Goal: Task Accomplishment & Management: Complete application form

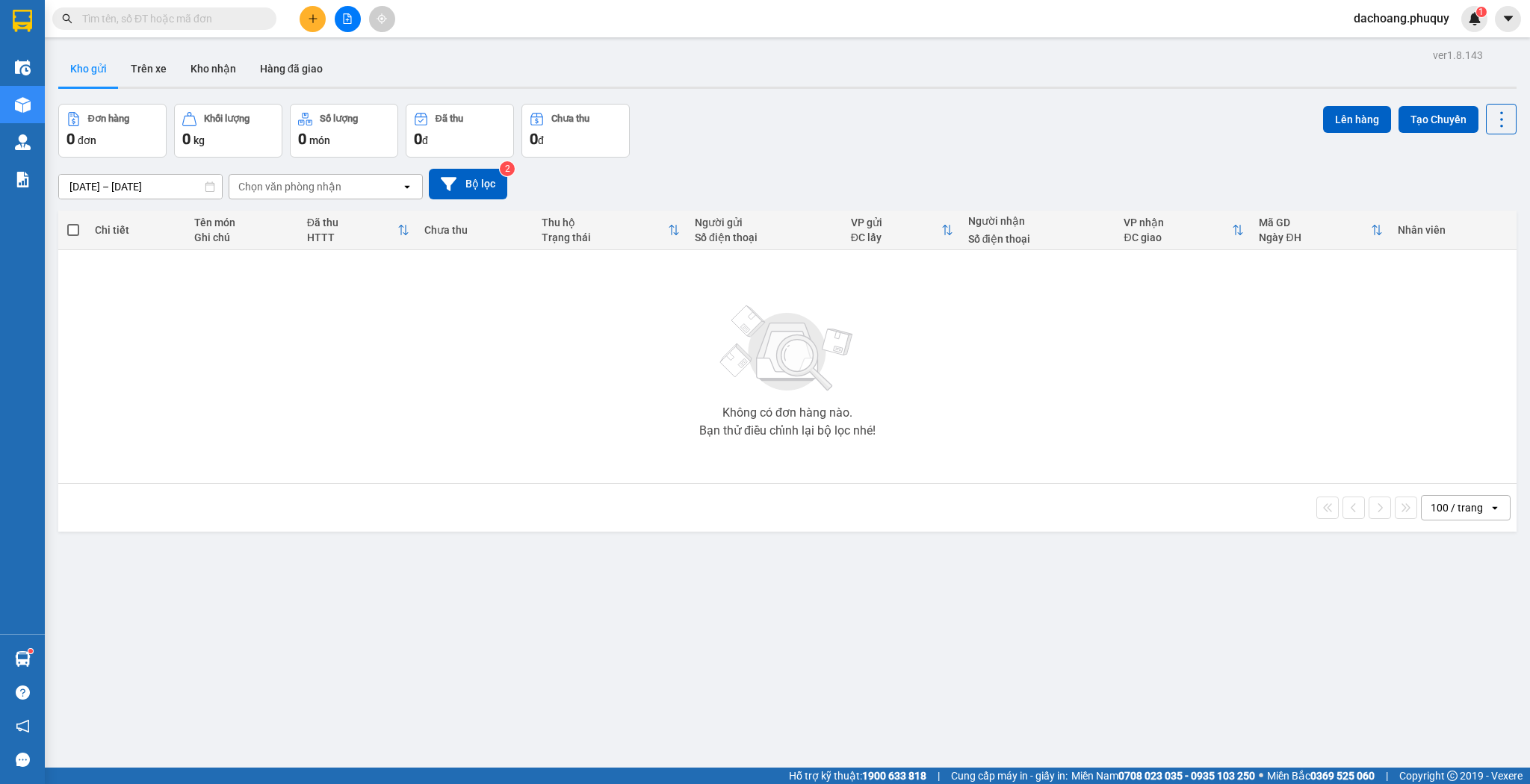
click at [325, 19] on button at bounding box center [312, 19] width 26 height 26
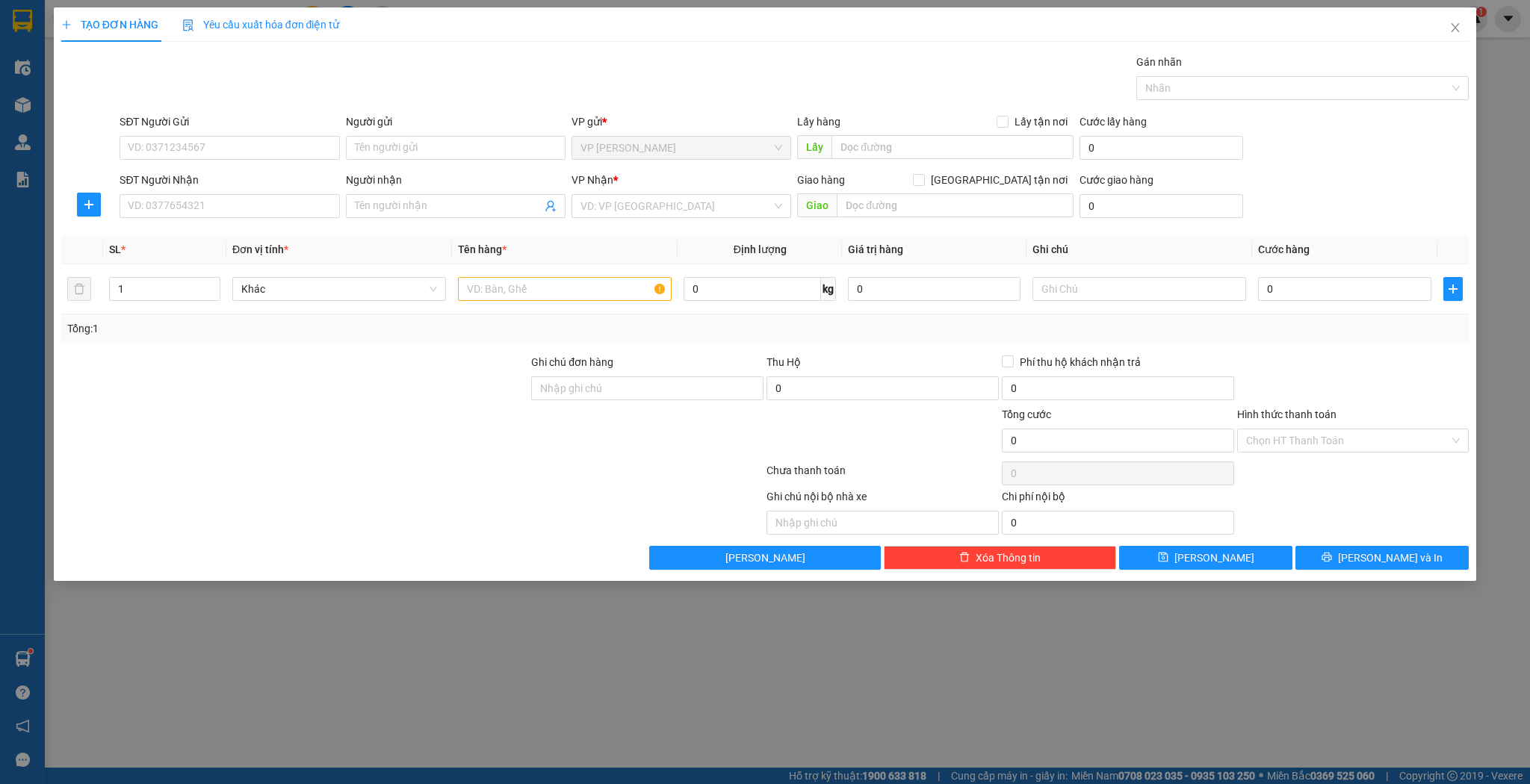
click at [413, 218] on div "Người nhận Tên người nhận" at bounding box center [455, 197] width 219 height 52
click at [408, 211] on input "Người nhận" at bounding box center [448, 206] width 186 height 16
type input "chị xoan"
click at [444, 236] on div "Chị Xoan - 0984758299" at bounding box center [456, 236] width 202 height 16
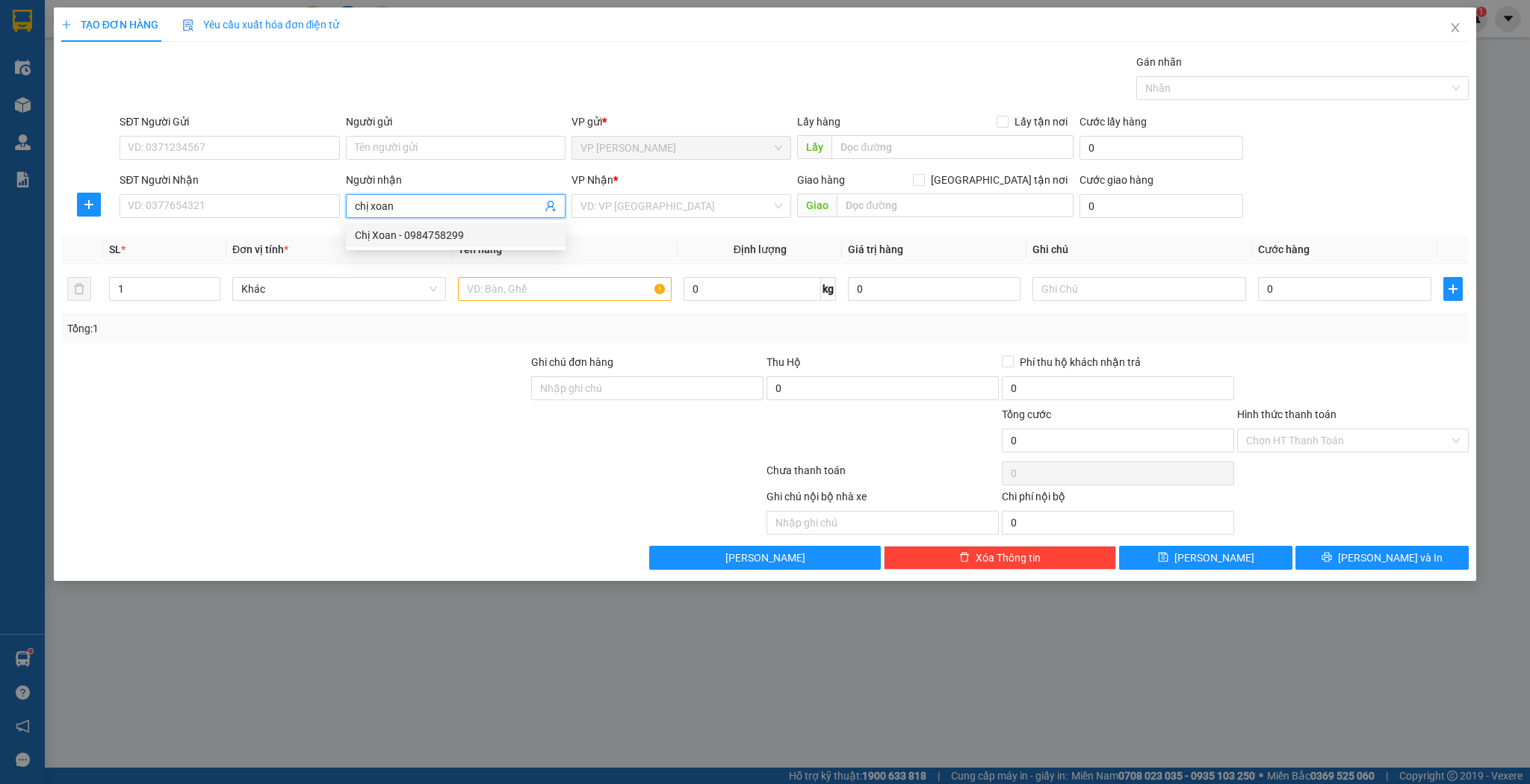
type input "0984758299"
type input "Chị Xoan"
click at [619, 310] on td at bounding box center [565, 289] width 226 height 50
click at [613, 298] on input "text" at bounding box center [564, 289] width 214 height 24
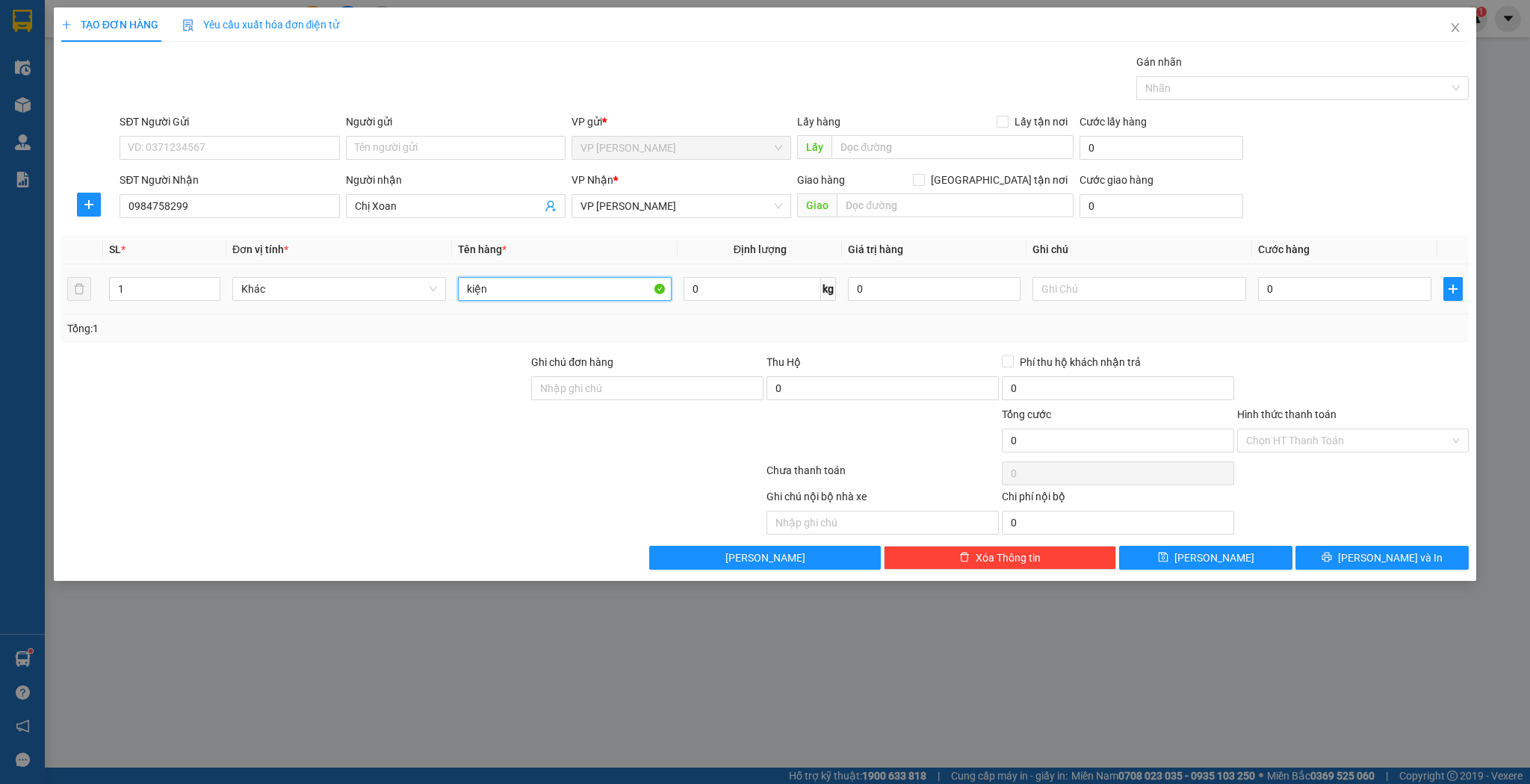
type input "kiện"
click at [1318, 274] on div "0" at bounding box center [1344, 288] width 173 height 30
type input "3"
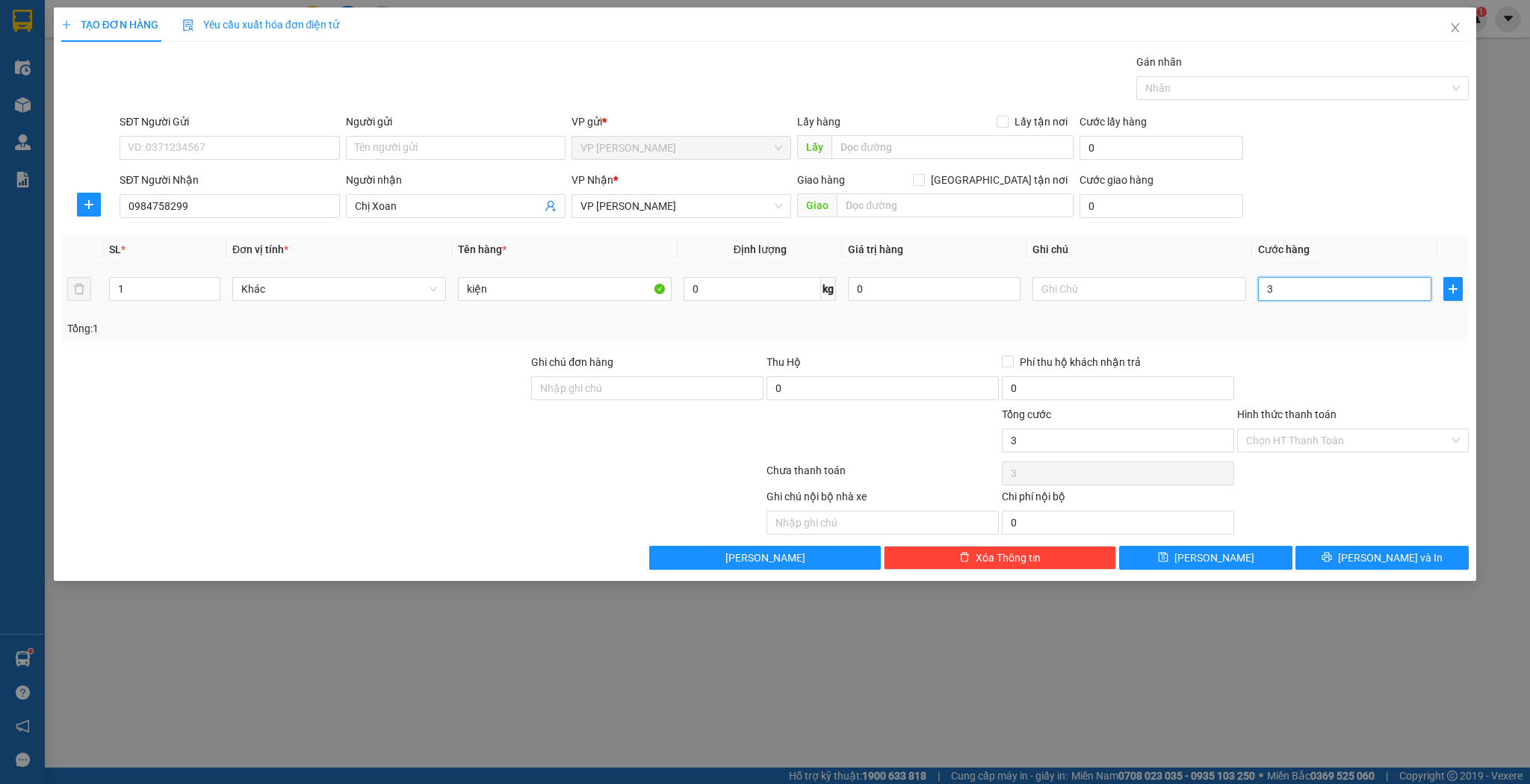
type input "30"
type input "30.000"
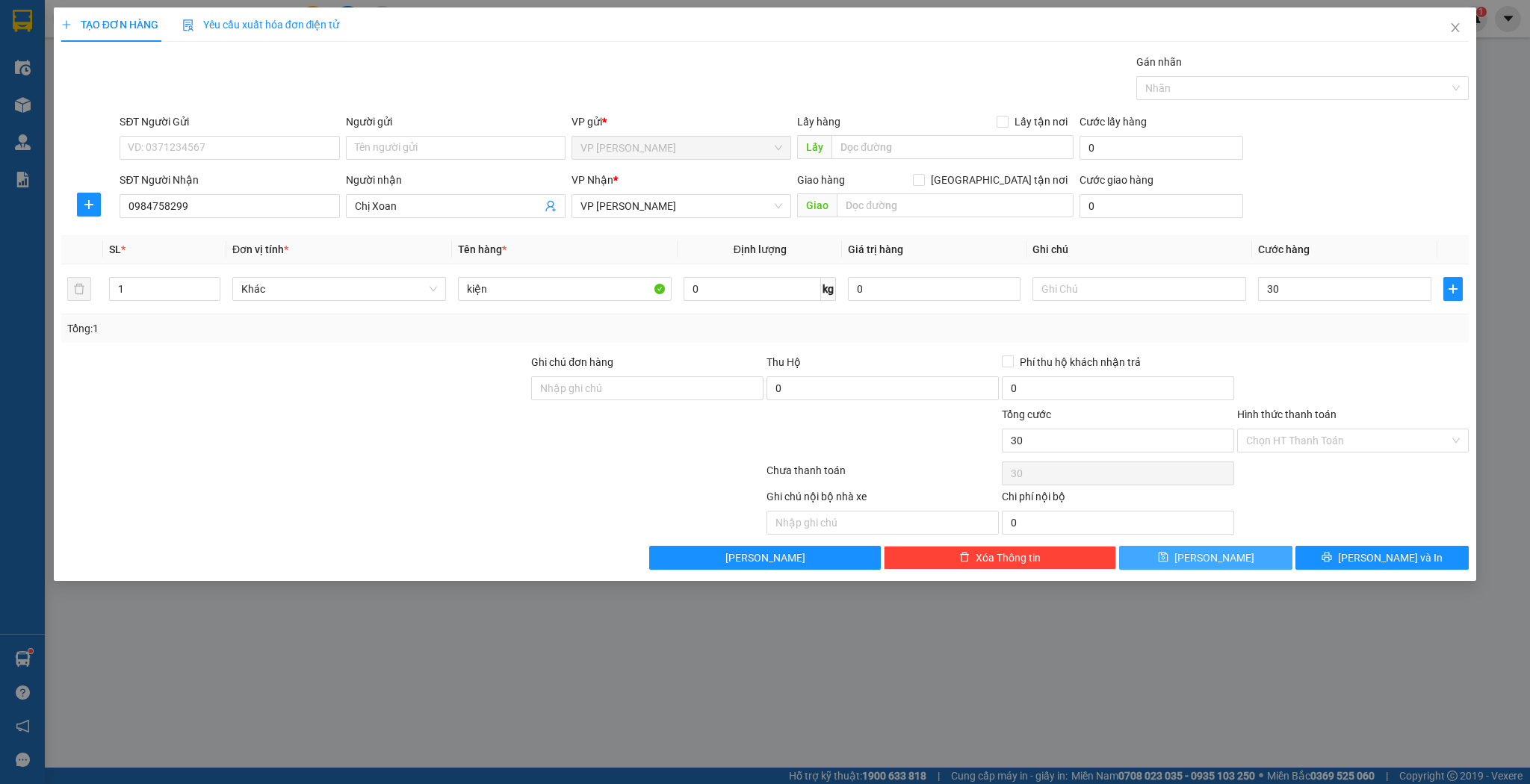
type input "30.000"
click at [1228, 568] on button "[PERSON_NAME]" at bounding box center [1205, 558] width 174 height 24
type input "0"
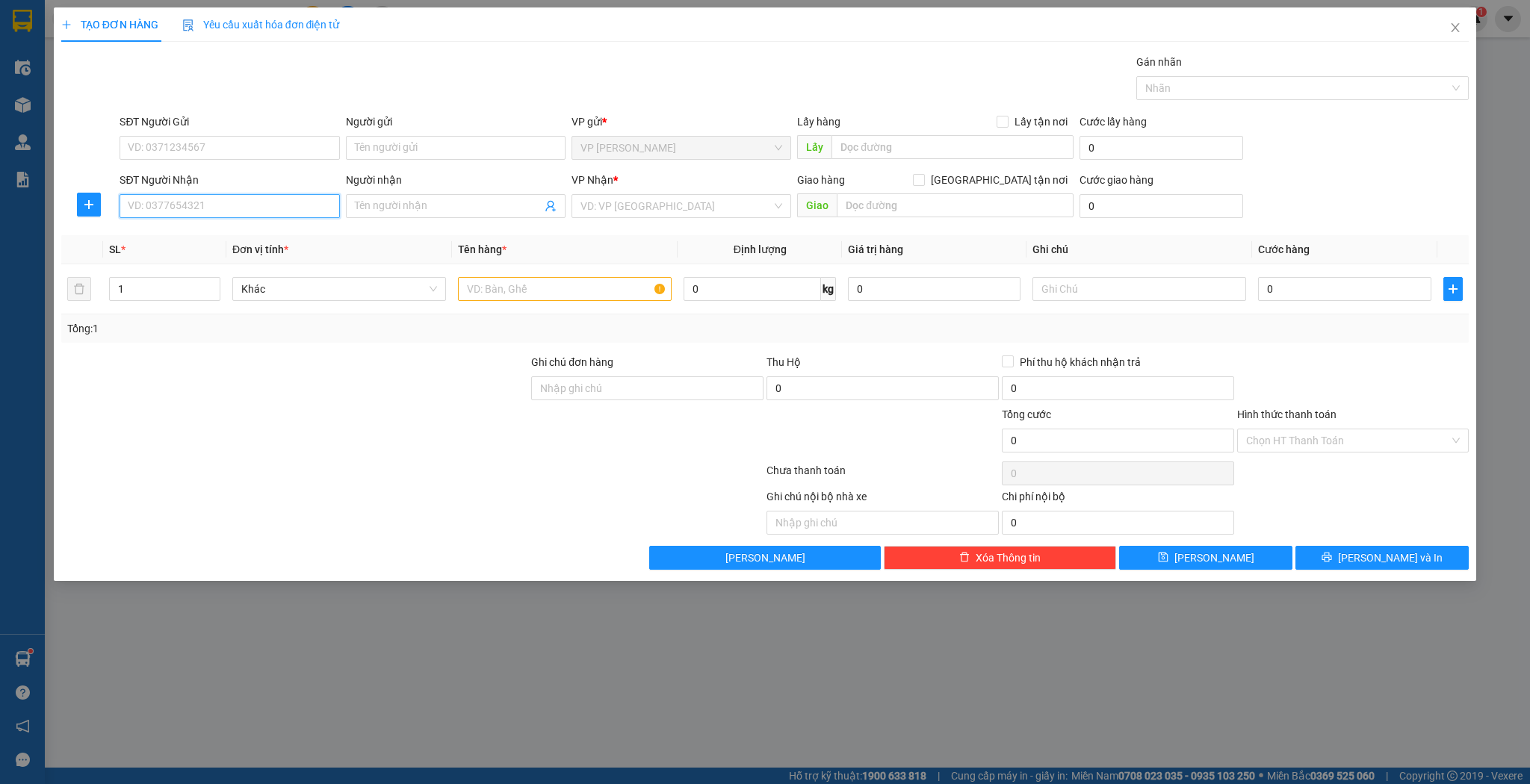
click at [293, 197] on input "SĐT Người Nhận" at bounding box center [228, 206] width 219 height 24
click at [236, 232] on div "0911069588 - [PERSON_NAME]" at bounding box center [229, 236] width 202 height 16
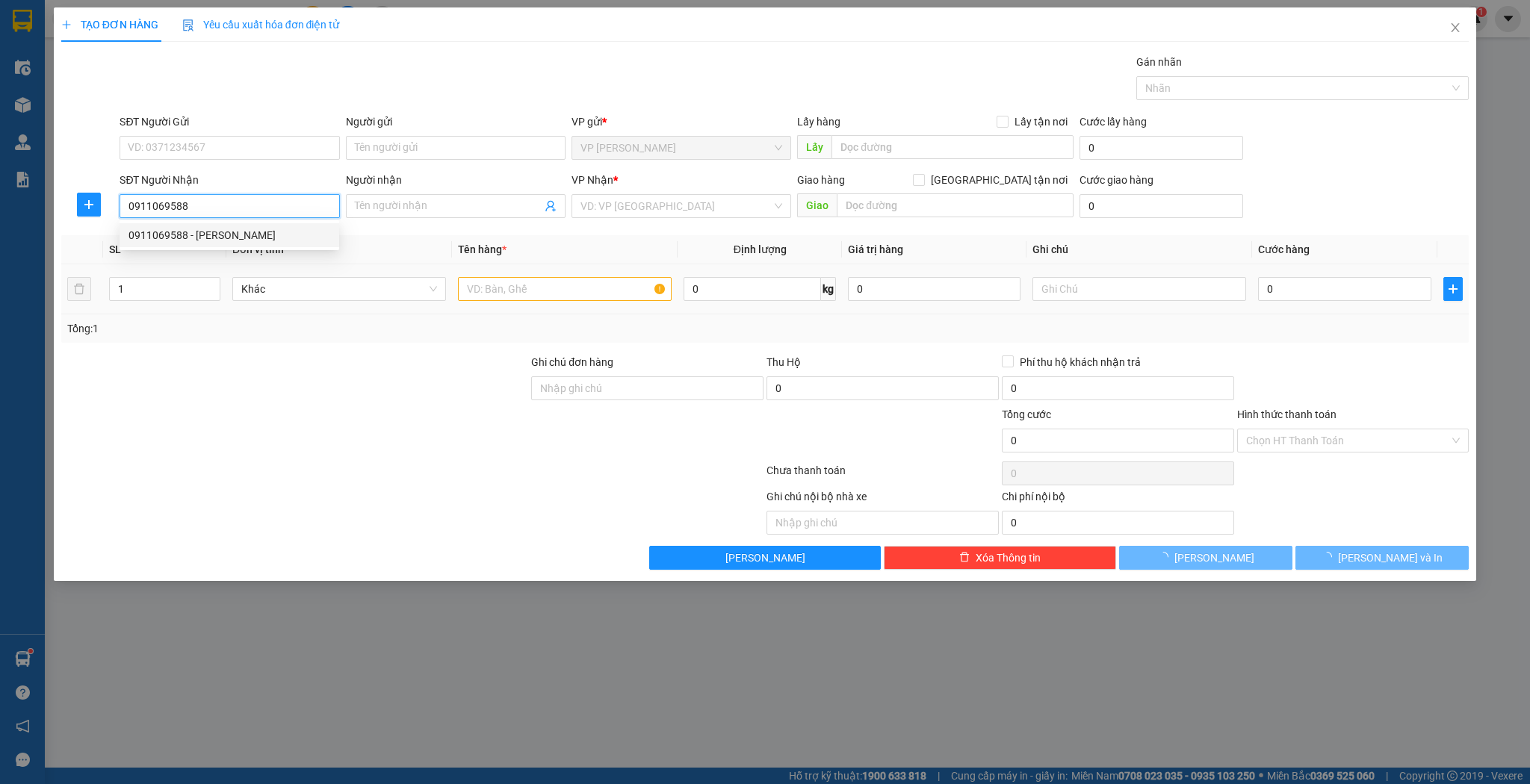
type input "0911069588"
click at [519, 281] on input "text" at bounding box center [564, 289] width 214 height 24
type input "[PERSON_NAME]"
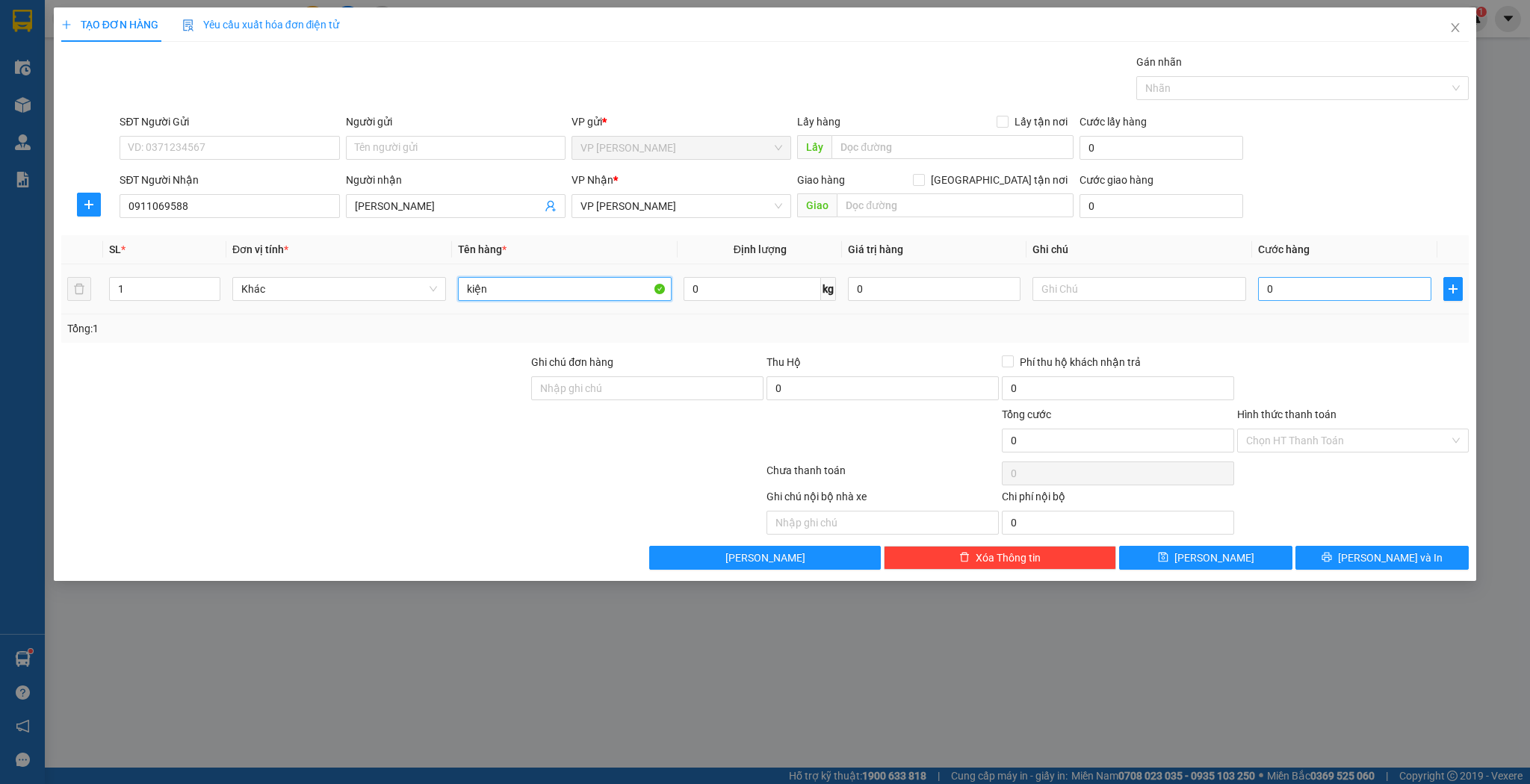
type input "kiện"
click at [1305, 278] on input "0" at bounding box center [1344, 289] width 173 height 24
type input "3"
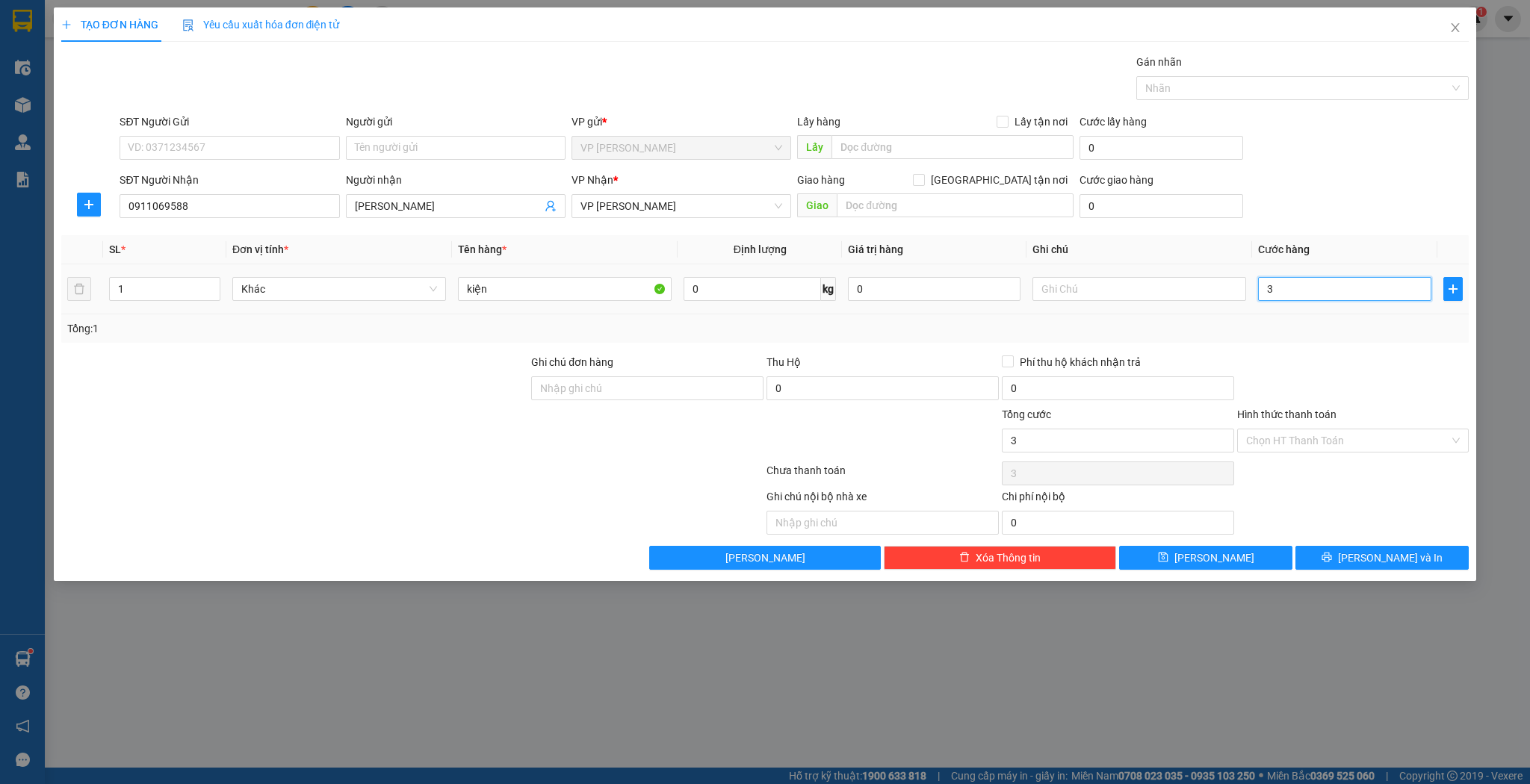
type input "30"
type input "30.000"
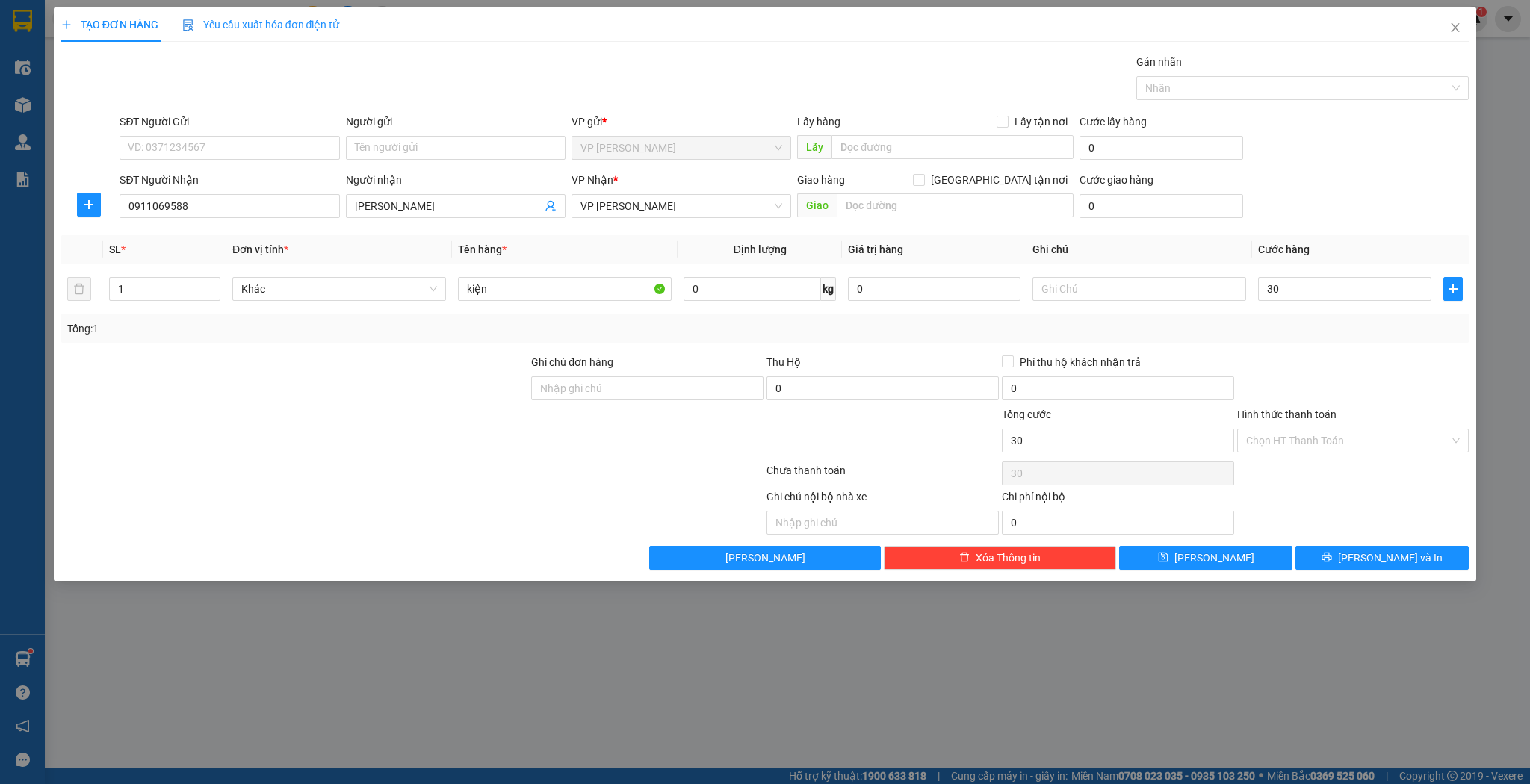
type input "30.000"
click at [1180, 578] on div "TẠO ĐƠN HÀNG Yêu cầu xuất hóa đơn điện tử Transit Pickup Surcharge Ids Transit …" at bounding box center [765, 294] width 1423 height 574
click at [1214, 558] on span "[PERSON_NAME]" at bounding box center [1214, 558] width 80 height 16
type input "0"
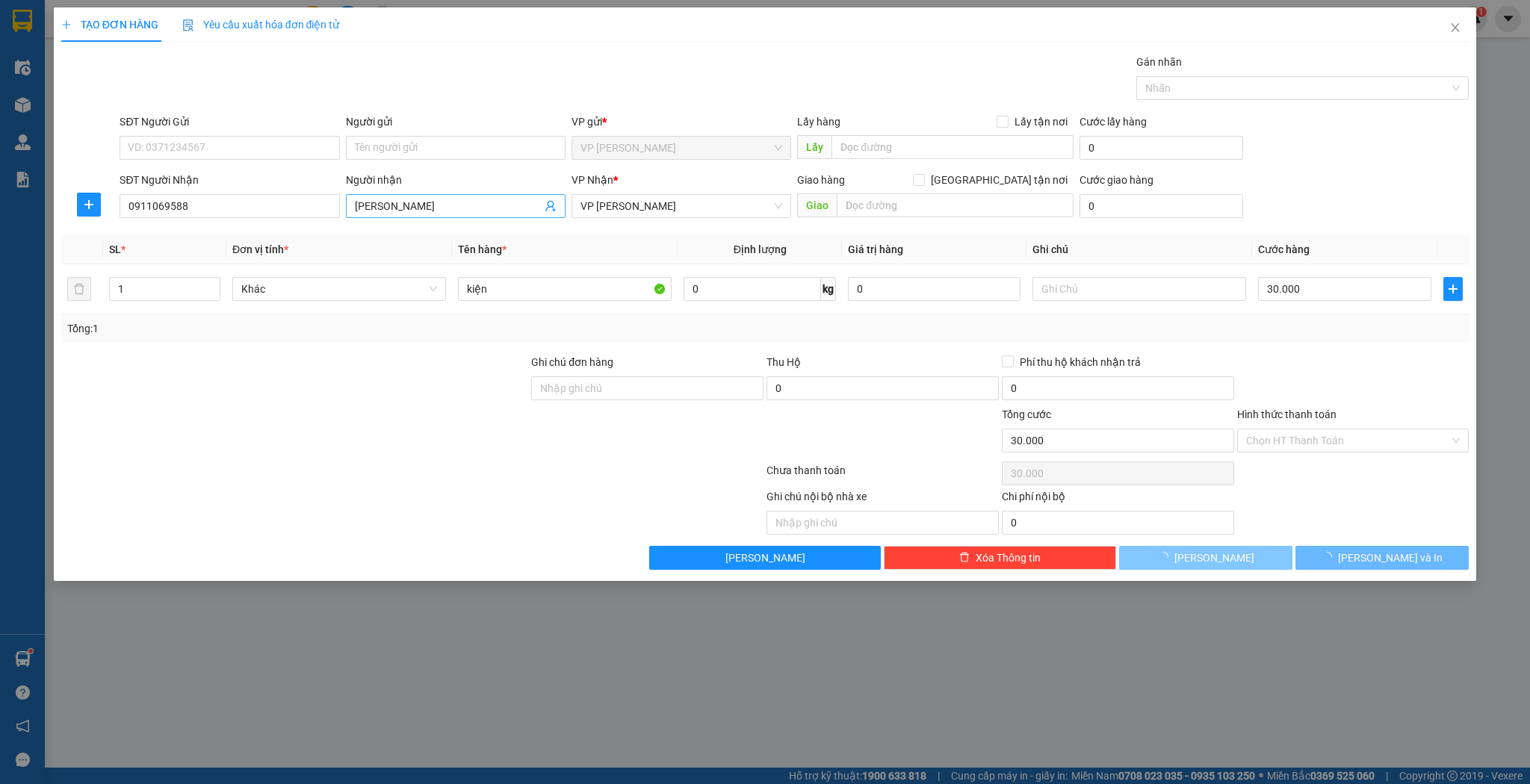
type input "0"
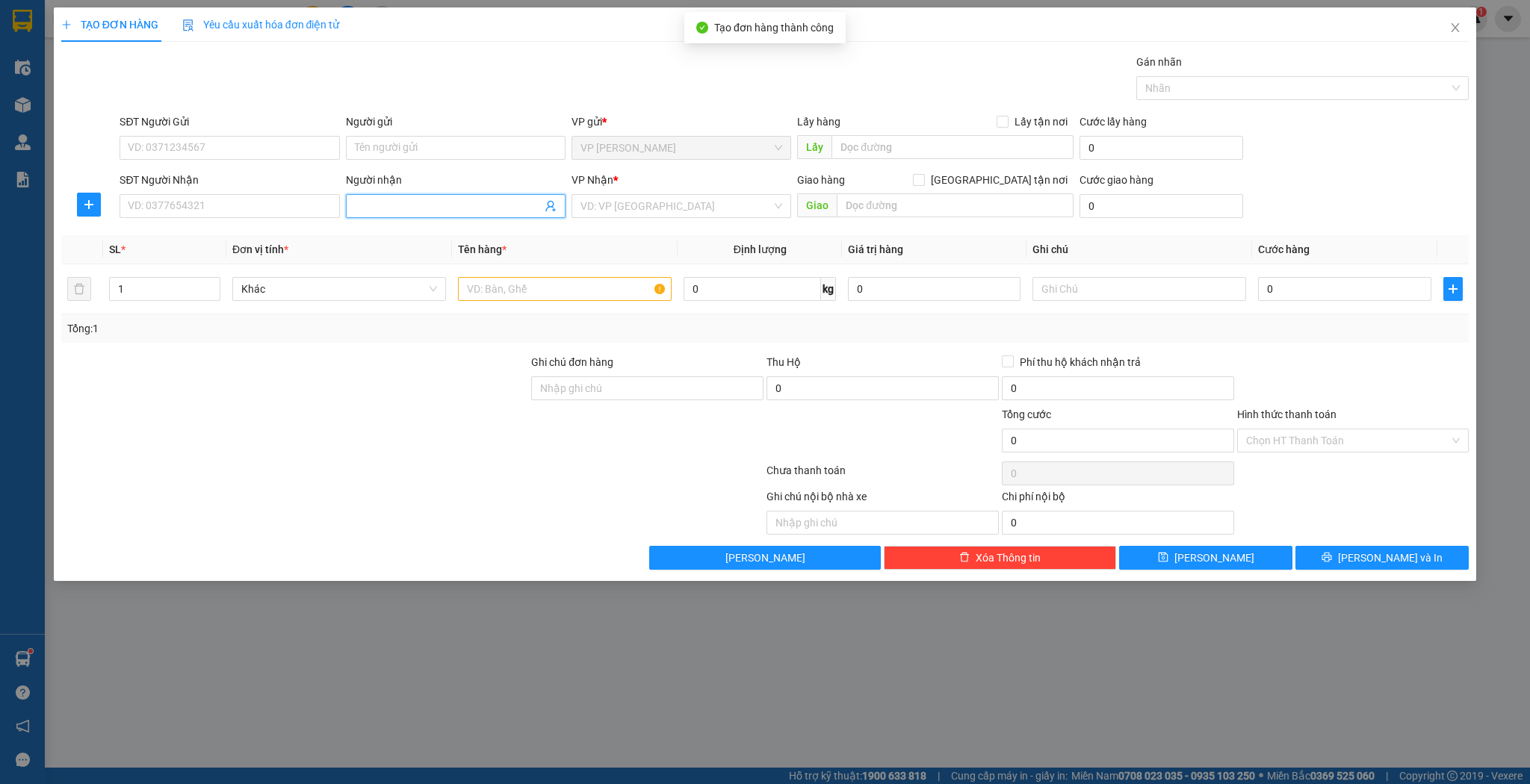
click at [416, 211] on input "Người nhận" at bounding box center [448, 206] width 186 height 16
type input "nga minh"
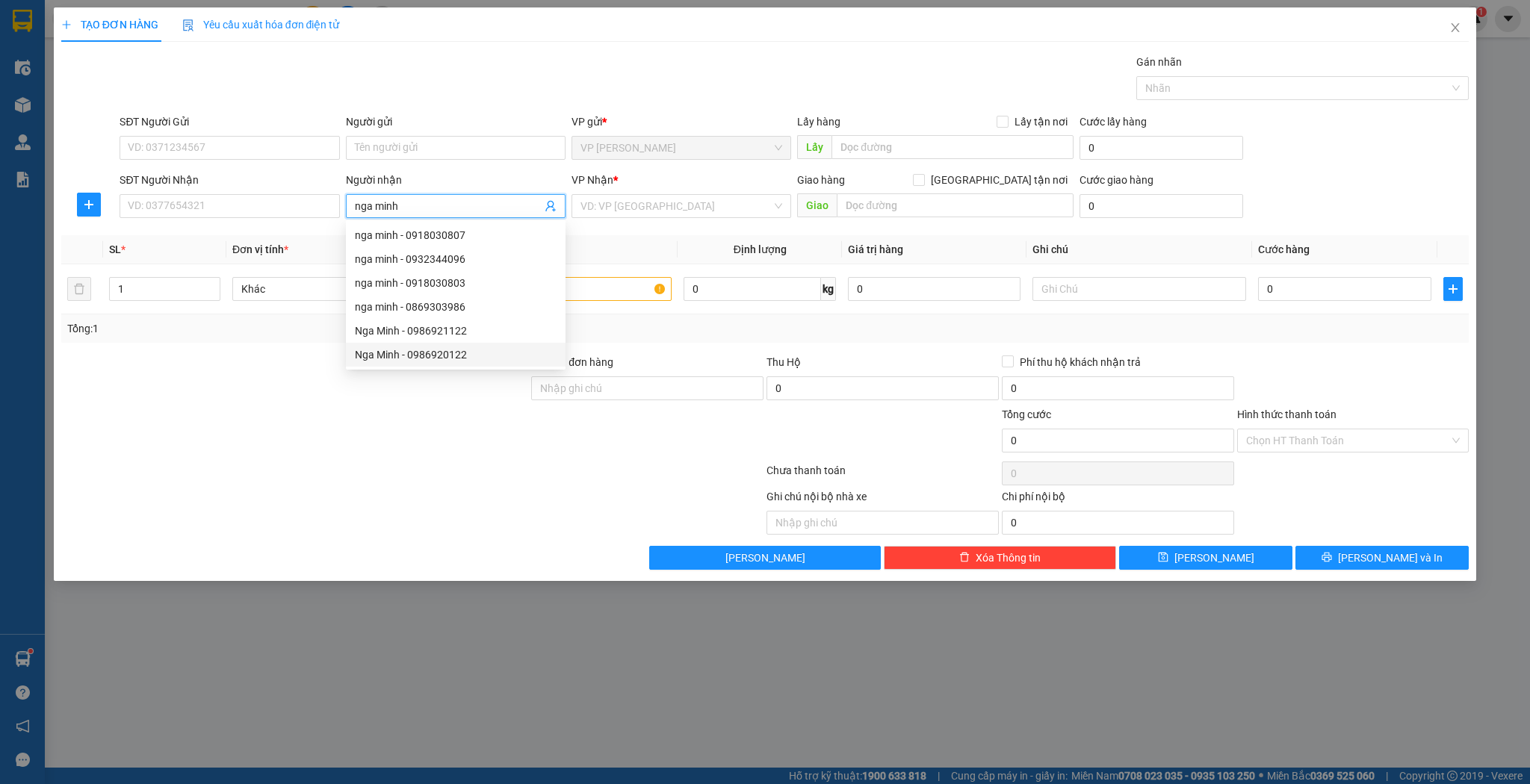
click at [448, 358] on div "Nga Minh - 0986920122" at bounding box center [456, 355] width 202 height 16
type input "0986920122"
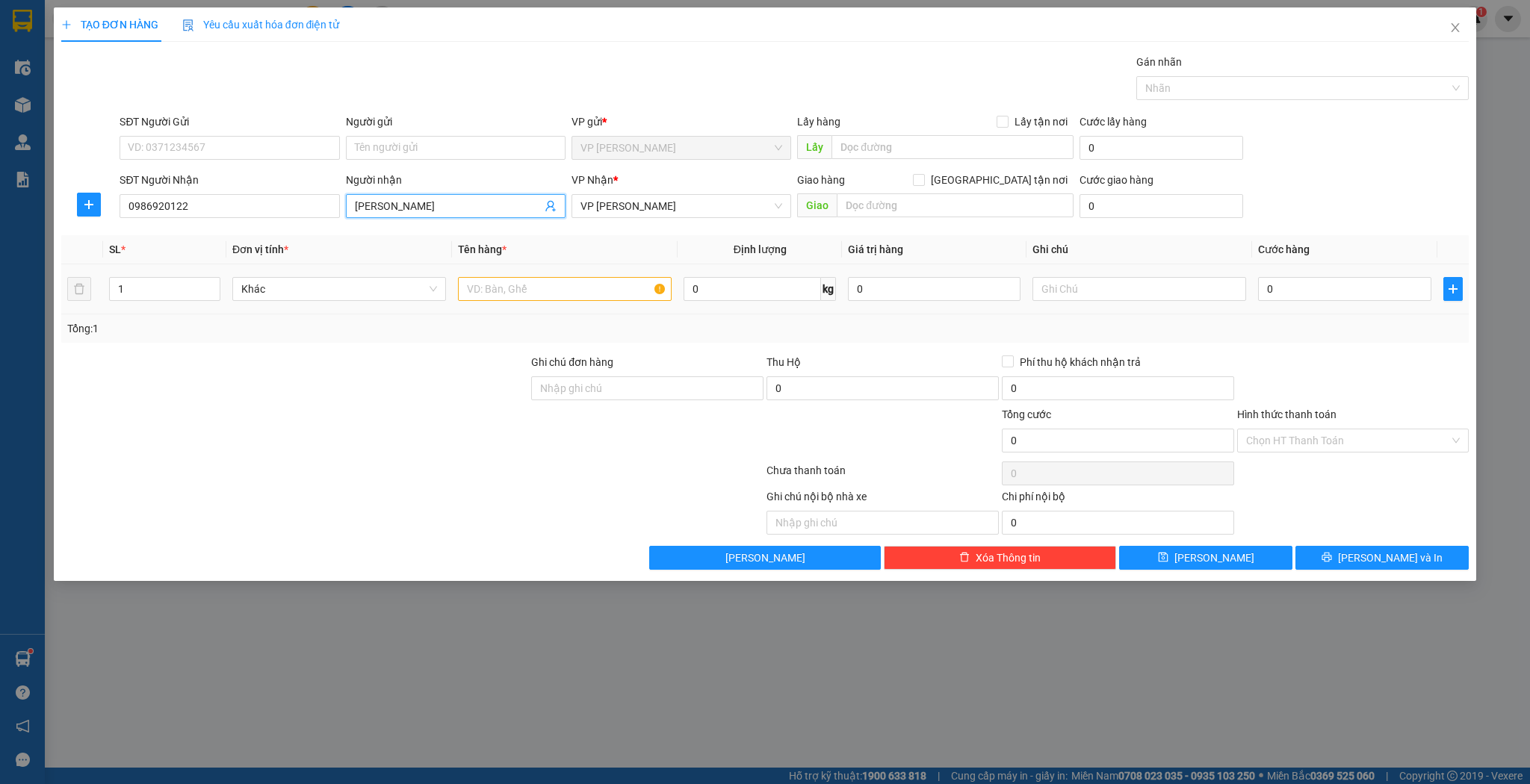
type input "[PERSON_NAME]"
click at [600, 284] on input "text" at bounding box center [564, 289] width 214 height 24
type input "xốp"
click at [1305, 289] on input "0" at bounding box center [1344, 289] width 173 height 24
type input "5"
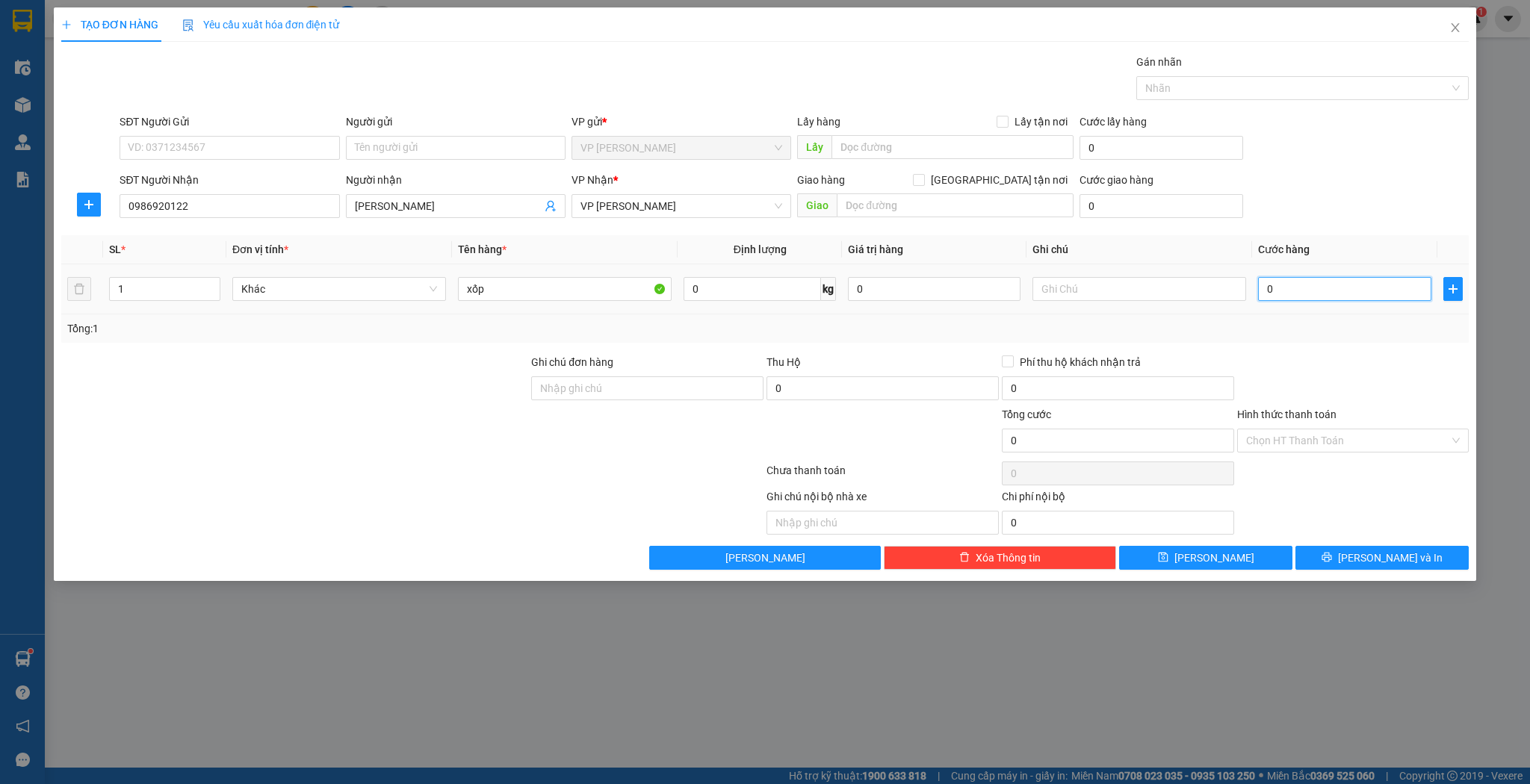
type input "5"
type input "50"
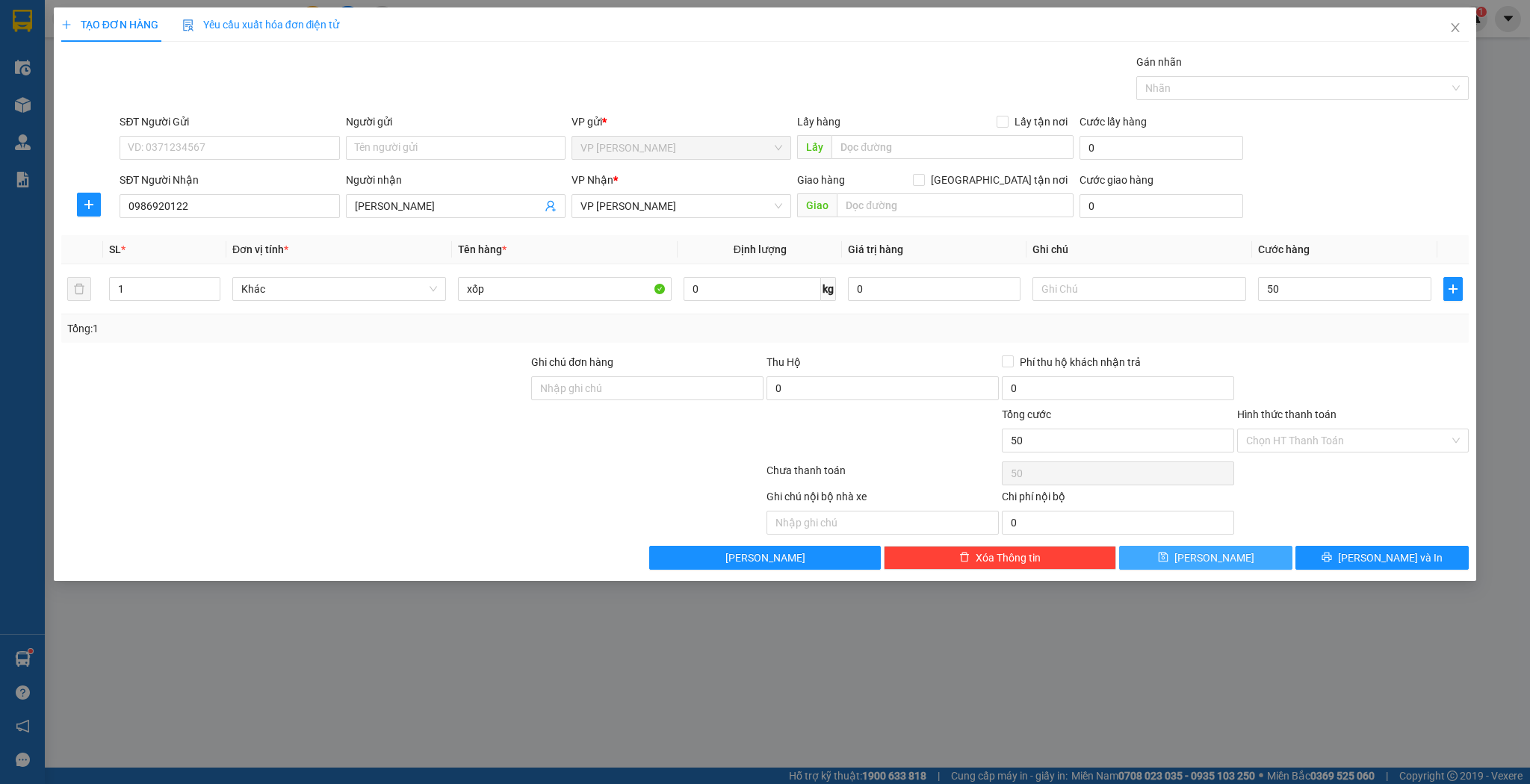
type input "50.000"
click at [1236, 561] on button "[PERSON_NAME]" at bounding box center [1205, 558] width 174 height 24
type input "0"
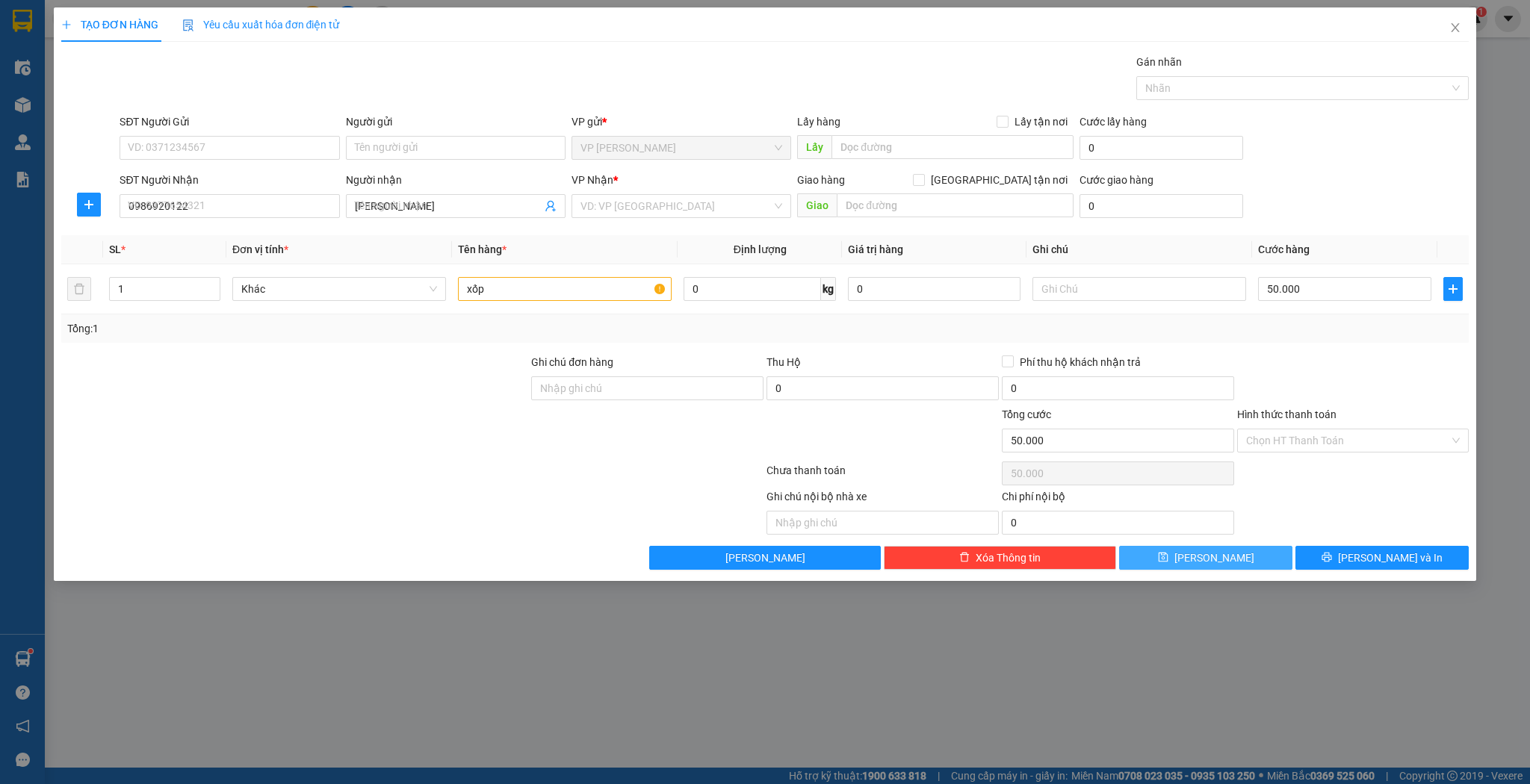
type input "0"
click at [398, 195] on span at bounding box center [455, 206] width 219 height 24
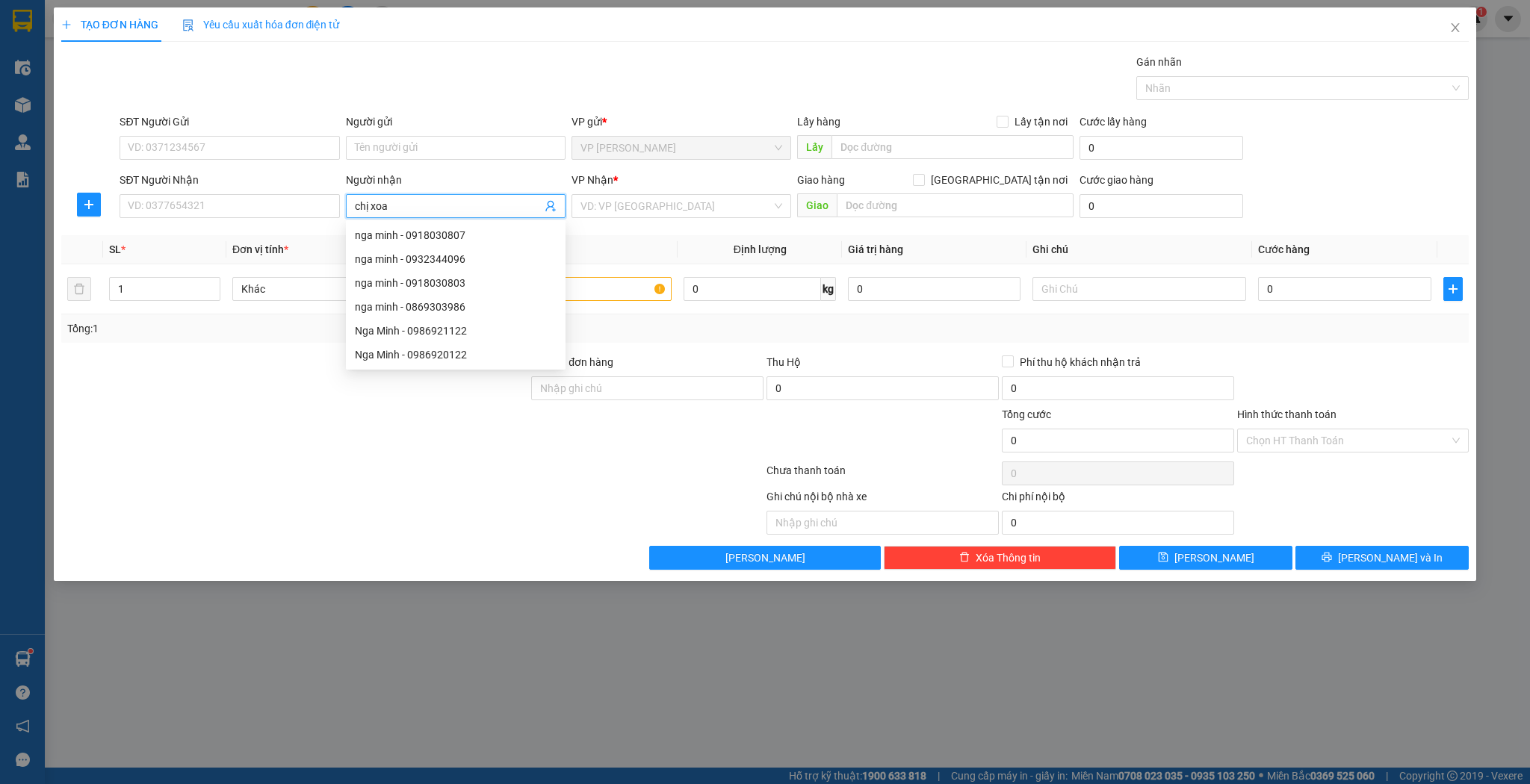
type input "chị xoan"
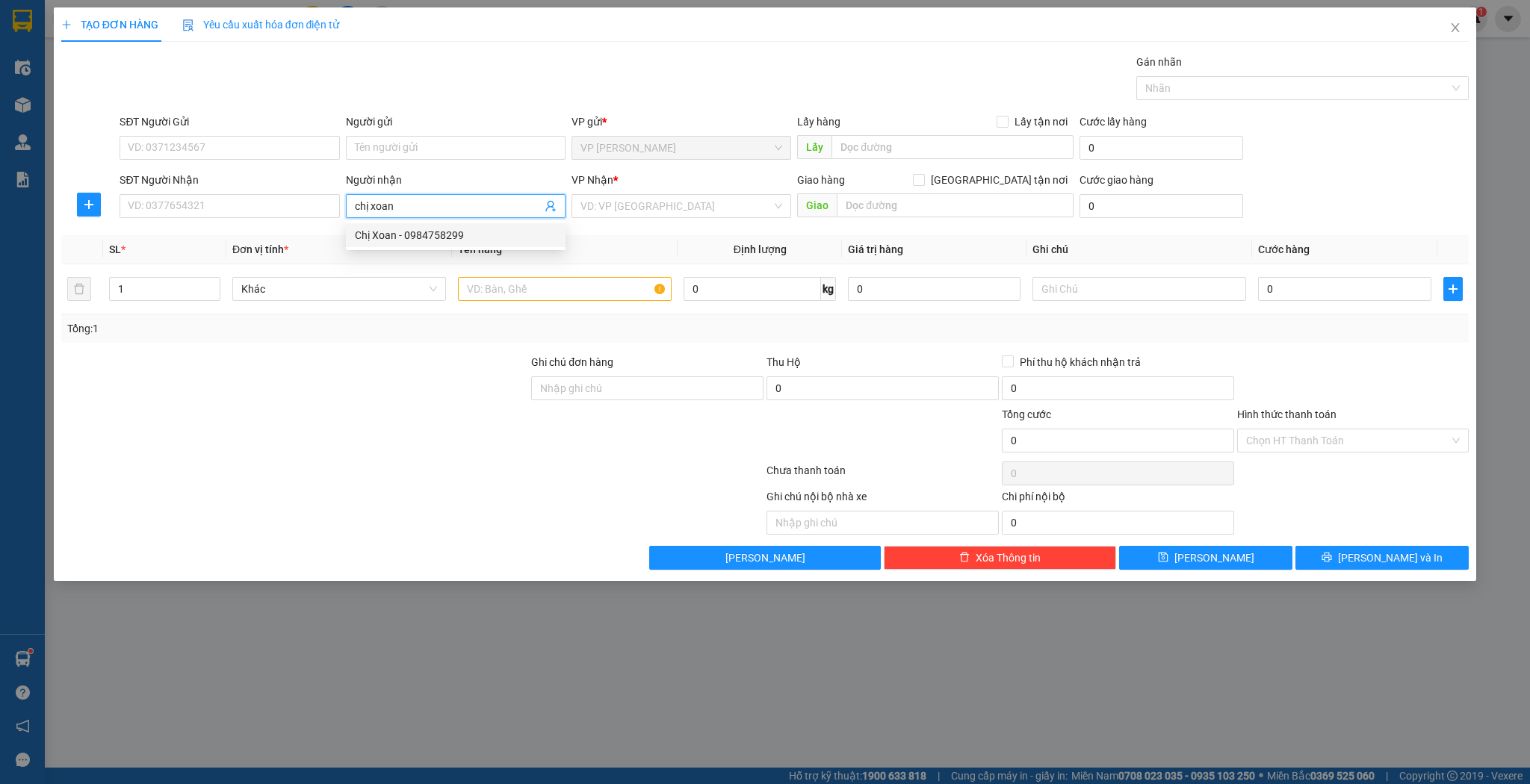
click at [449, 246] on div "Chị Xoan - 0984758299" at bounding box center [455, 236] width 219 height 24
type input "0984758299"
type input "Chị Xoan"
click at [161, 287] on input "1" at bounding box center [165, 288] width 110 height 23
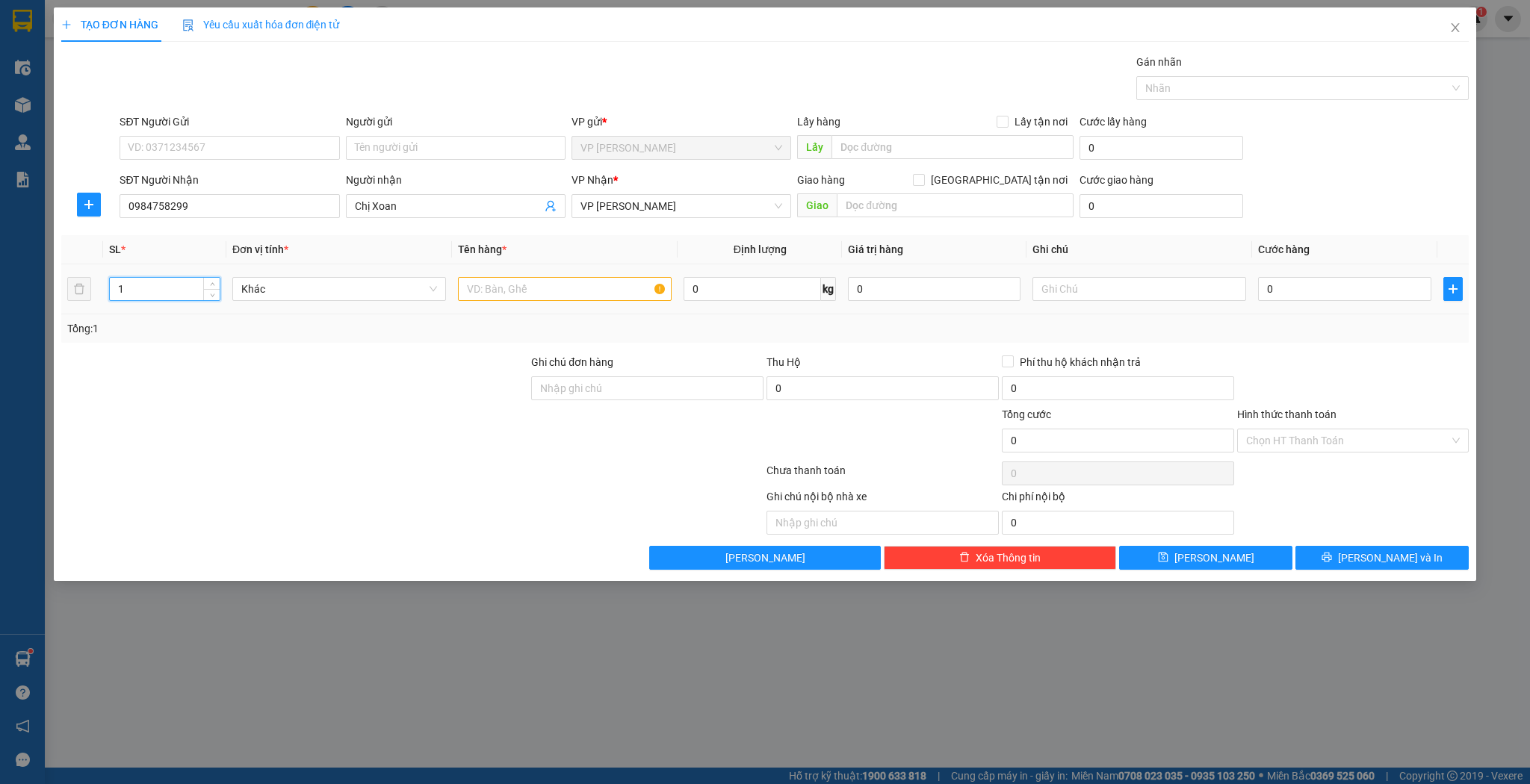
click at [161, 287] on input "1" at bounding box center [165, 288] width 110 height 23
type input "4"
click at [542, 293] on input "text" at bounding box center [564, 289] width 214 height 24
type input "j"
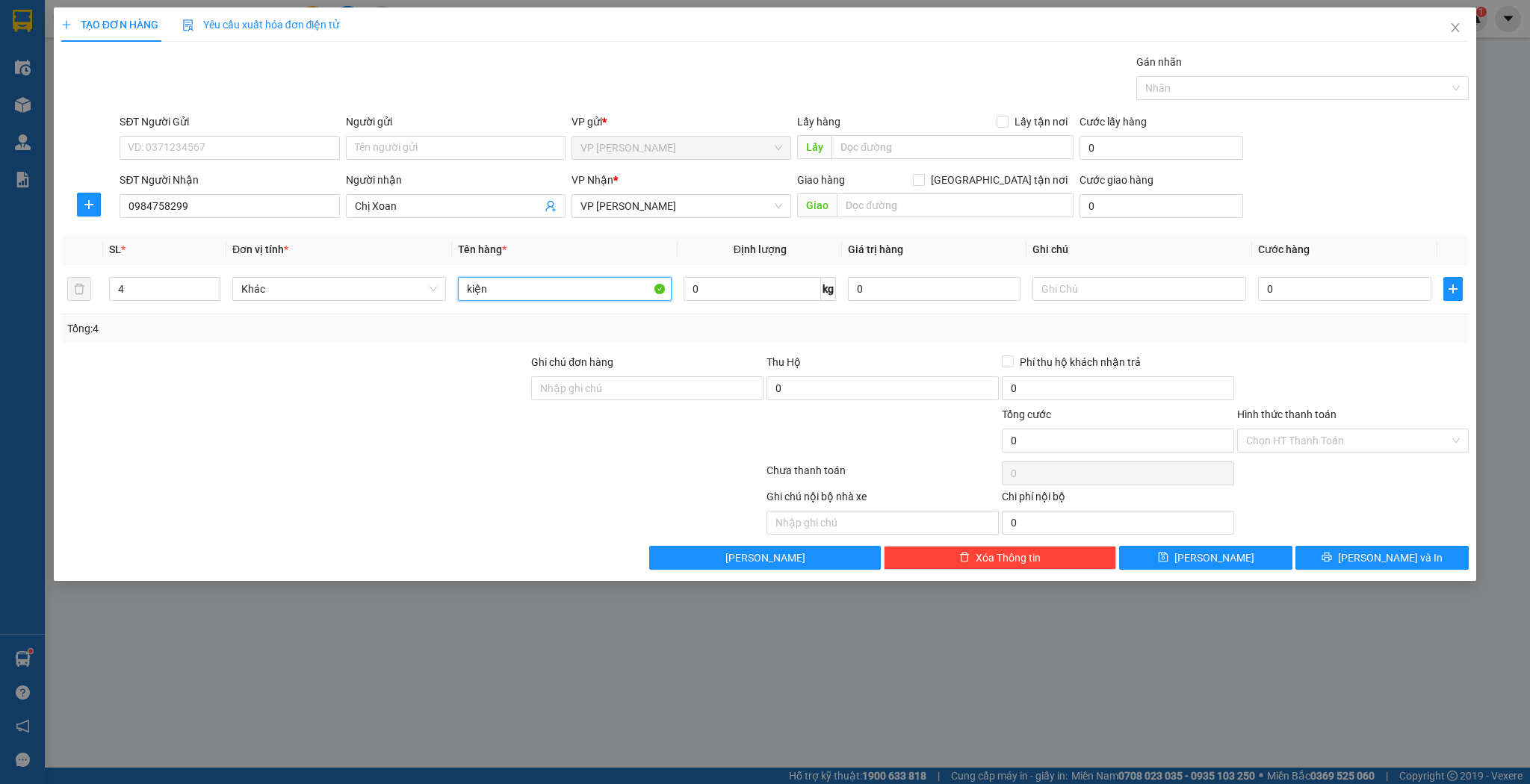
type input "kiện"
click at [1270, 297] on input "0" at bounding box center [1344, 289] width 173 height 24
type input "1"
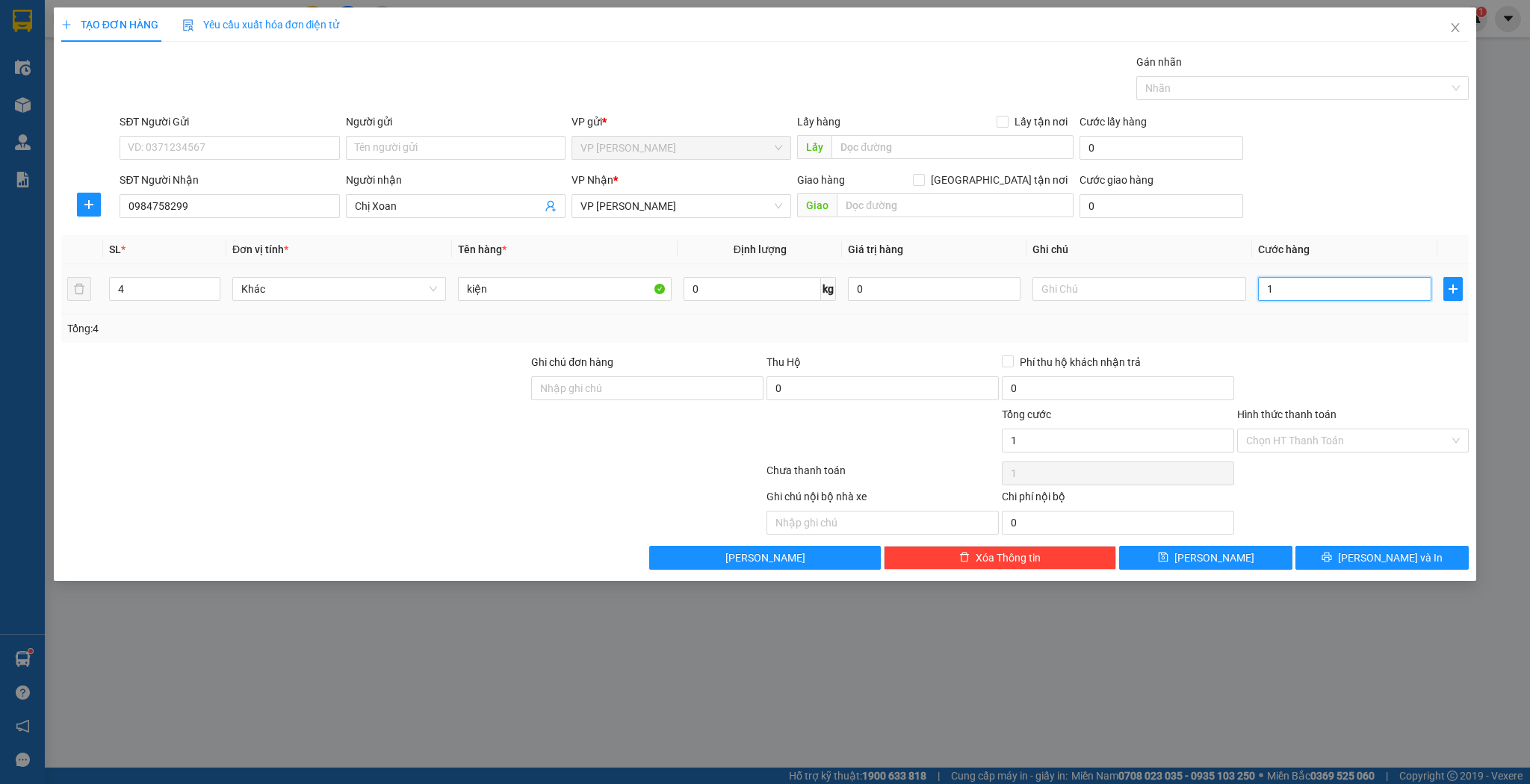
type input "16"
type input "160"
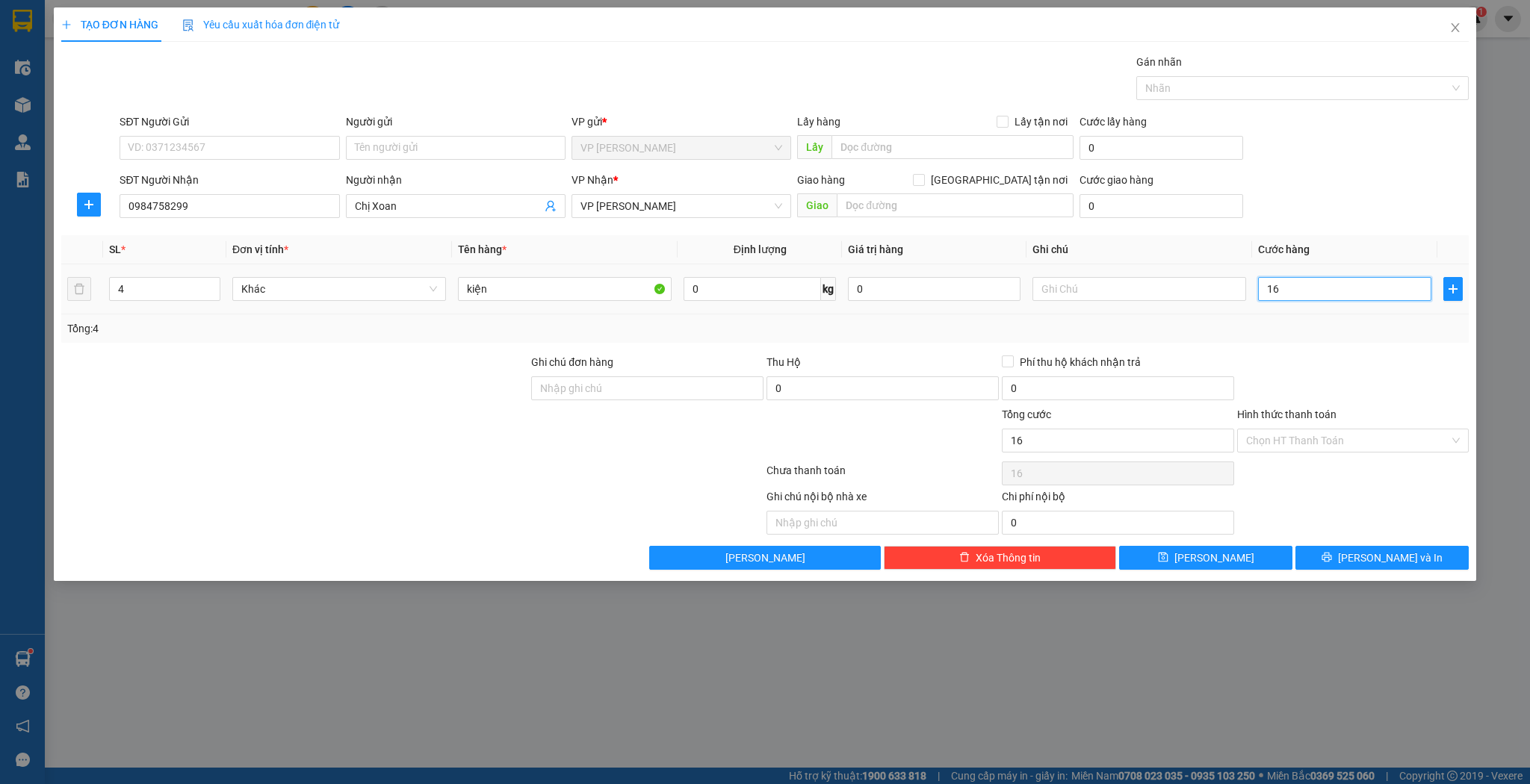
type input "160"
type input "160.000"
click at [1174, 556] on button "[PERSON_NAME]" at bounding box center [1205, 558] width 174 height 24
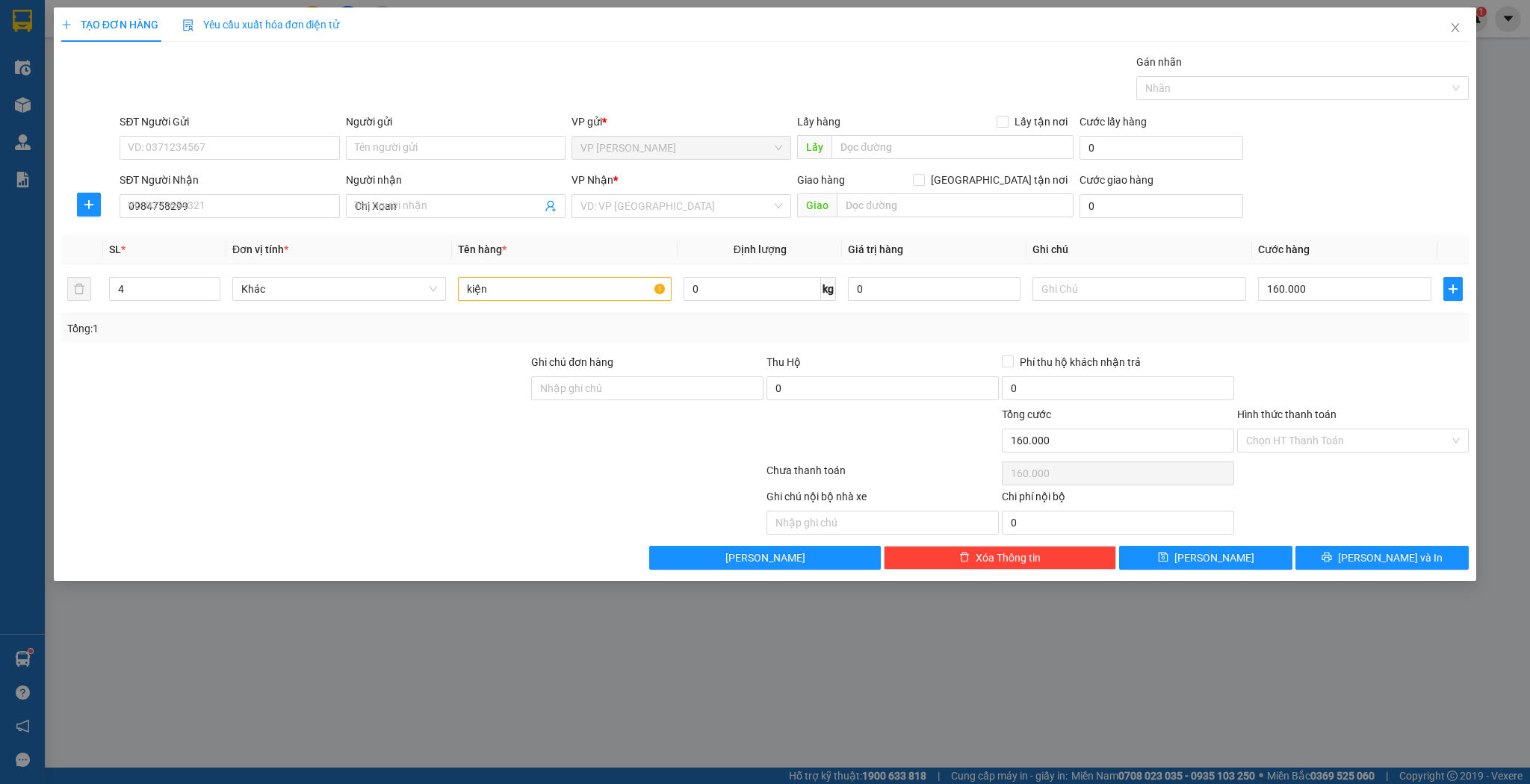
type input "1"
type input "0"
click at [1471, 23] on span "Close" at bounding box center [1455, 28] width 42 height 42
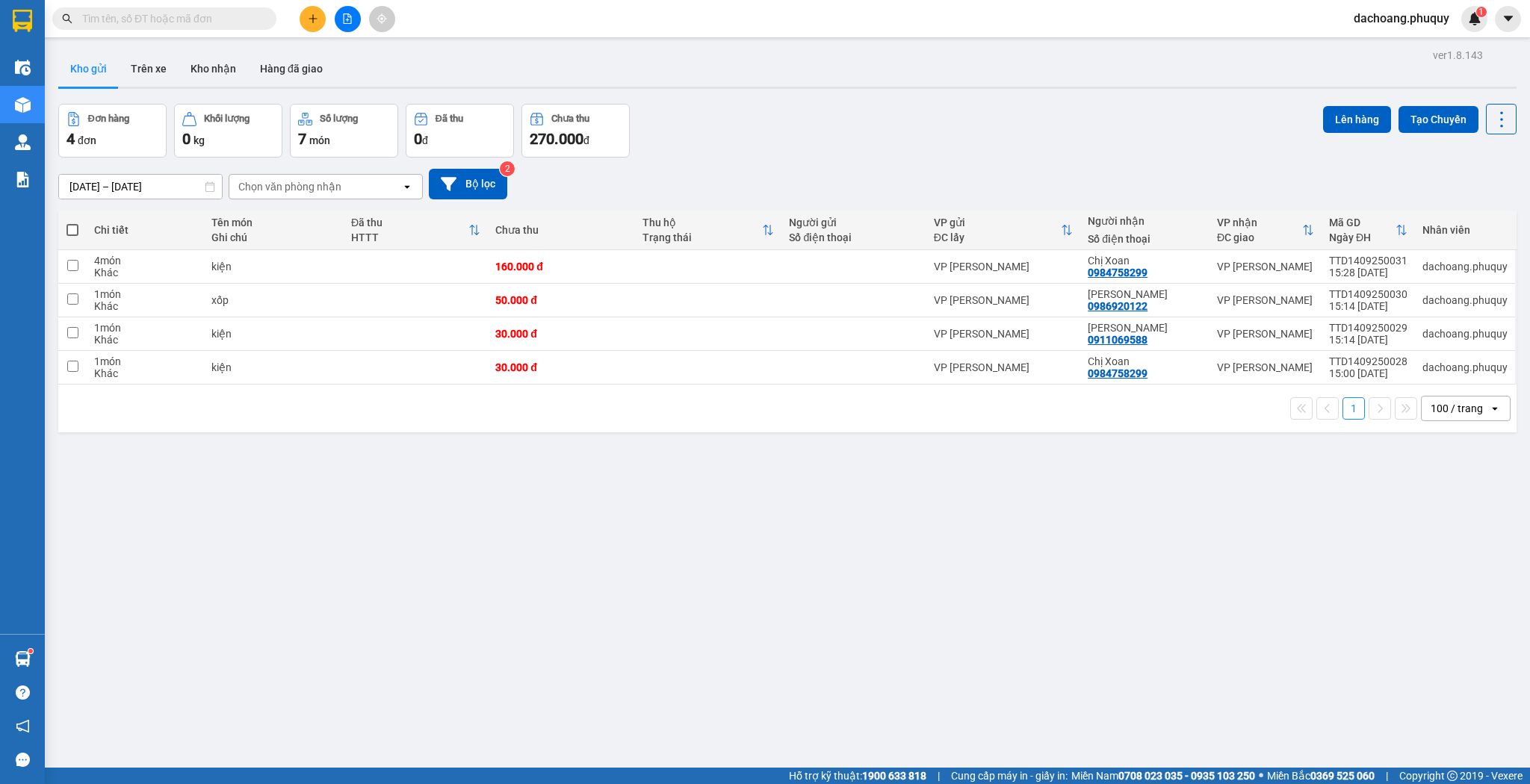
click at [82, 236] on th at bounding box center [72, 231] width 28 height 40
click at [69, 227] on span at bounding box center [72, 229] width 12 height 12
click at [73, 223] on input "checkbox" at bounding box center [73, 223] width 0 height 0
checkbox input "true"
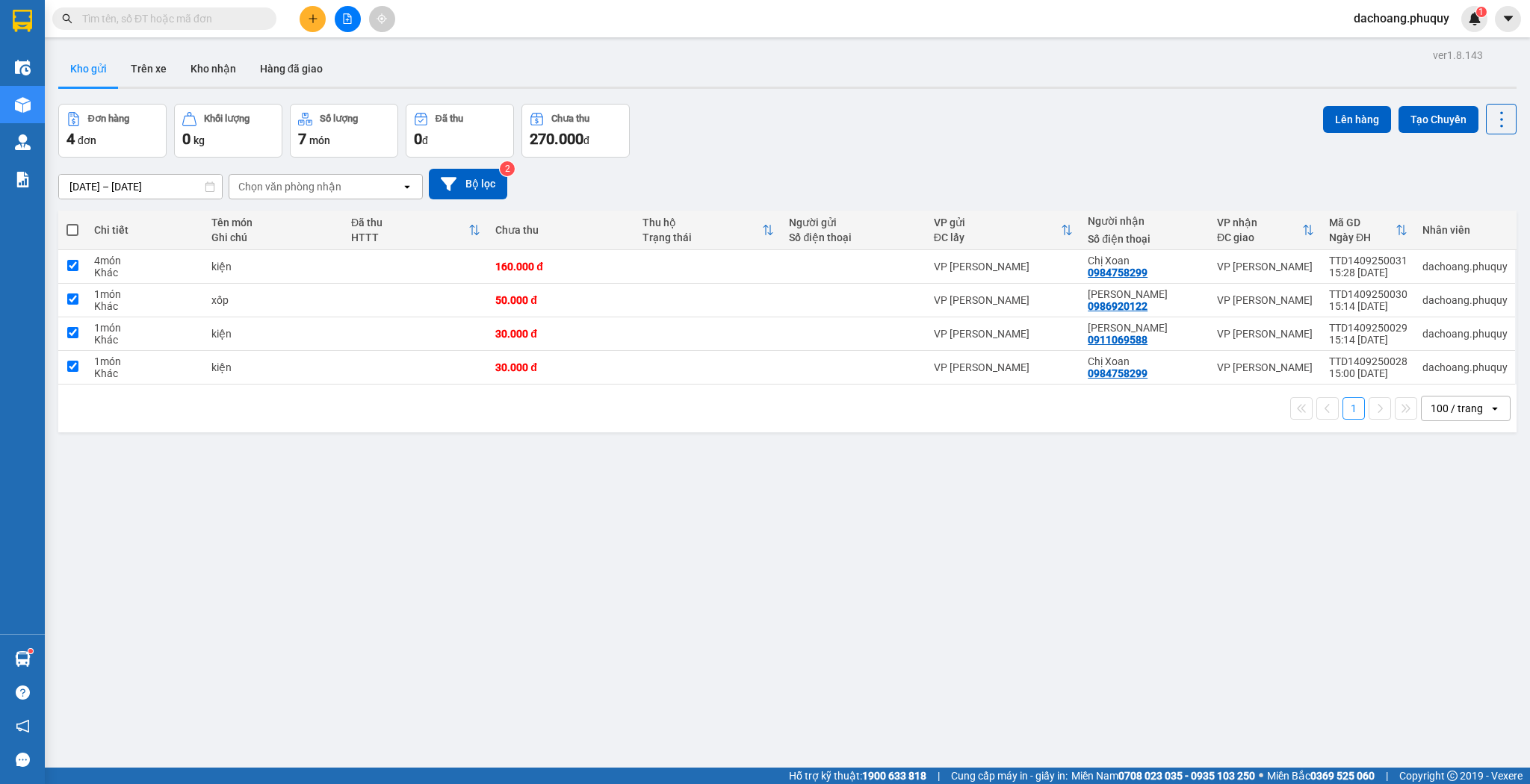
checkbox input "true"
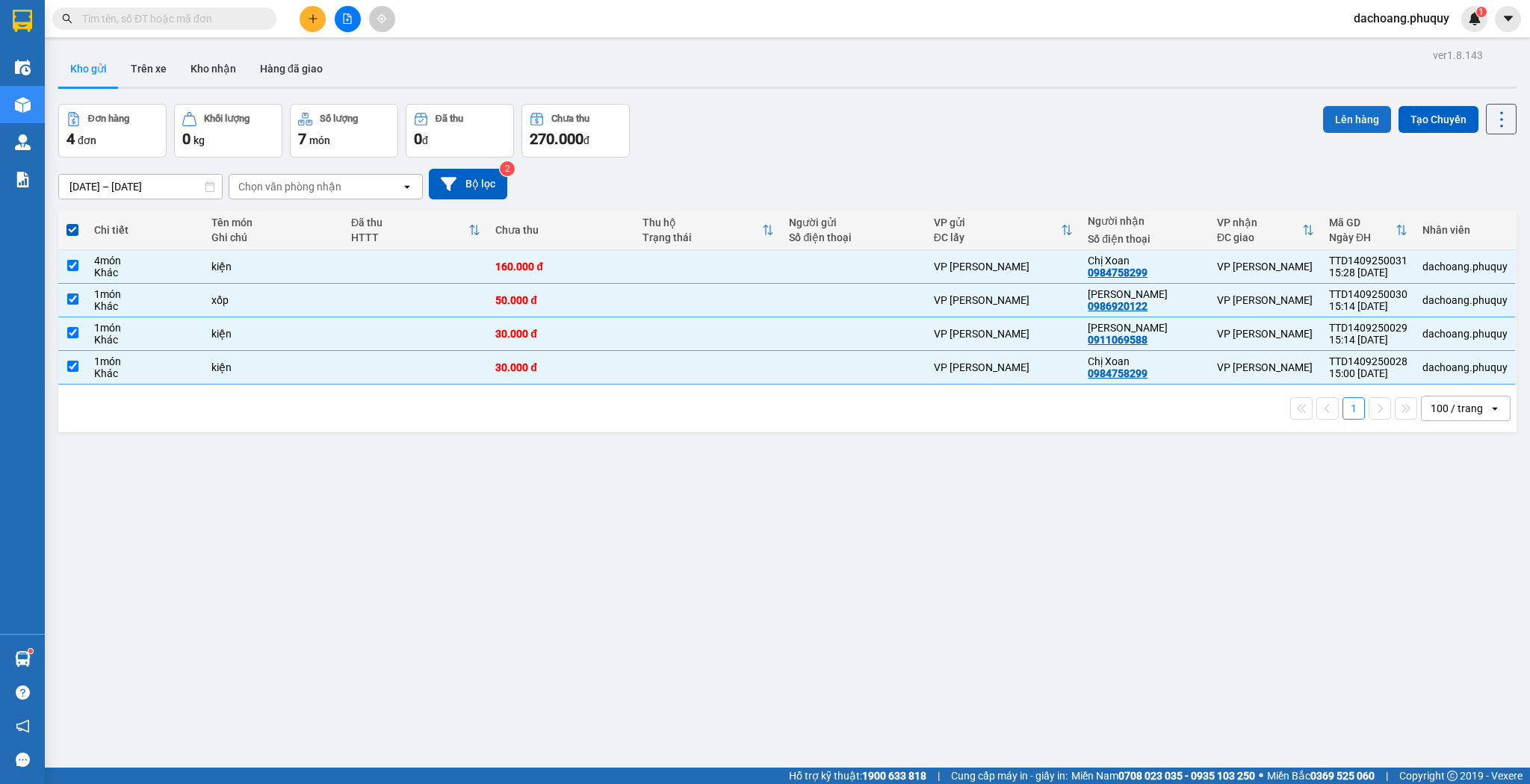
click at [1330, 114] on button "Lên hàng" at bounding box center [1356, 120] width 68 height 27
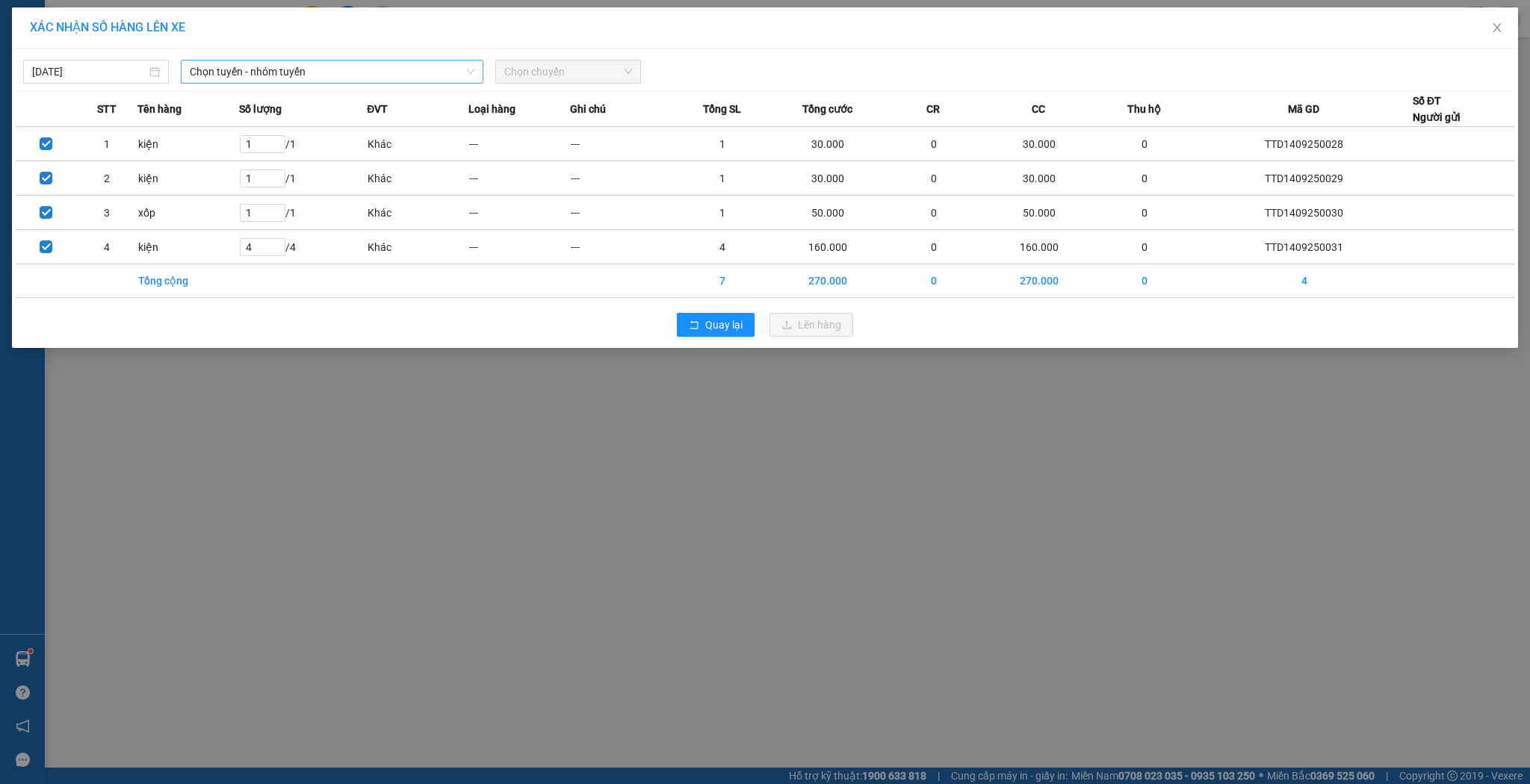
drag, startPoint x: 411, startPoint y: 73, endPoint x: 430, endPoint y: 82, distance: 21.0
click at [429, 82] on span "Chọn tuyến - nhóm tuyến" at bounding box center [332, 72] width 285 height 23
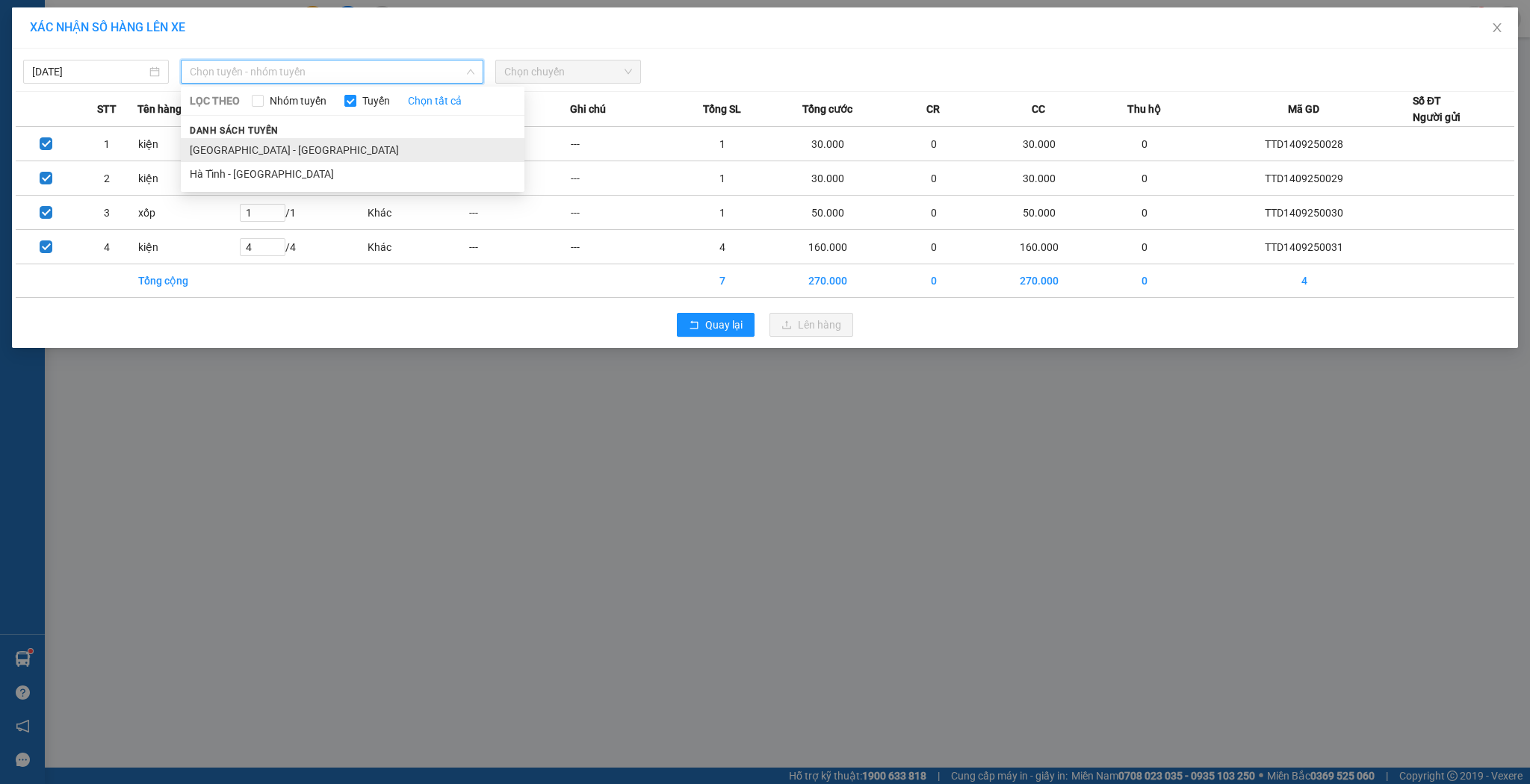
click at [356, 146] on li "[GEOGRAPHIC_DATA] - [GEOGRAPHIC_DATA]" at bounding box center [353, 150] width 344 height 24
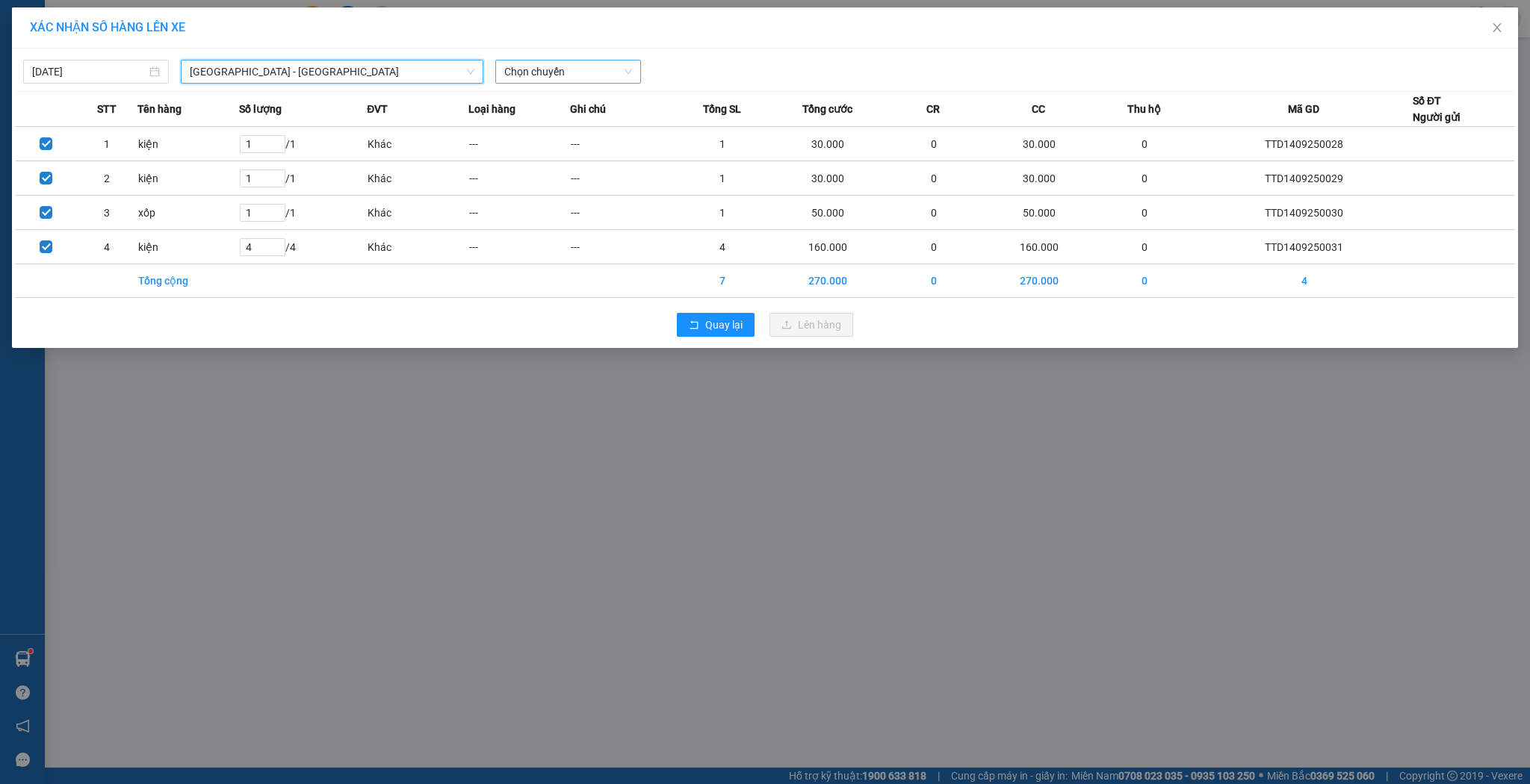
click at [595, 72] on span "Chọn chuyến" at bounding box center [568, 72] width 127 height 23
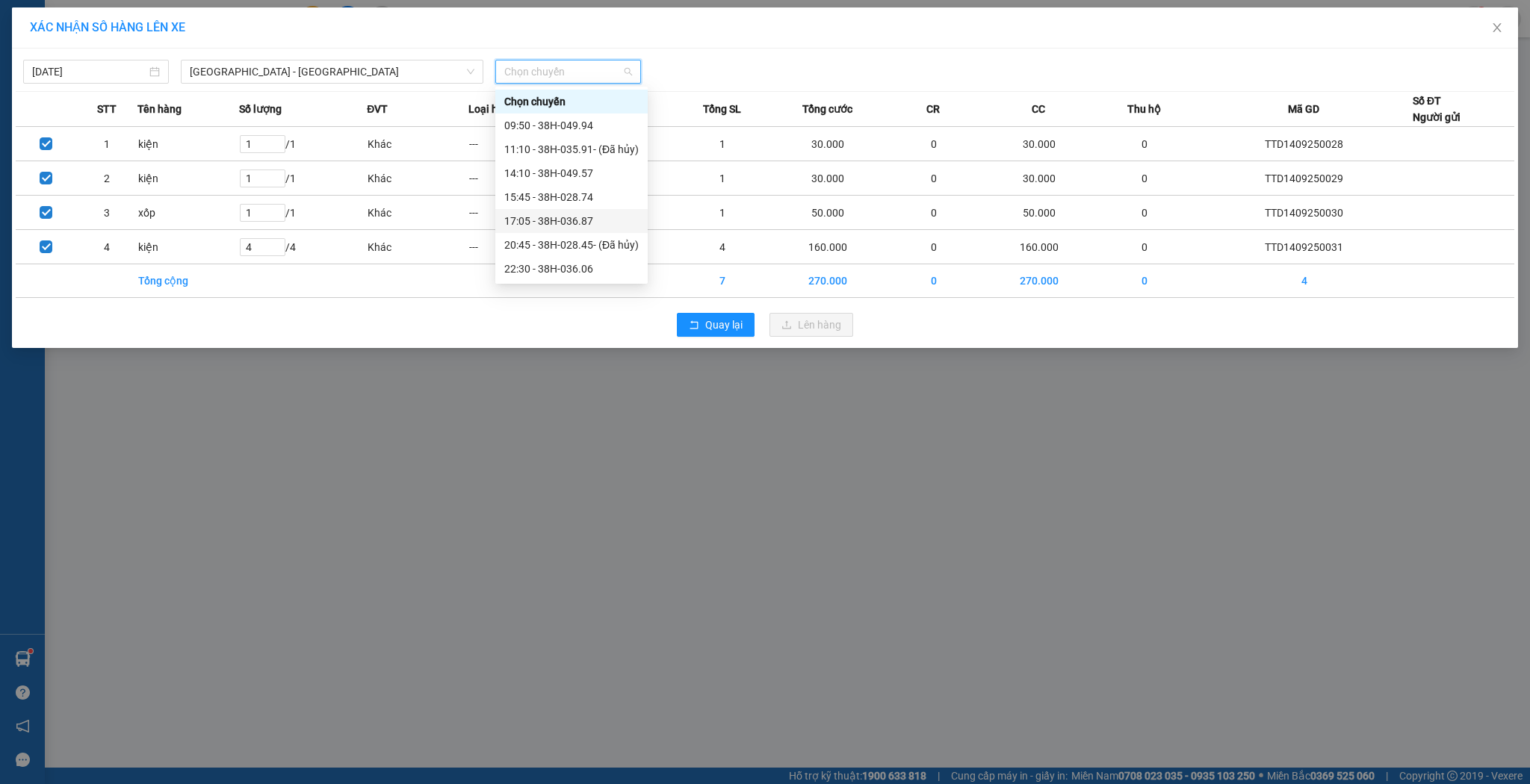
click at [552, 216] on div "17:05 - 38H-036.87" at bounding box center [571, 221] width 135 height 16
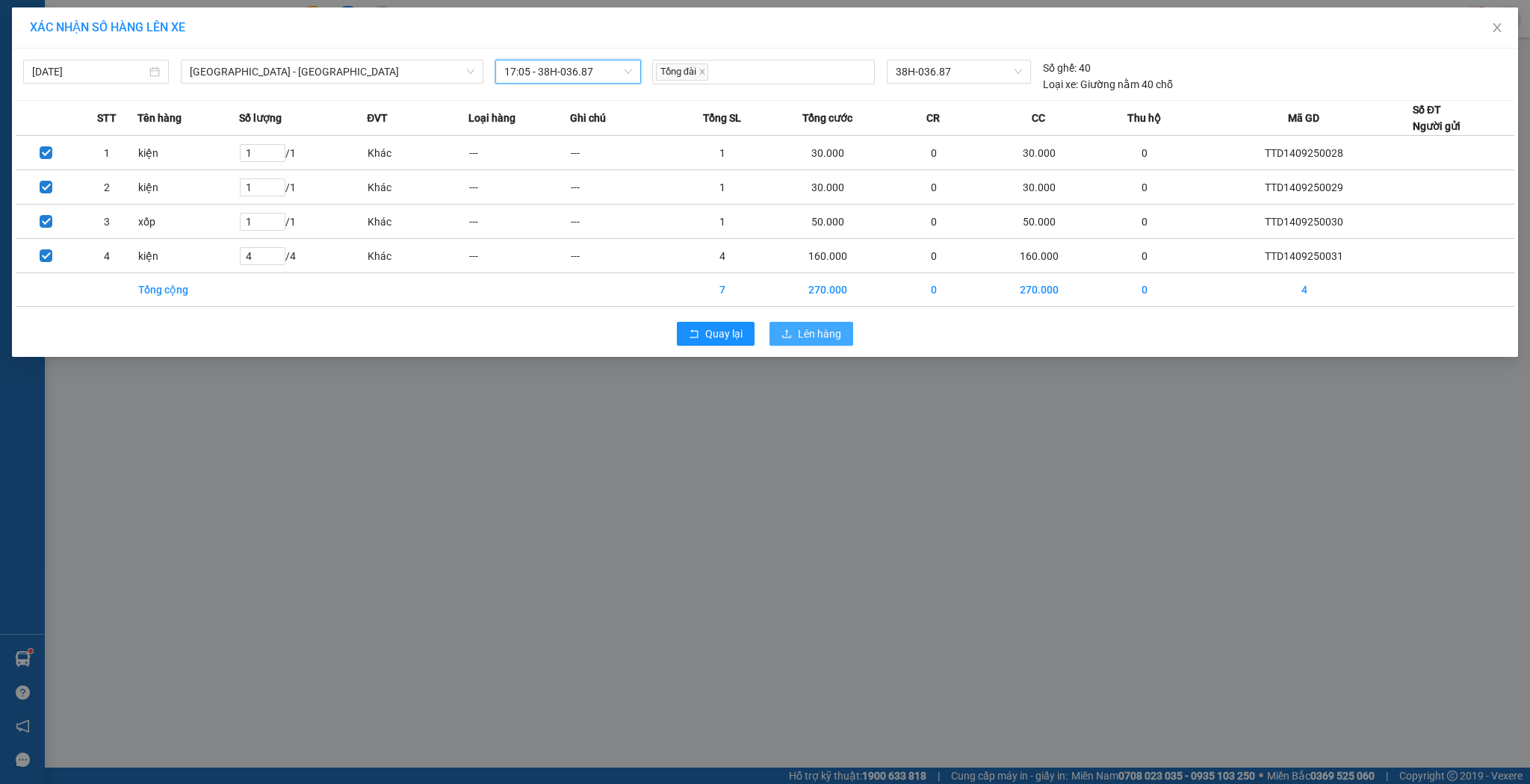
click at [829, 339] on span "Lên hàng" at bounding box center [820, 334] width 44 height 16
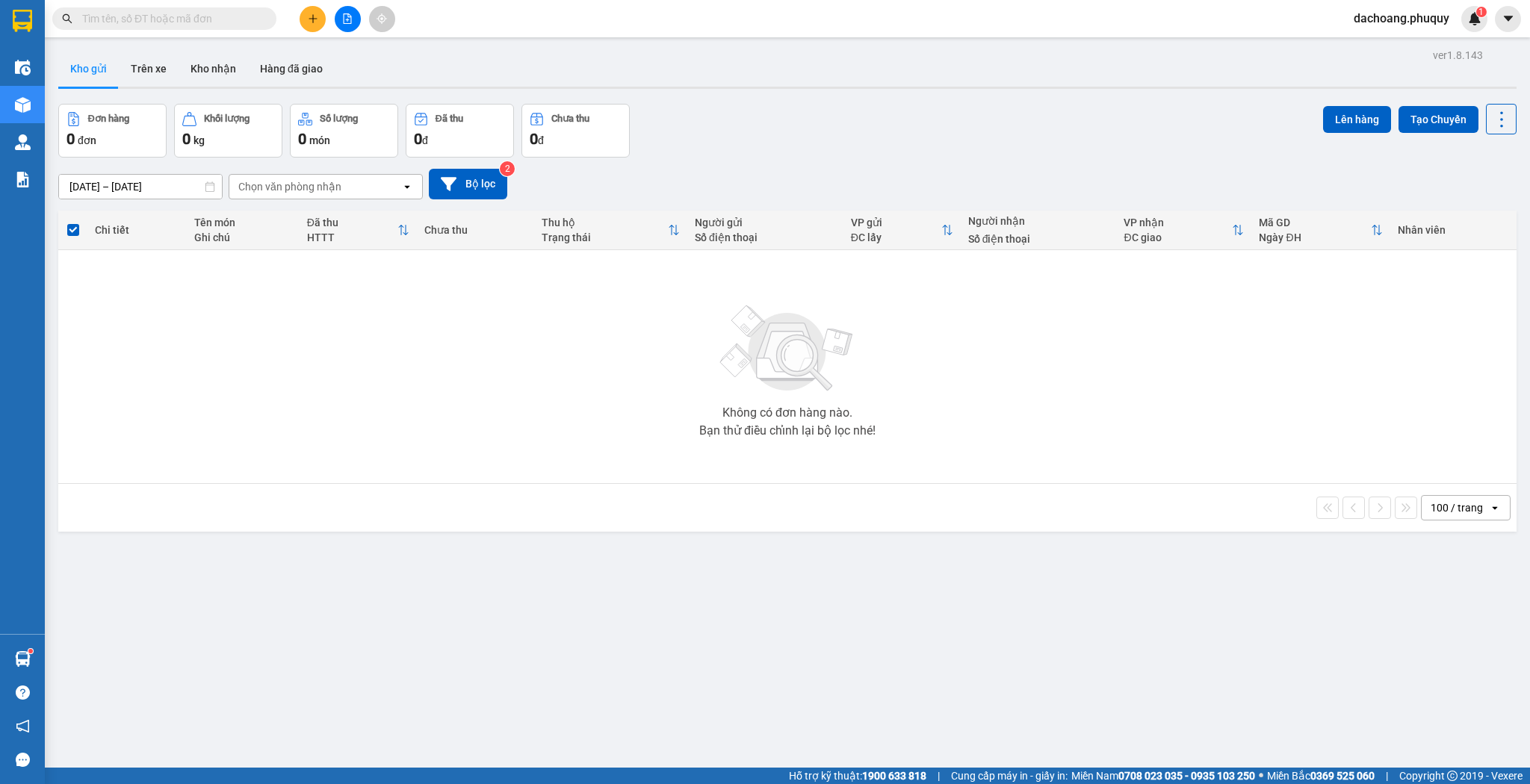
click at [298, 21] on div at bounding box center [347, 19] width 112 height 26
click at [322, 21] on button at bounding box center [312, 19] width 26 height 26
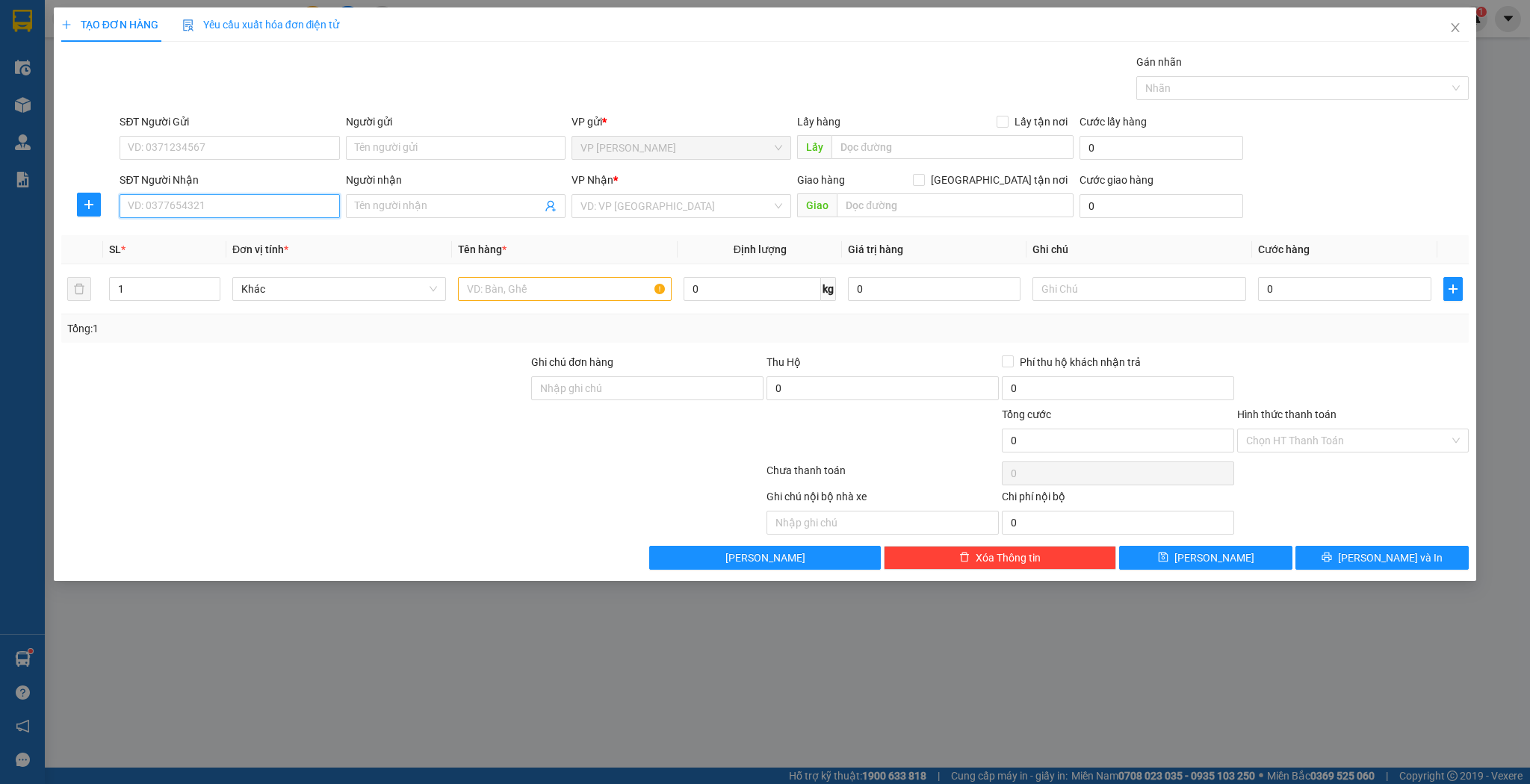
click at [211, 197] on input "SĐT Người Nhận" at bounding box center [228, 206] width 219 height 24
click at [237, 229] on div "0978989655 - khánh sport" at bounding box center [229, 236] width 202 height 16
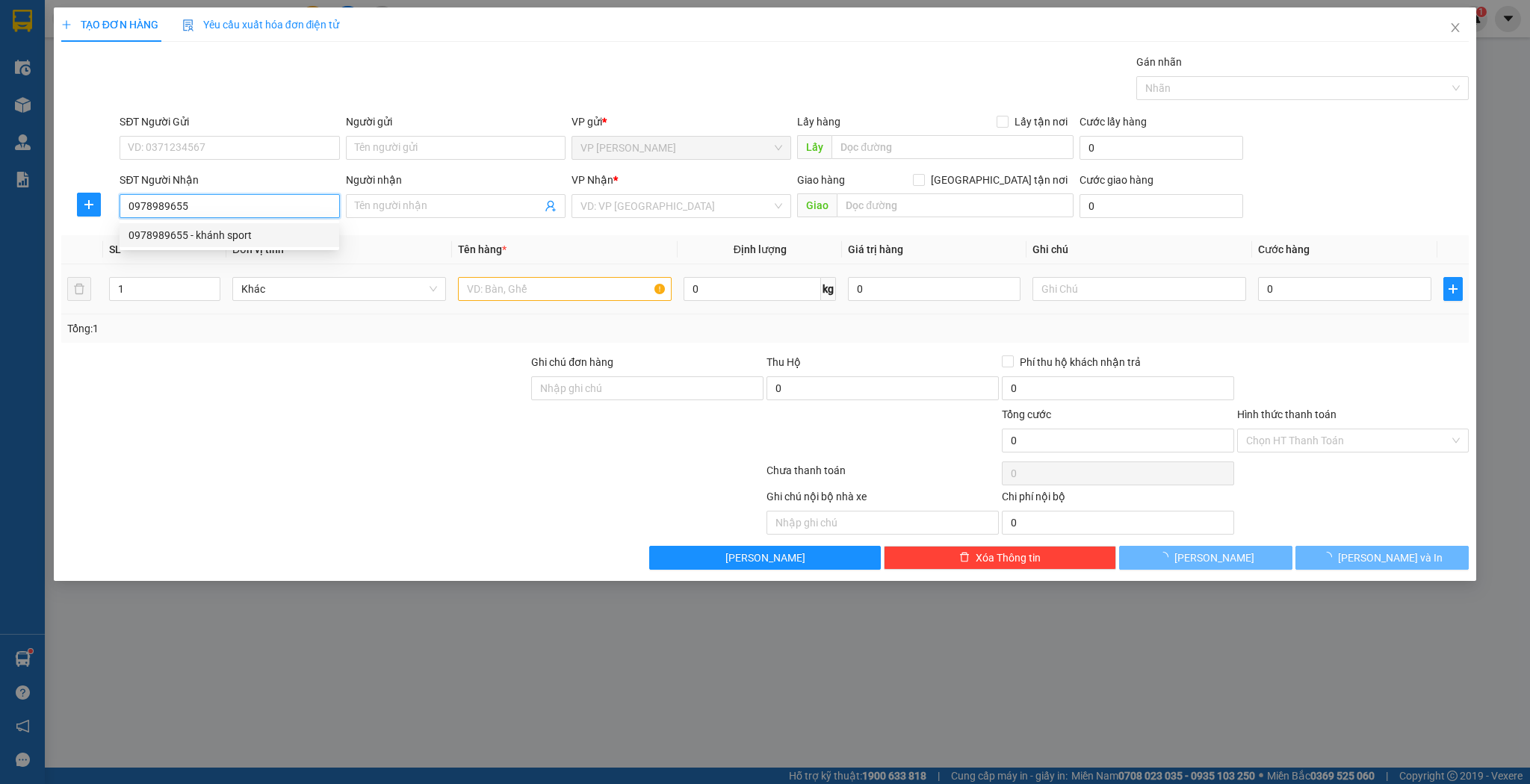
type input "0978989655"
type input "khánh sport"
click at [518, 287] on input "text" at bounding box center [564, 289] width 214 height 24
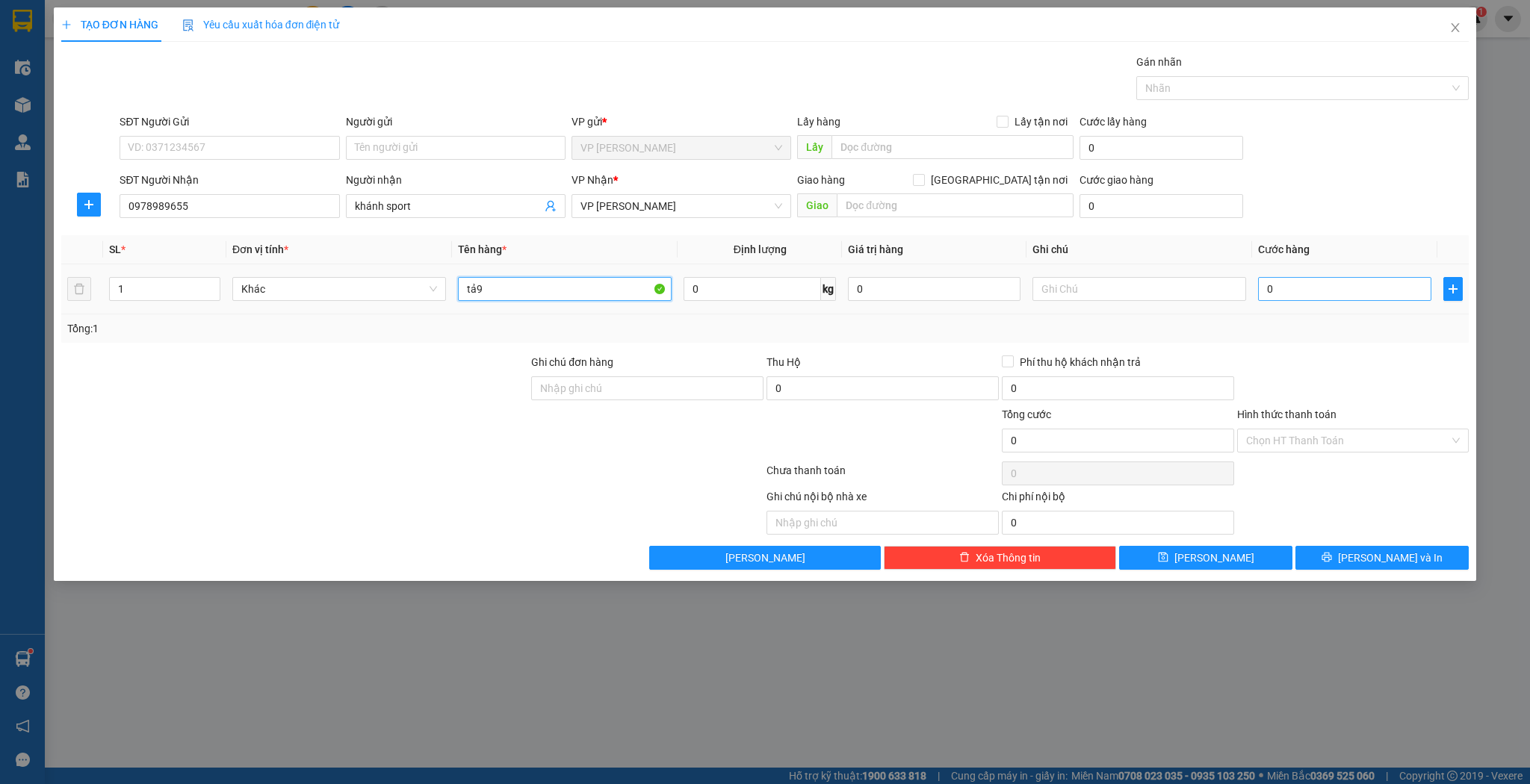
type input "tả9"
click at [1291, 292] on input "0" at bounding box center [1344, 289] width 173 height 24
type input "7"
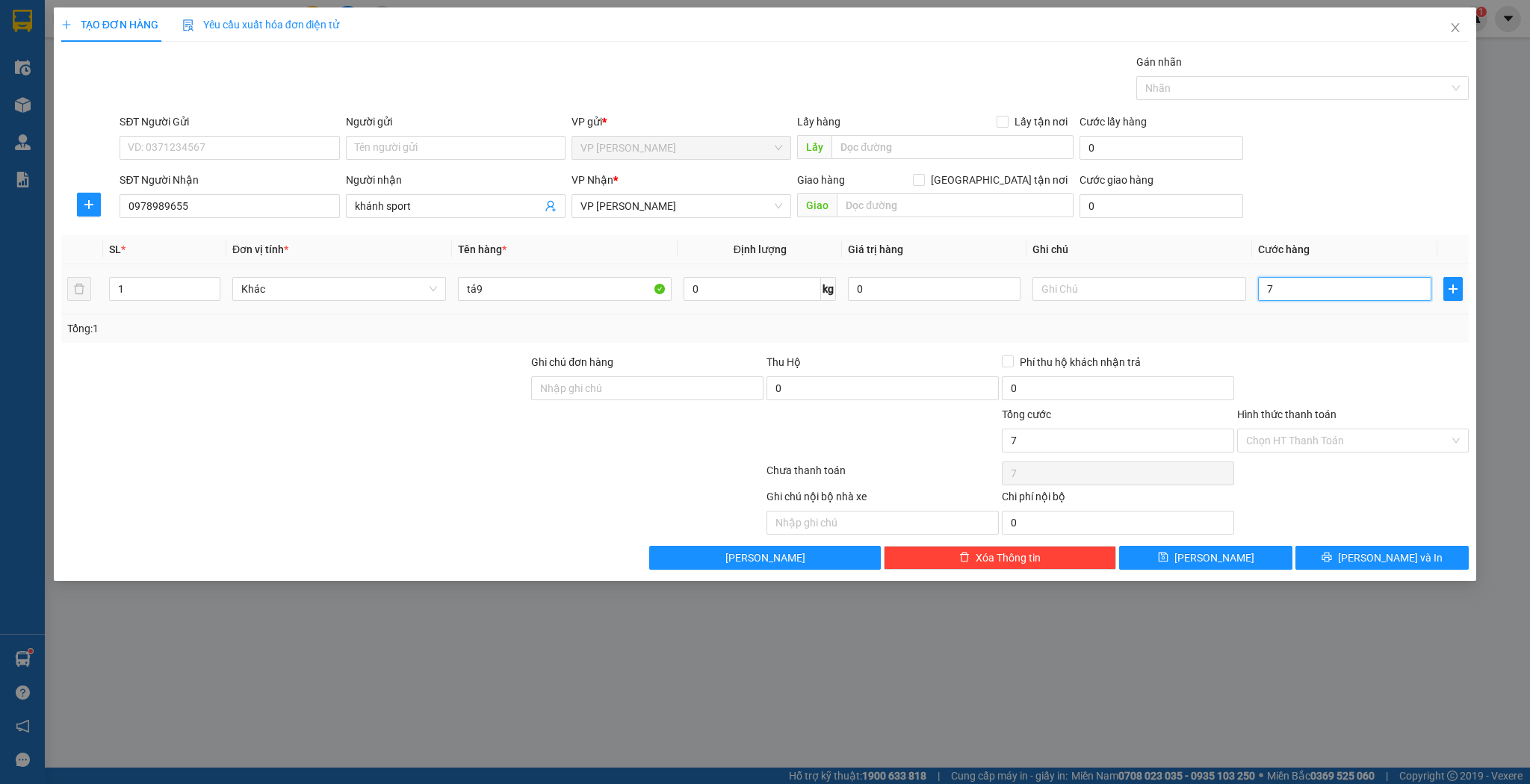
type input "70"
type input "70.000"
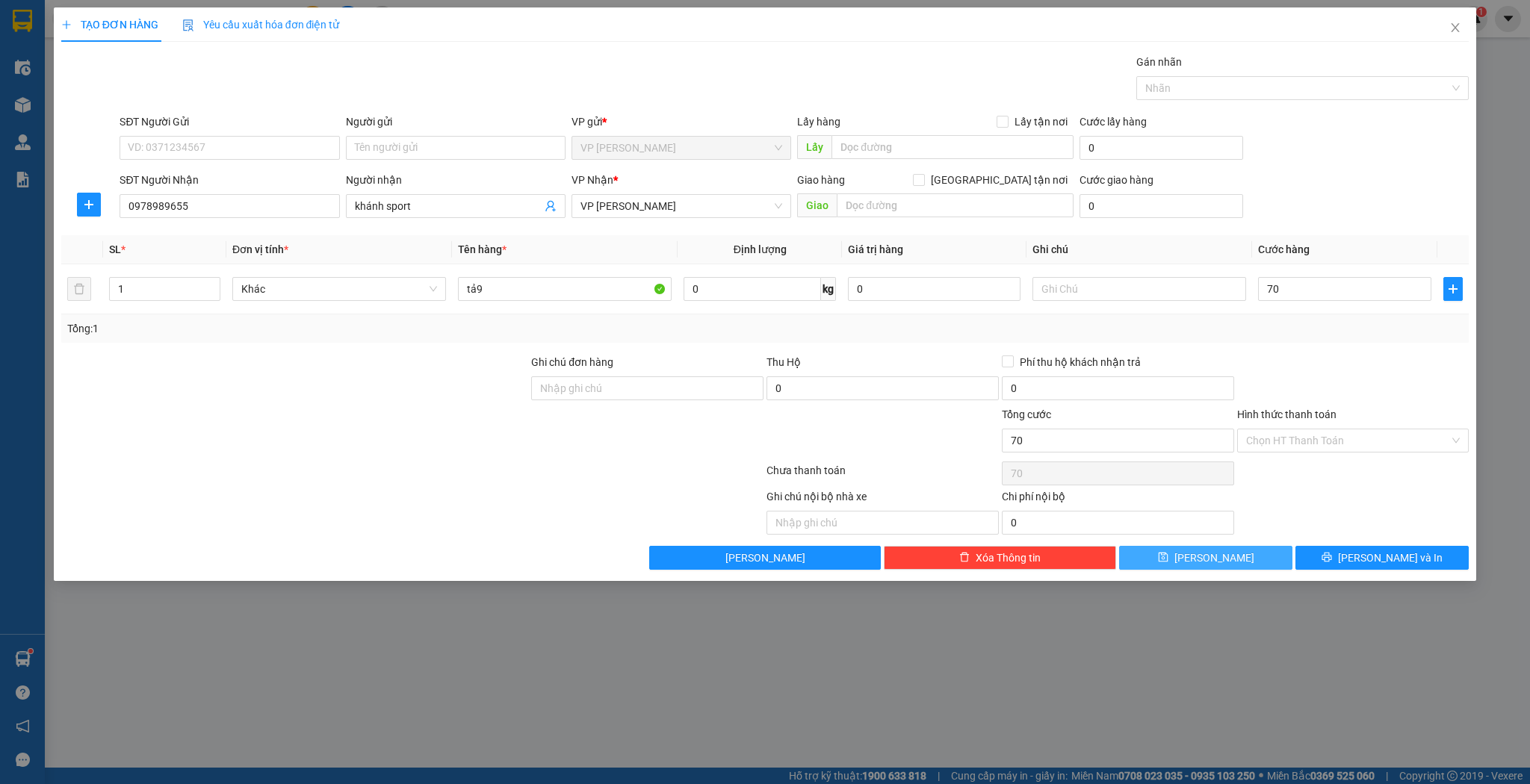
type input "70.000"
click at [1202, 546] on button "[PERSON_NAME]" at bounding box center [1205, 558] width 174 height 24
type input "0"
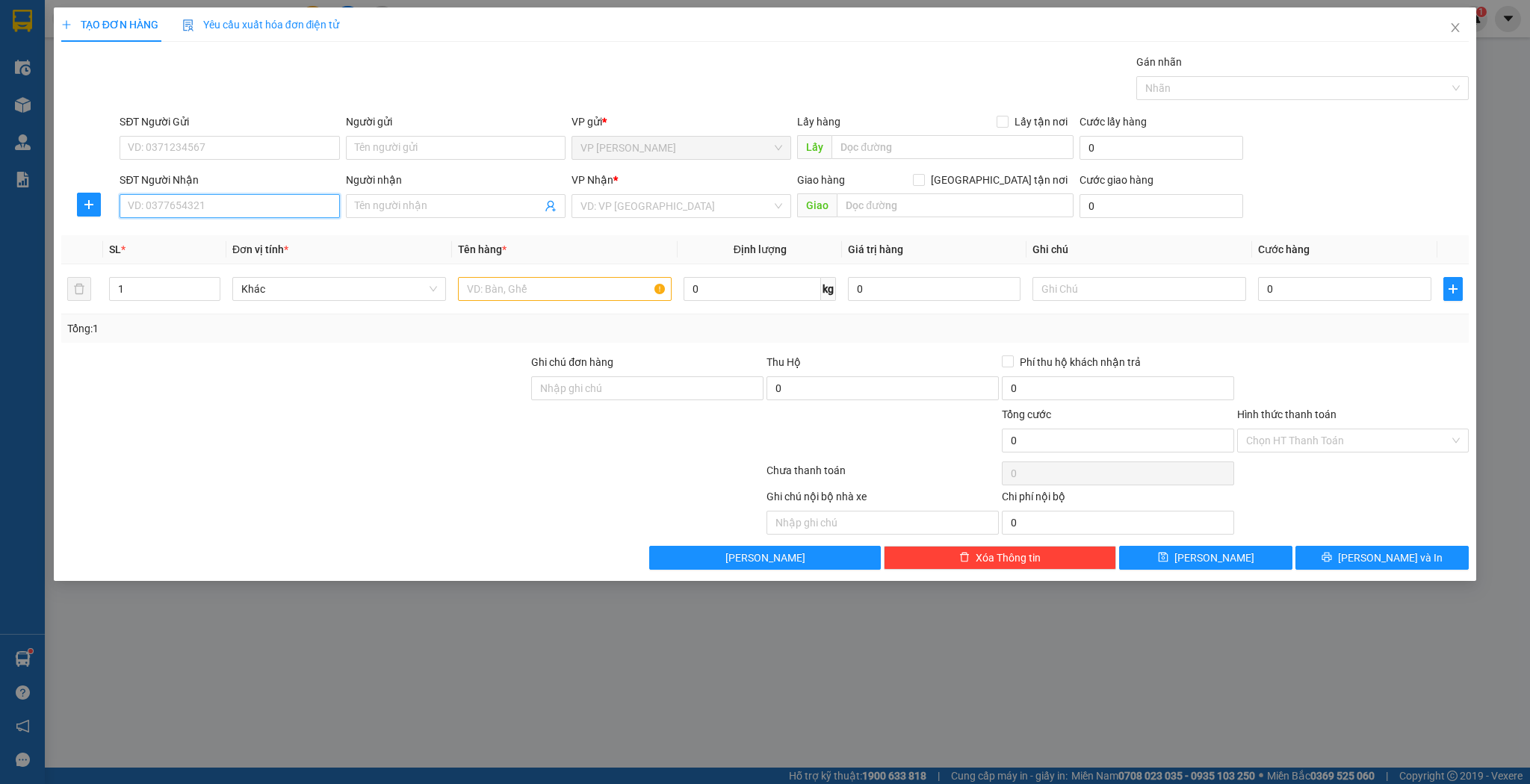
click at [247, 205] on input "SĐT Người Nhận" at bounding box center [228, 206] width 219 height 24
click at [253, 232] on div "0948251987 - huy sáng" at bounding box center [229, 236] width 202 height 16
type input "0948251987"
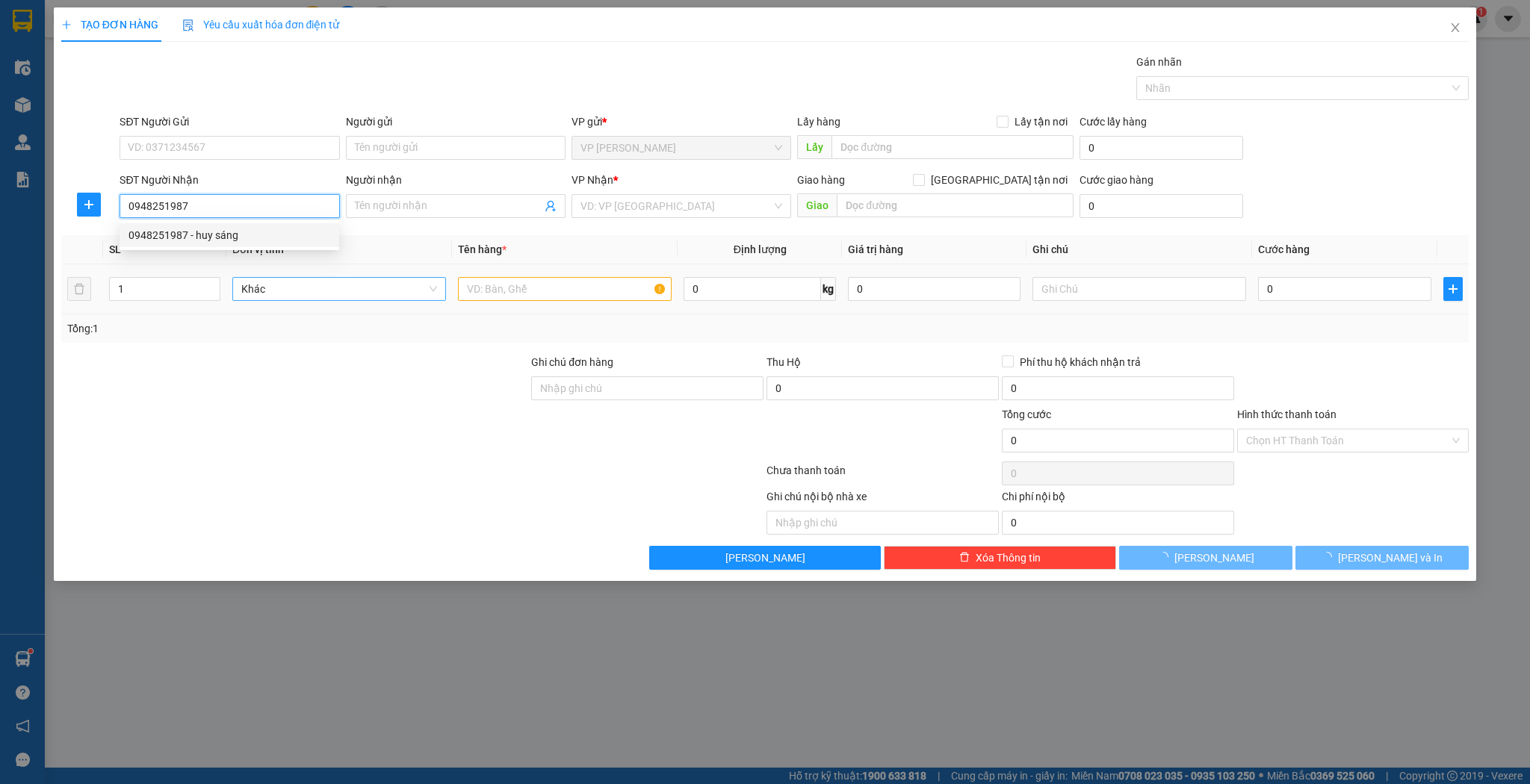
type input "huy sáng"
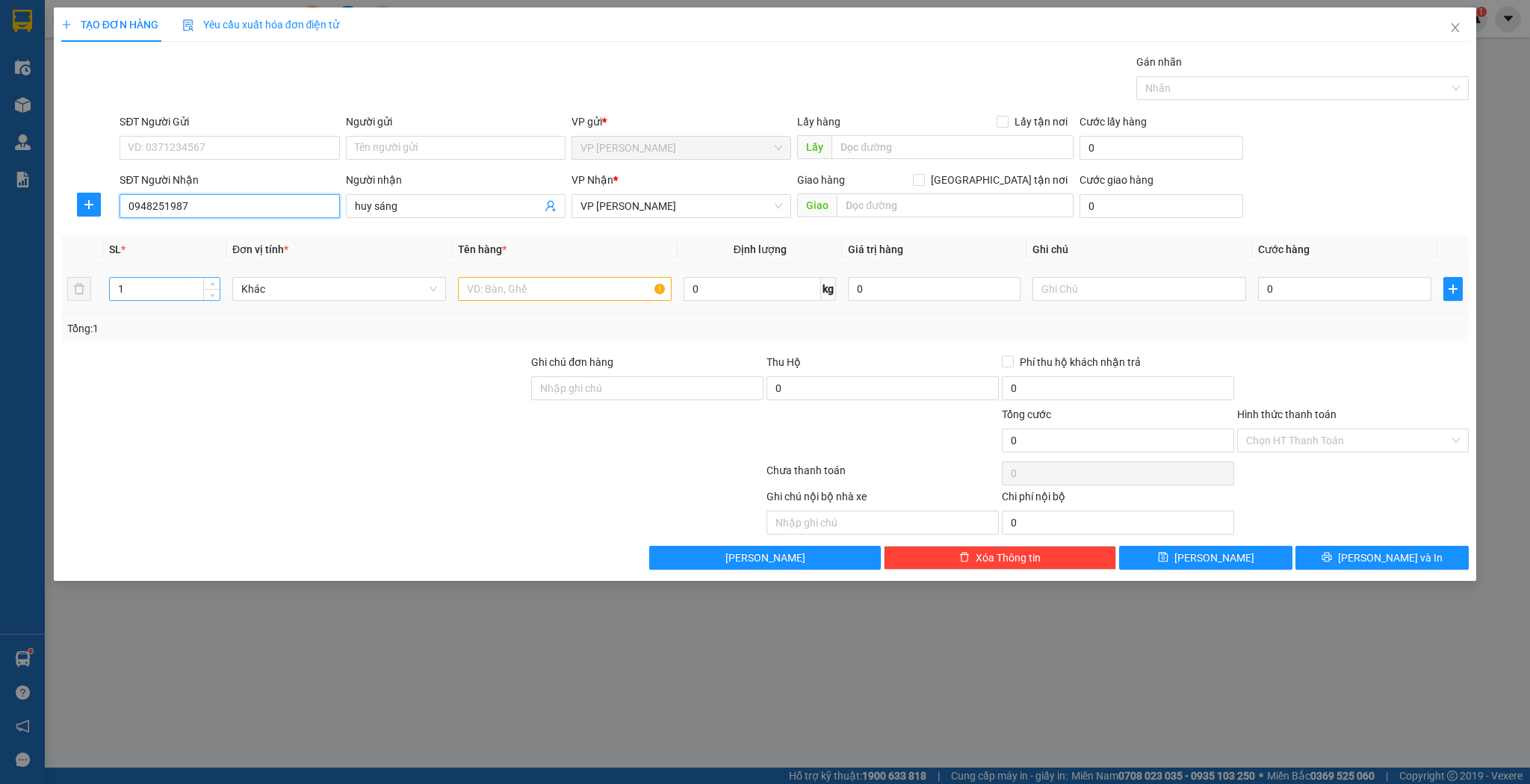
type input "0948251987"
click at [180, 285] on input "1" at bounding box center [165, 288] width 110 height 23
type input "2"
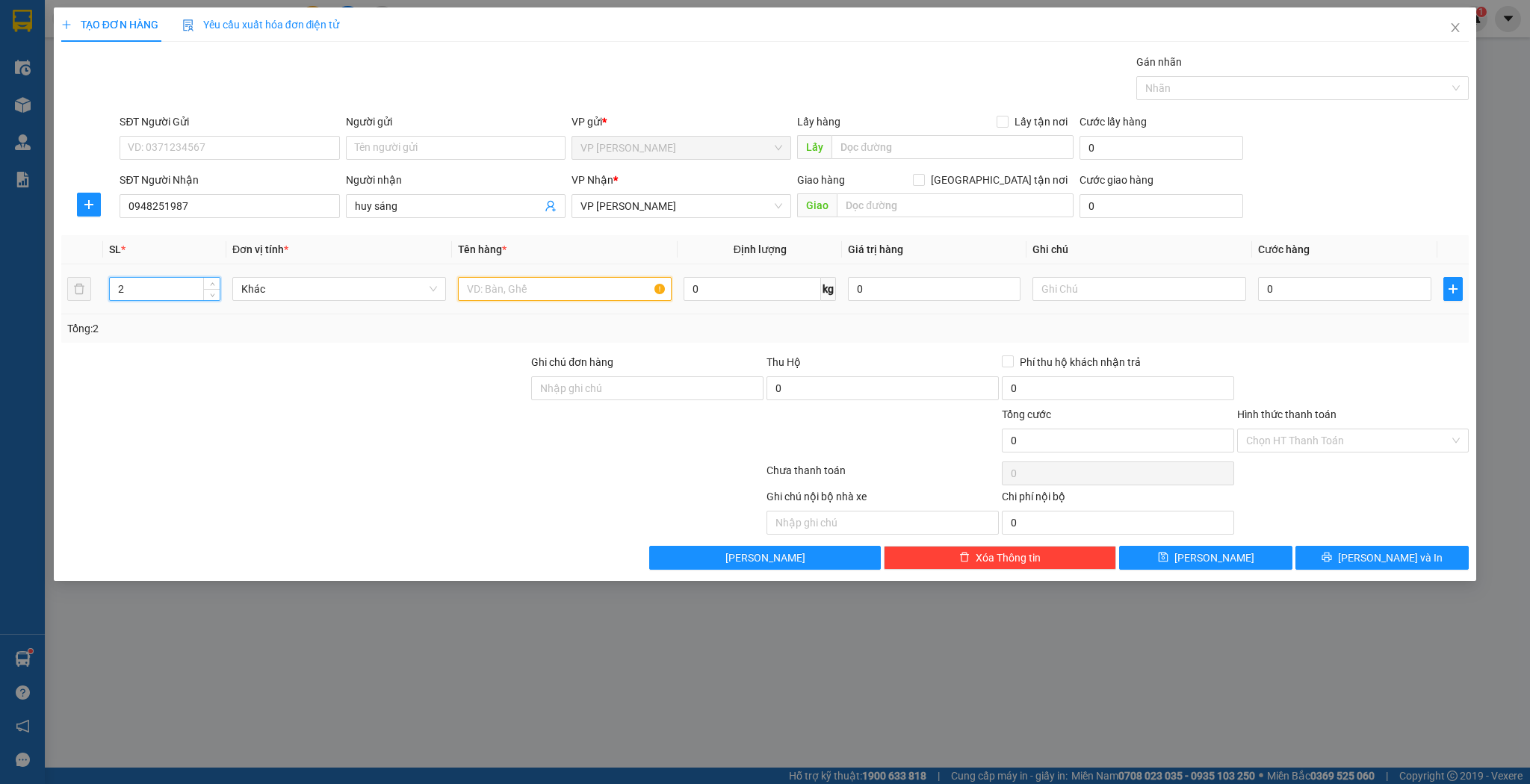
click at [534, 279] on input "text" at bounding box center [564, 289] width 214 height 24
type input "xốp đôi"
click at [1350, 279] on input "0" at bounding box center [1344, 289] width 173 height 24
type input "2"
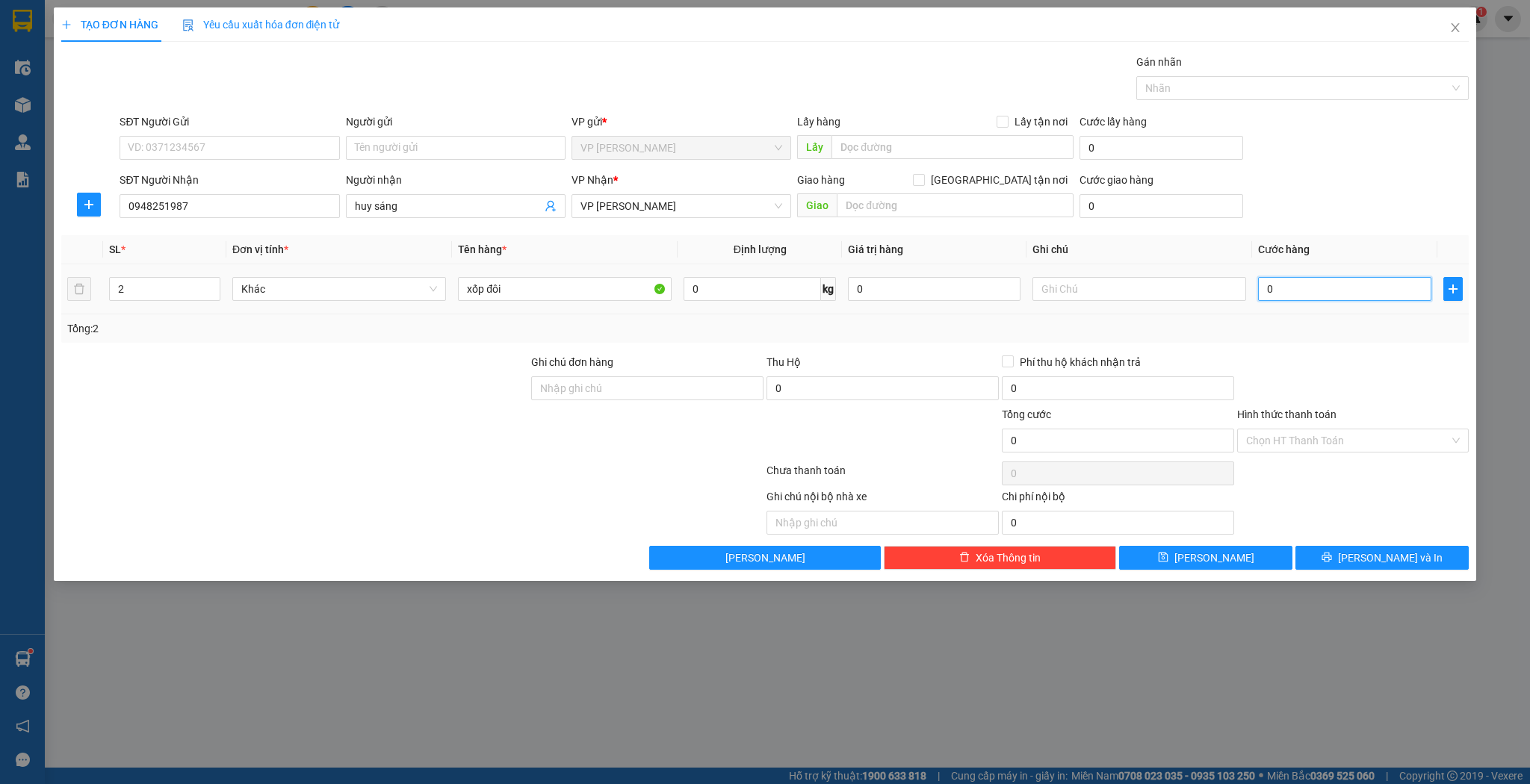
type input "2"
type input "20"
type input "200"
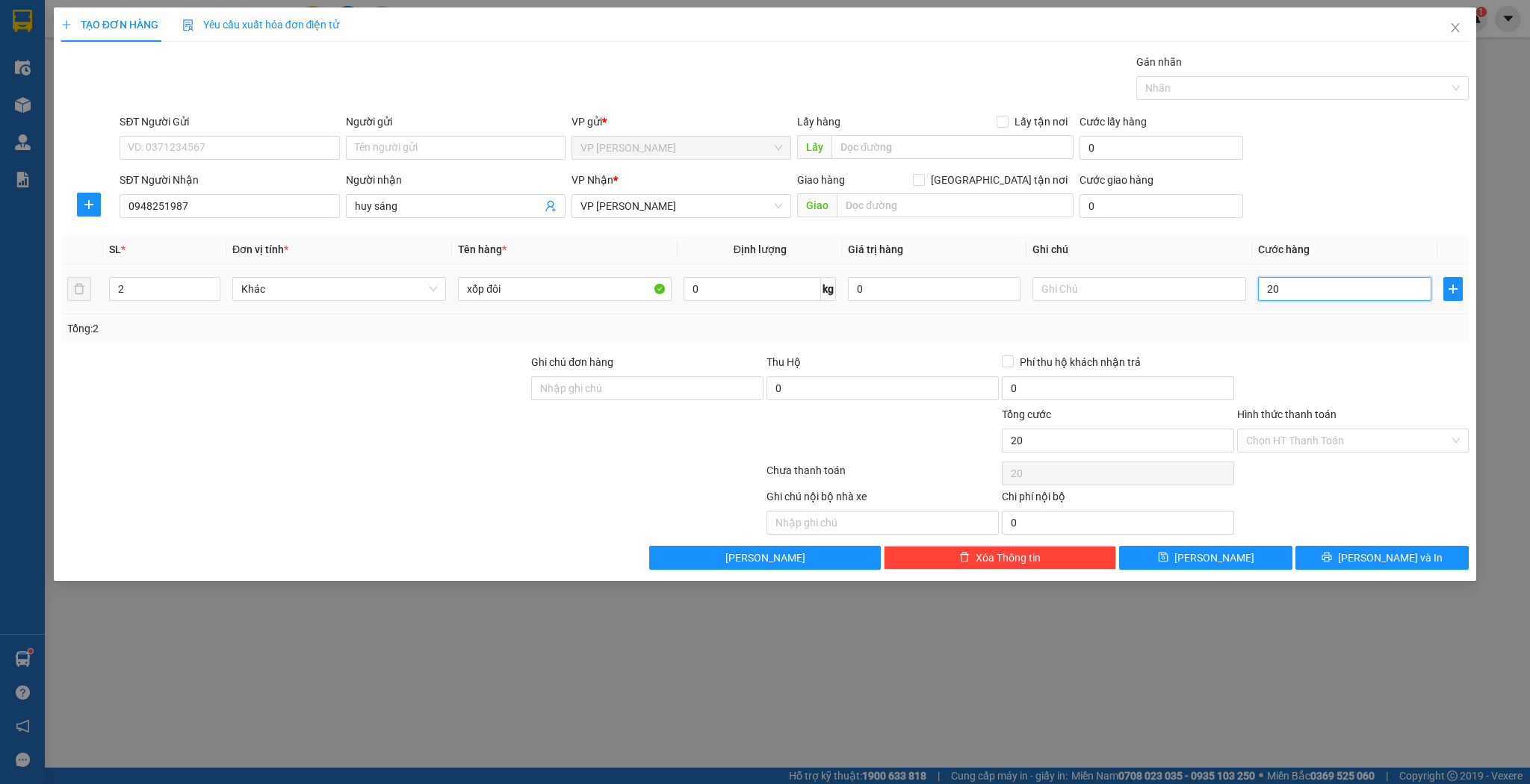
type input "200"
type input "200.000"
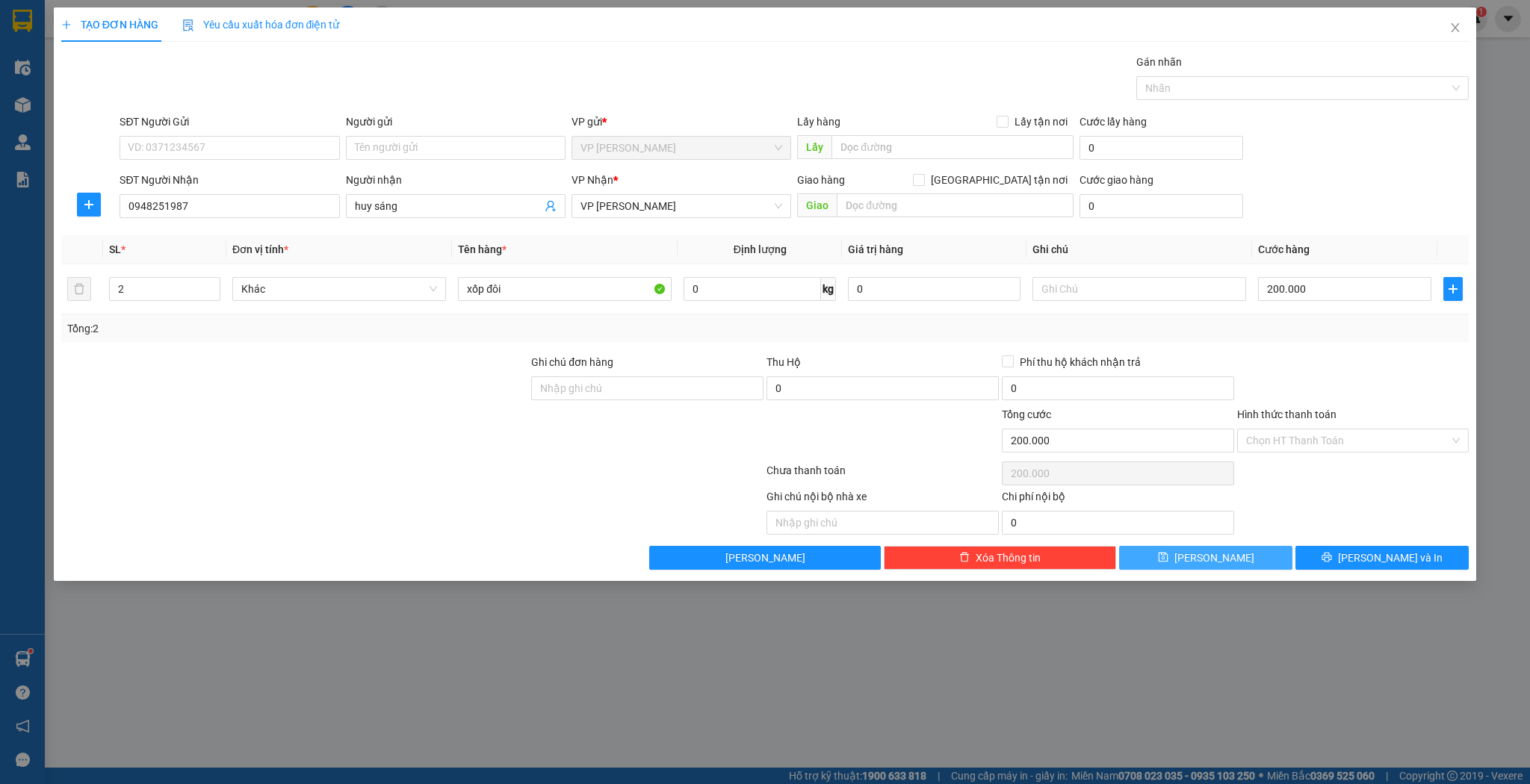
click at [1176, 549] on button "[PERSON_NAME]" at bounding box center [1205, 558] width 174 height 24
type input "1"
type input "0"
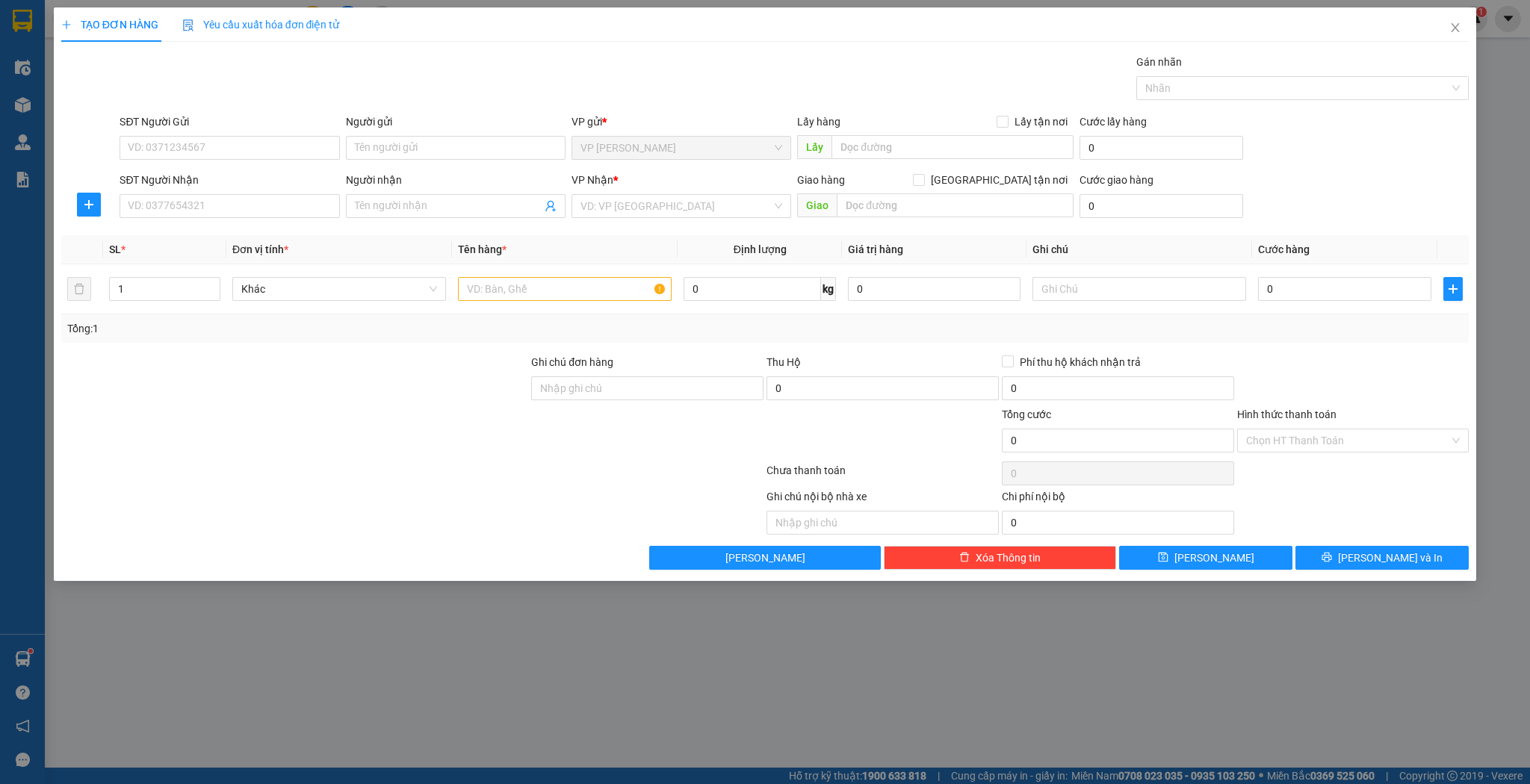
click at [221, 222] on div "SĐT Người Nhận VD: 0377654321" at bounding box center [228, 197] width 219 height 52
click at [226, 211] on input "SĐT Người Nhận" at bounding box center [228, 206] width 219 height 24
click at [239, 195] on input "SĐT Người Nhận" at bounding box center [228, 206] width 219 height 24
click at [245, 221] on div "0989634385 0989634385 - a hùng" at bounding box center [228, 235] width 219 height 30
click at [245, 228] on div "Transit Pickup Surcharge Ids Transit Deliver Surcharge Ids Transit Deliver Surc…" at bounding box center [765, 311] width 1408 height 516
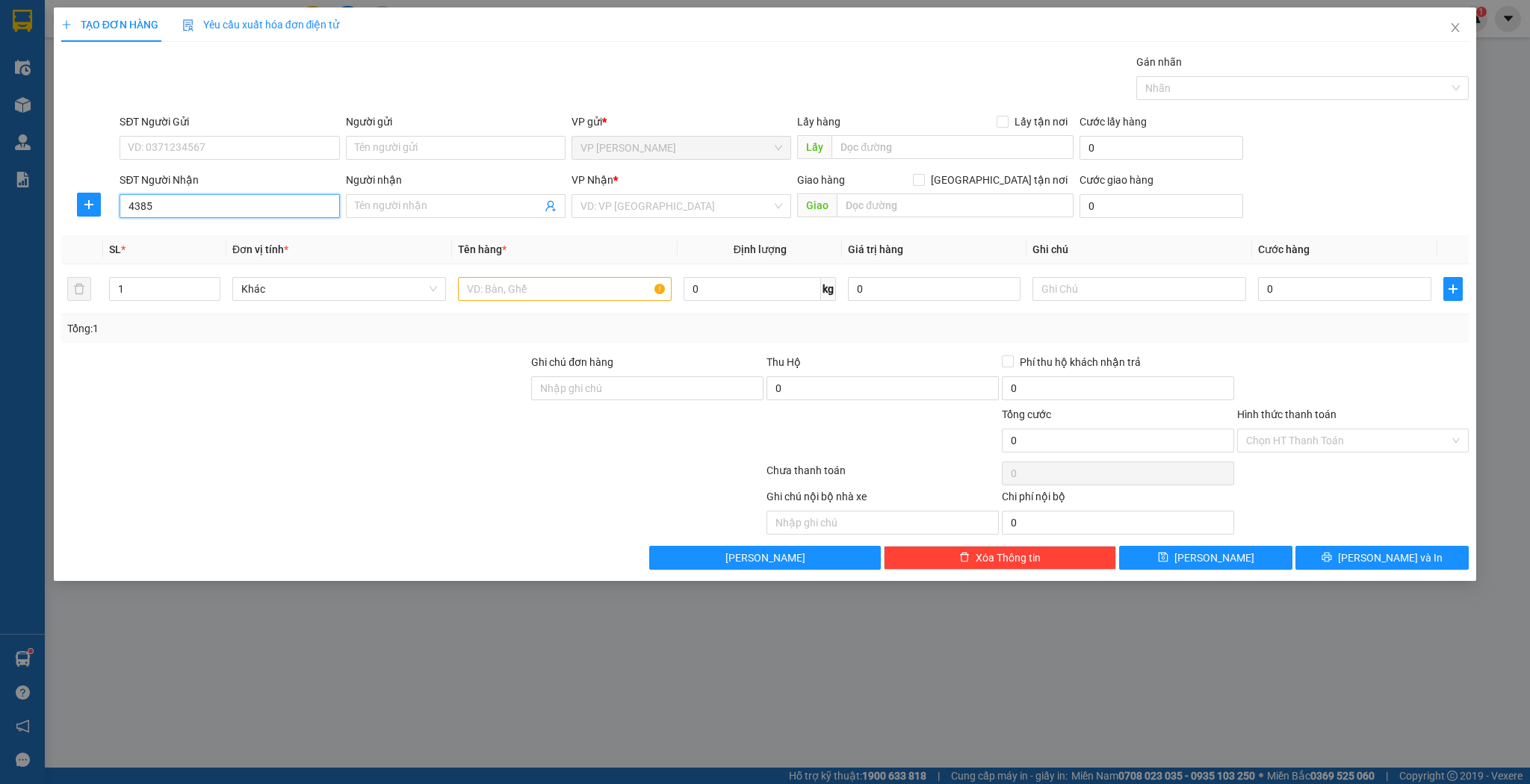
click at [253, 204] on input "4385" at bounding box center [228, 206] width 219 height 24
click at [238, 244] on div "0989634385 - a hùng" at bounding box center [228, 236] width 219 height 24
type input "0989634385"
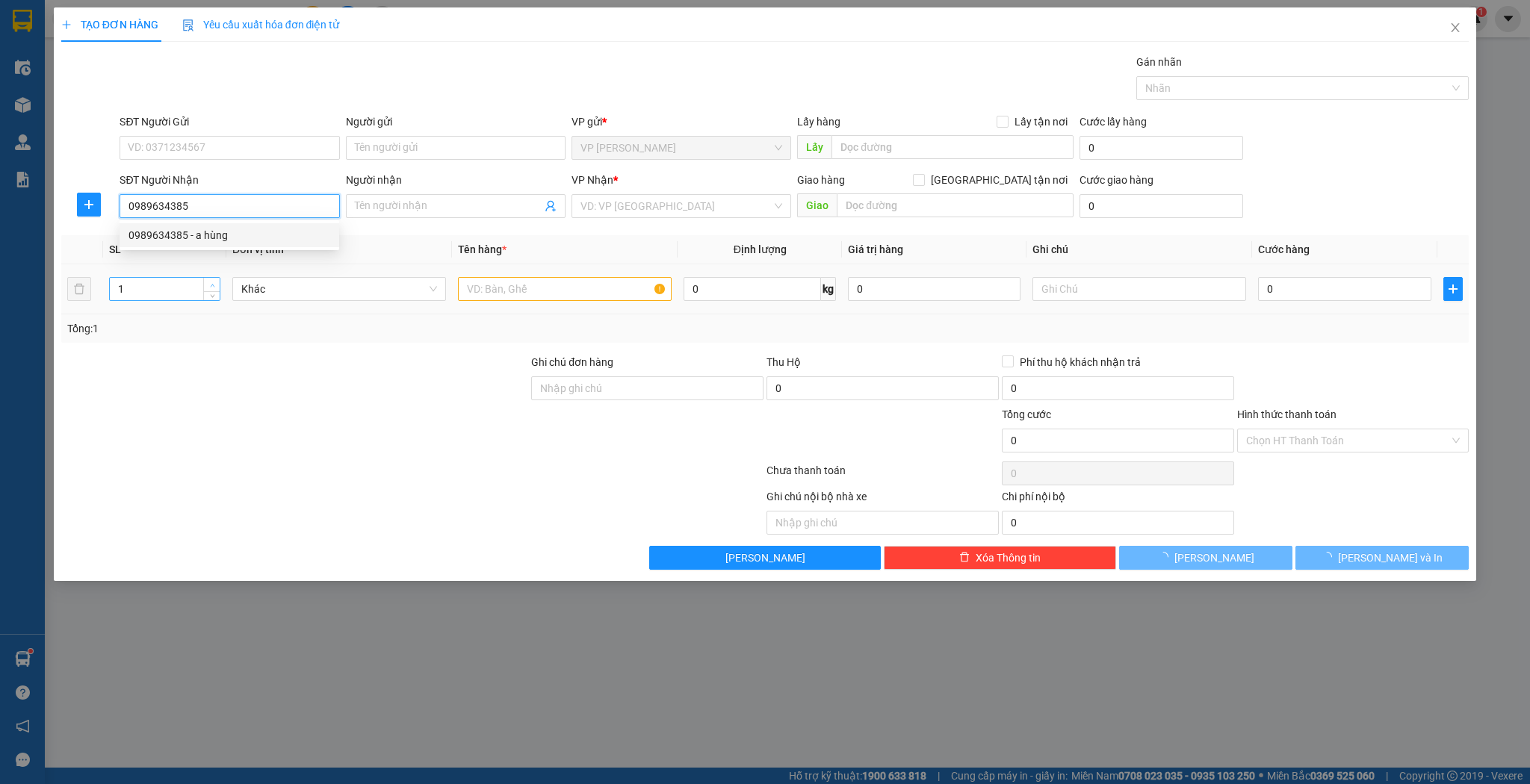
type input "a hùng"
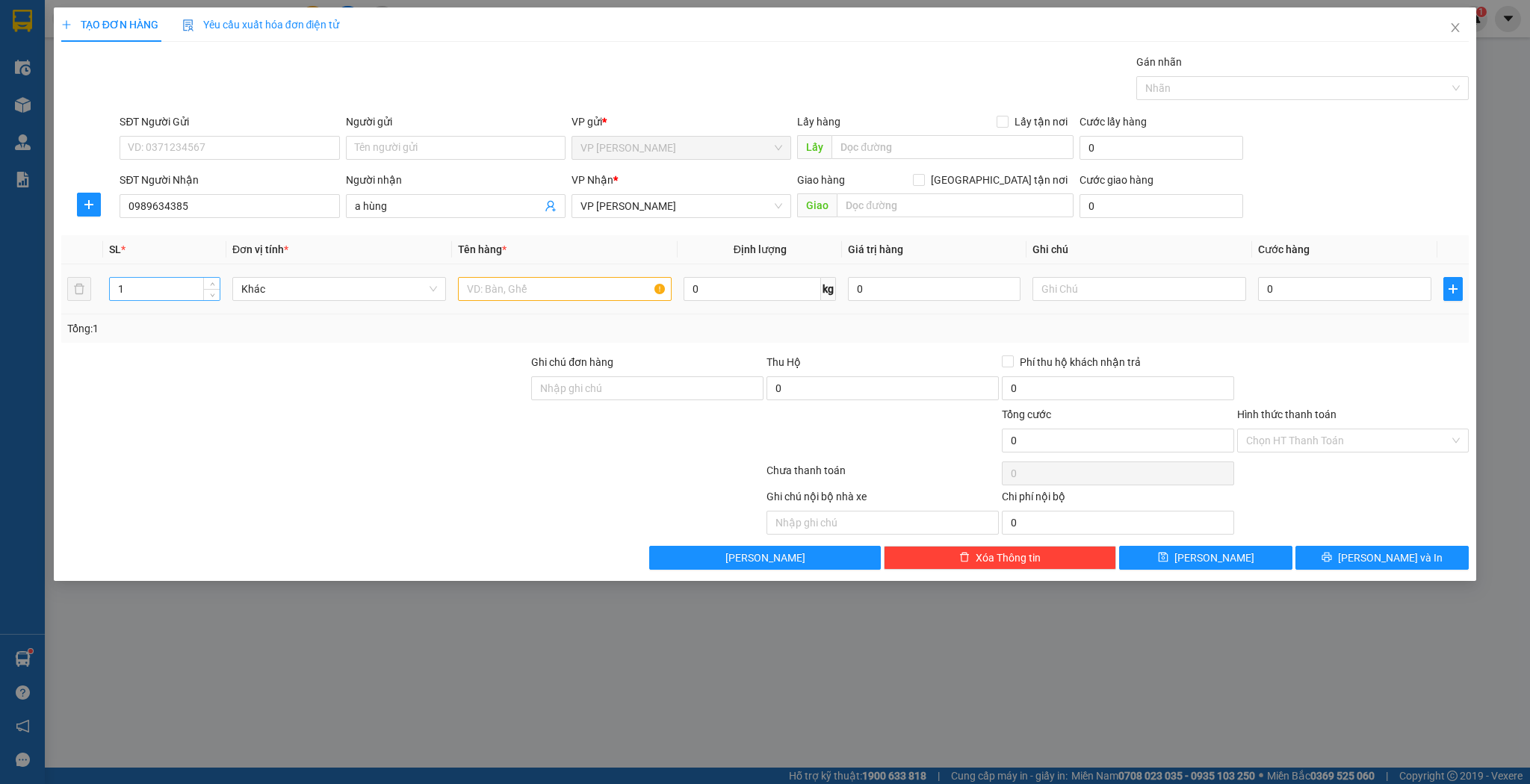
click at [189, 298] on input "1" at bounding box center [165, 288] width 110 height 23
type input "3"
click at [516, 286] on input "text" at bounding box center [564, 289] width 214 height 24
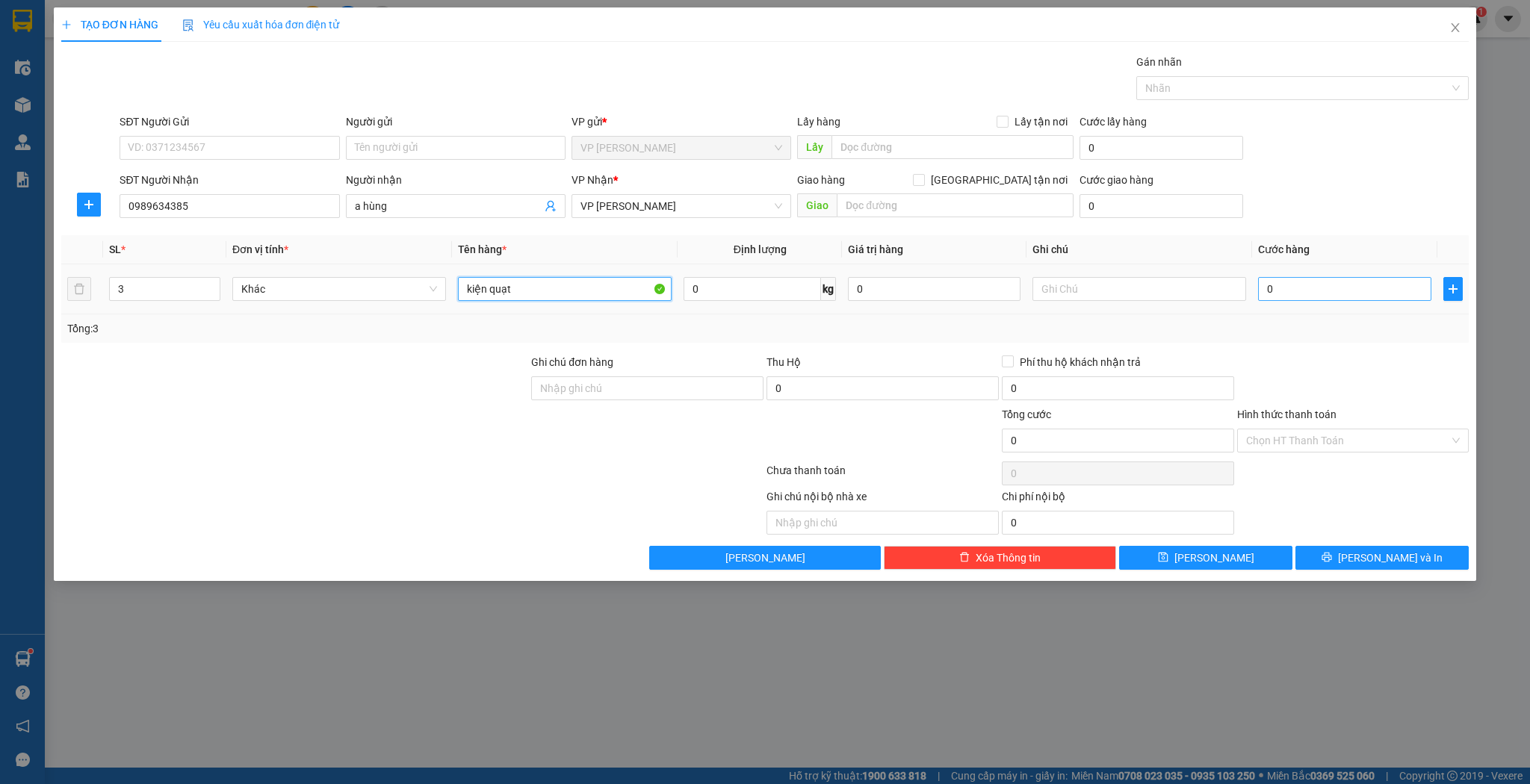
type input "kiện quạt"
click at [1316, 290] on input "0" at bounding box center [1344, 289] width 173 height 24
type input "9"
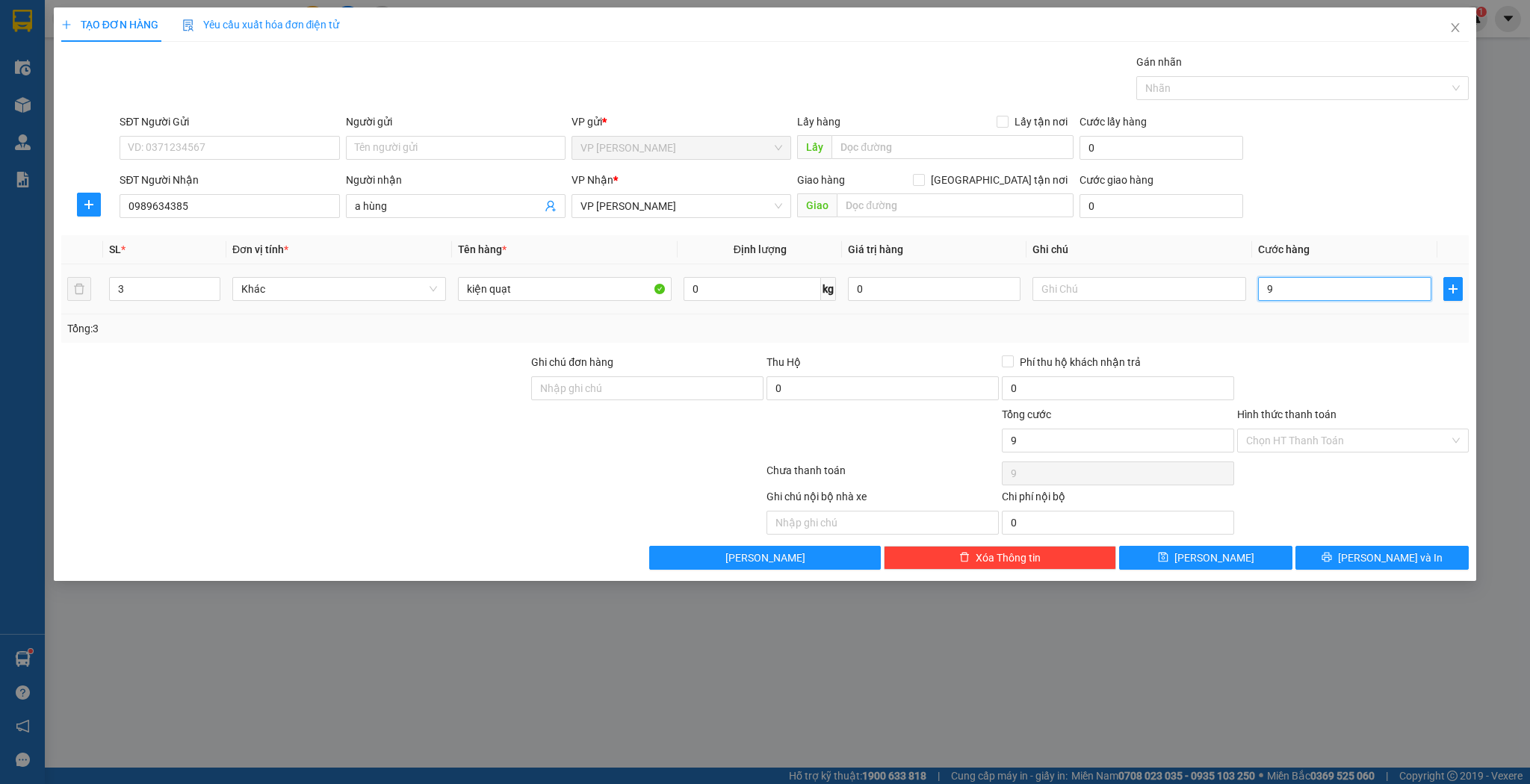
type input "90"
type input "90.000"
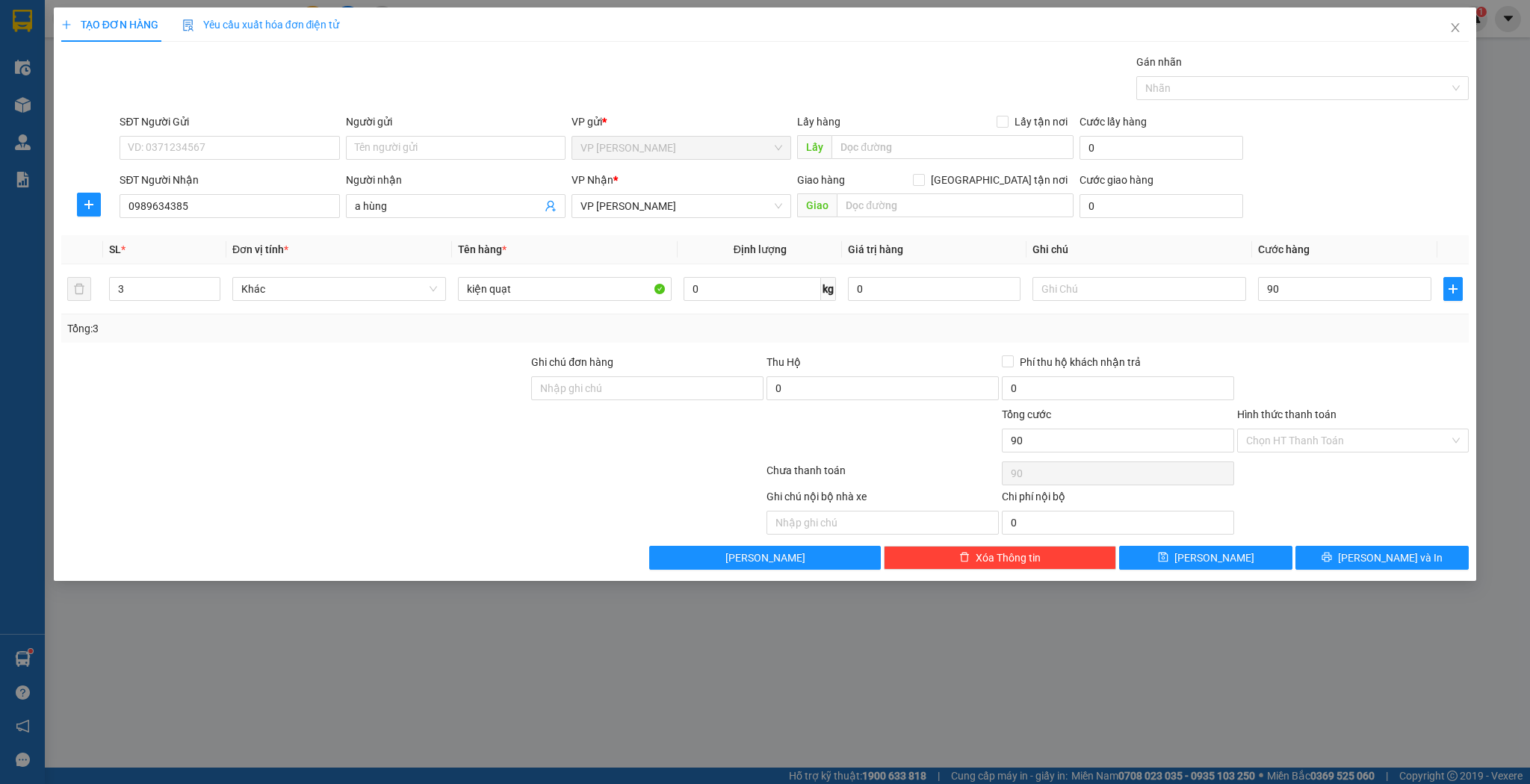
type input "90.000"
click at [1201, 544] on div "Transit Pickup Surcharge Ids Transit Deliver Surcharge Ids Transit Deliver Surc…" at bounding box center [765, 311] width 1408 height 516
click at [1205, 554] on span "[PERSON_NAME]" at bounding box center [1214, 558] width 80 height 16
type input "1"
type input "0"
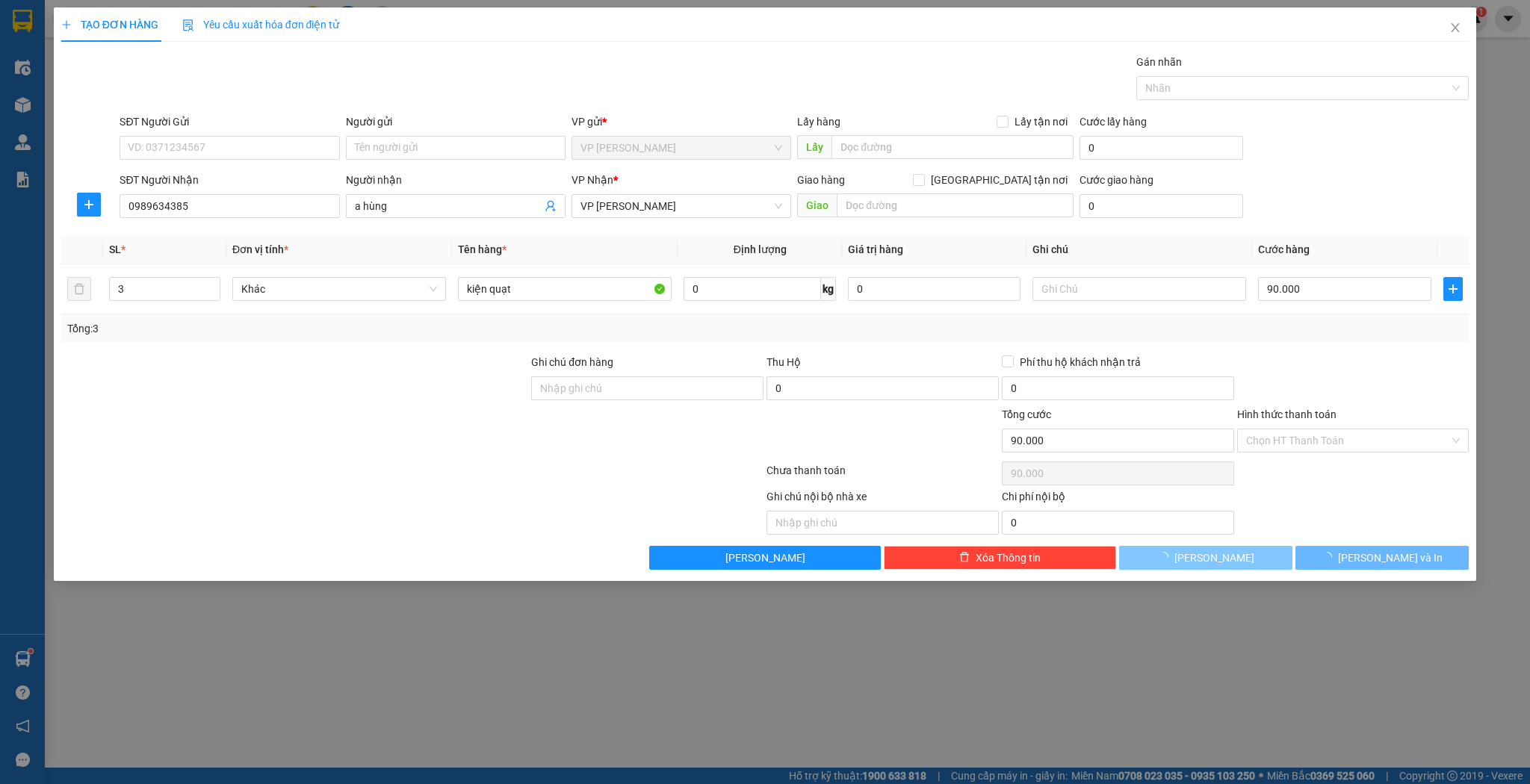
type input "0"
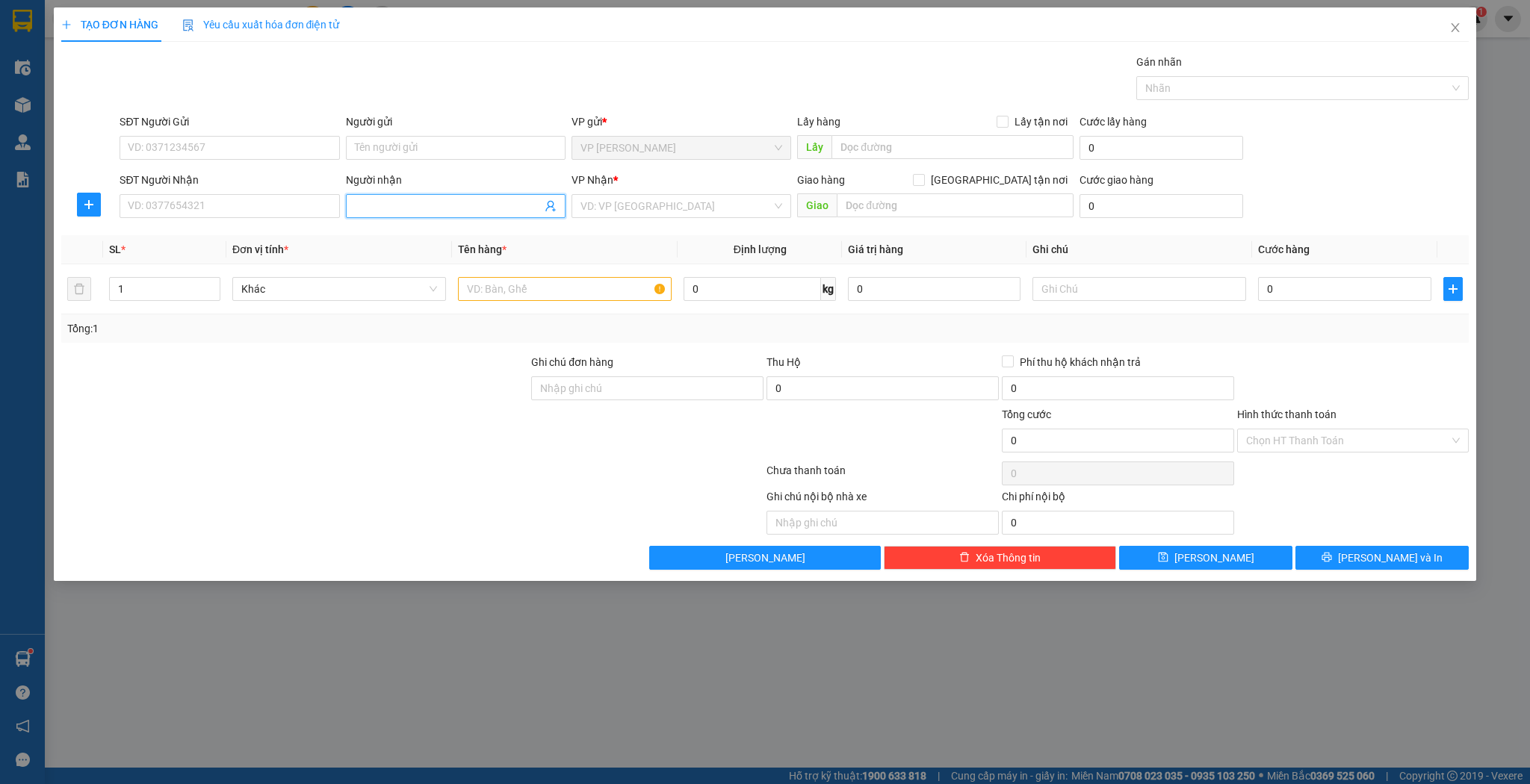
click at [418, 196] on span at bounding box center [455, 206] width 219 height 24
click at [431, 227] on div "Chị Xoan - 0984758299" at bounding box center [456, 236] width 202 height 16
type input "0984758299"
type input "Chị Xoan"
click at [528, 297] on input "text" at bounding box center [564, 289] width 214 height 24
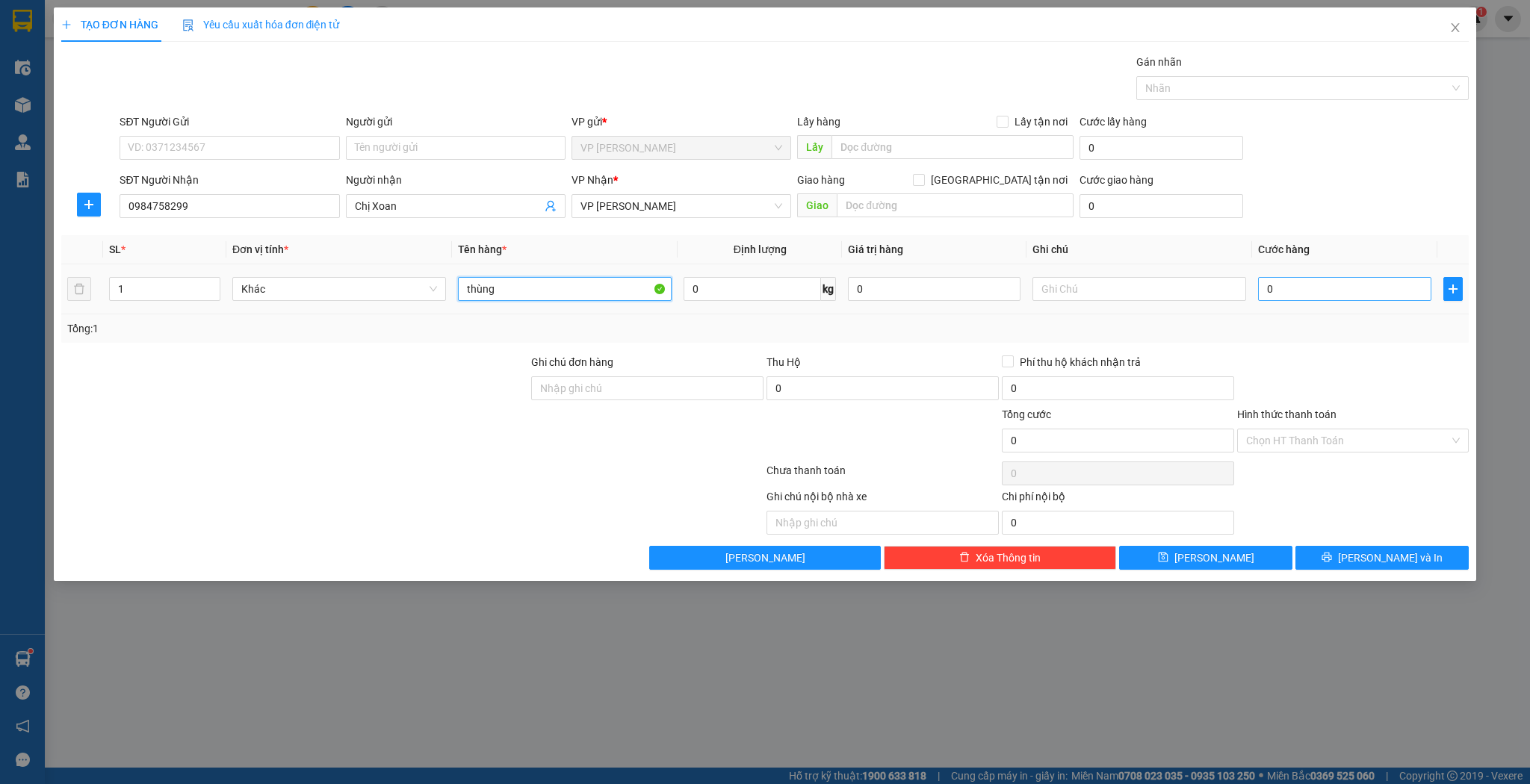
type input "thùng"
click at [1330, 293] on input "0" at bounding box center [1344, 289] width 173 height 24
type input "4"
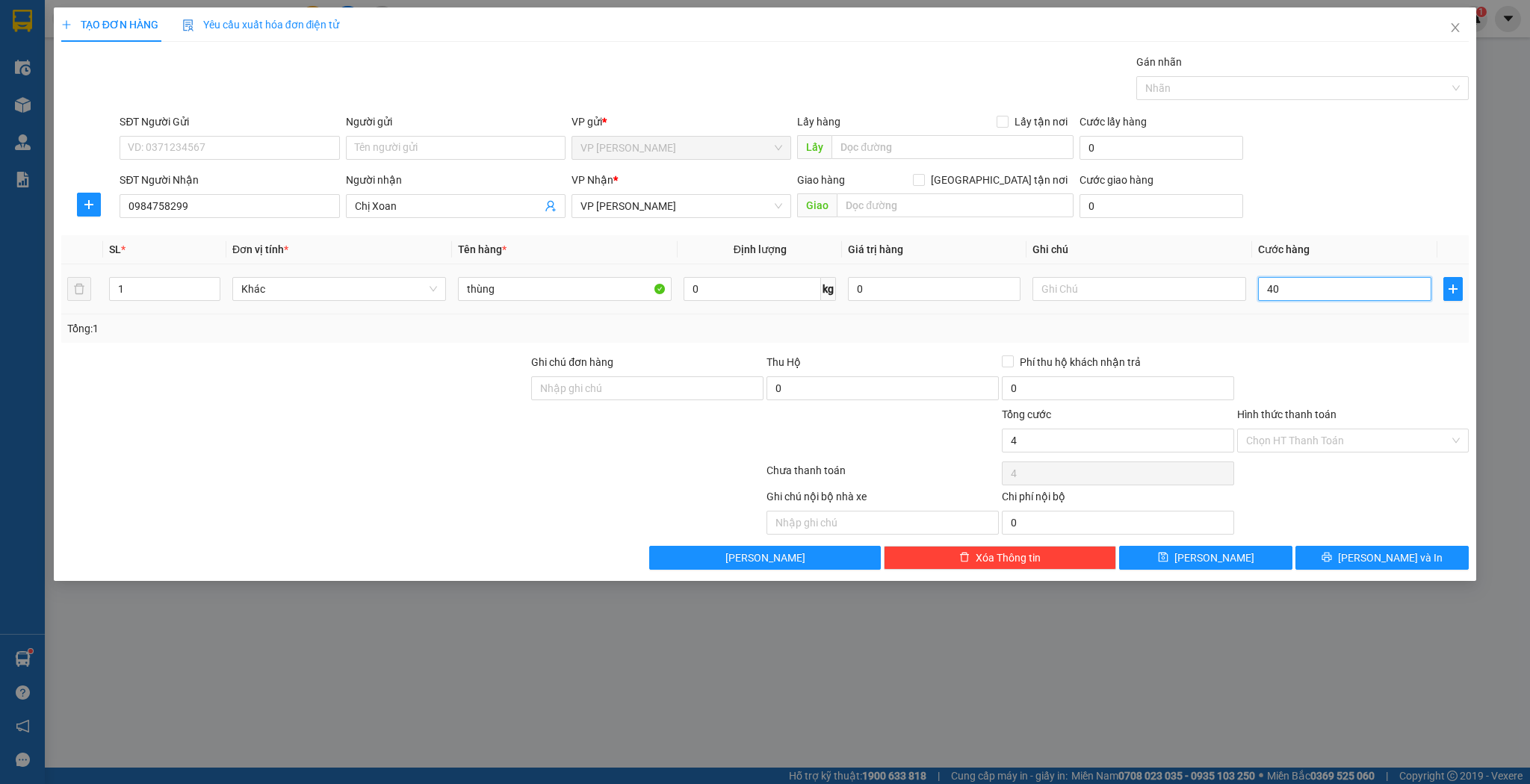
type input "401"
type input "40"
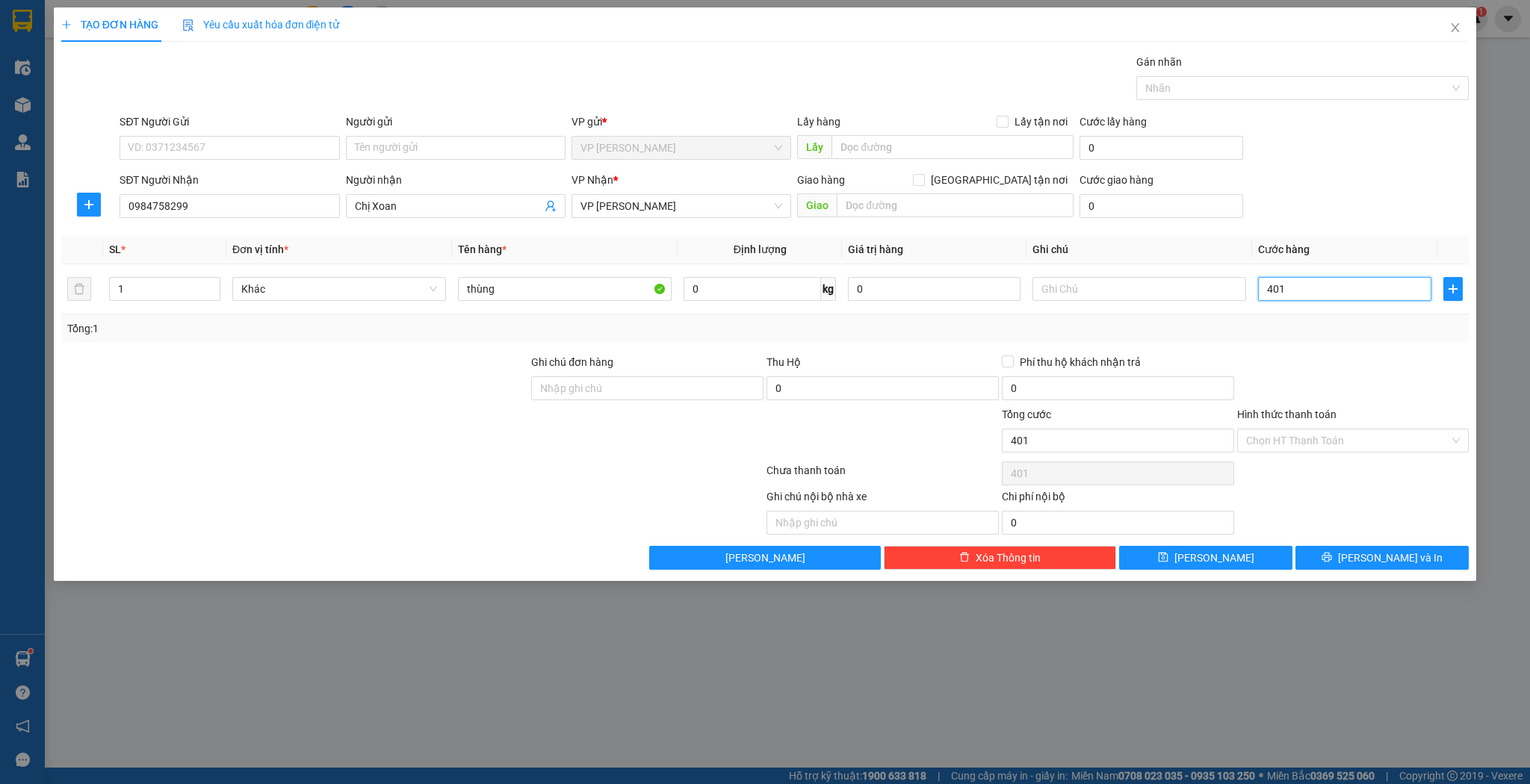
type input "40"
type input "40.000"
click at [1231, 554] on button "[PERSON_NAME]" at bounding box center [1205, 558] width 174 height 24
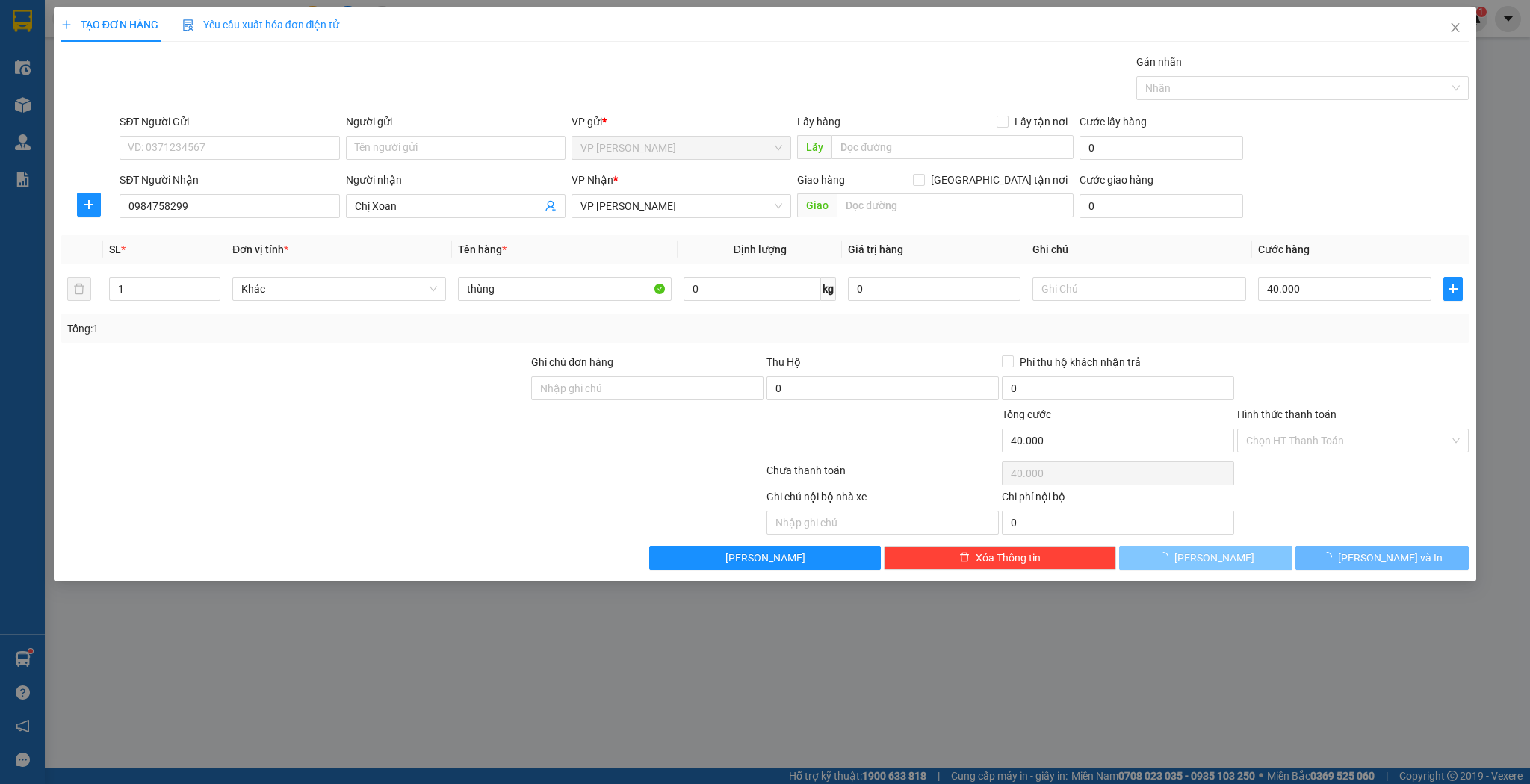
type input "0"
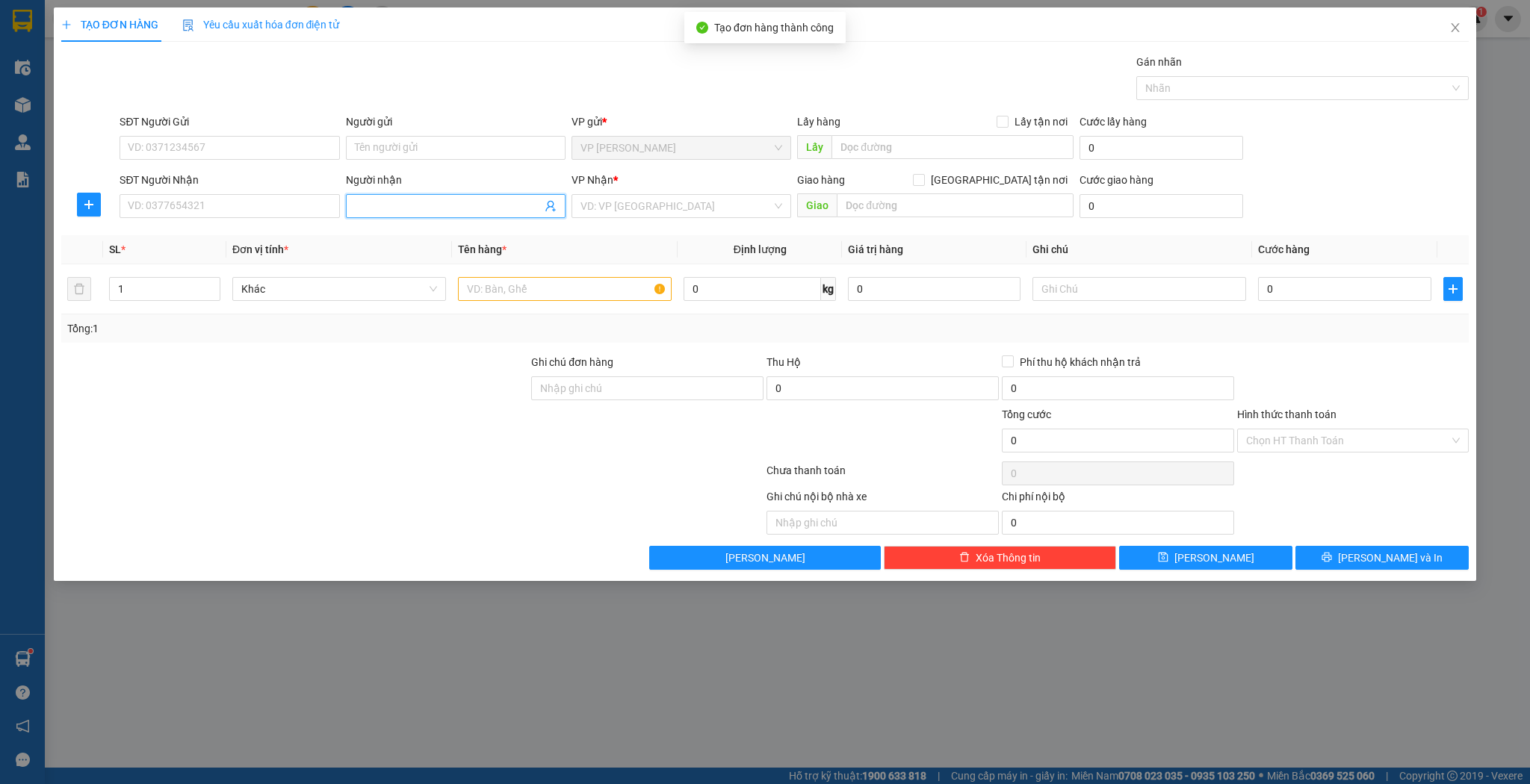
click at [426, 196] on span at bounding box center [455, 206] width 219 height 24
type input "rèm hưng thịnh"
click at [431, 236] on div "rèm [PERSON_NAME] - 0904933099" at bounding box center [456, 236] width 202 height 16
type input "0904933099"
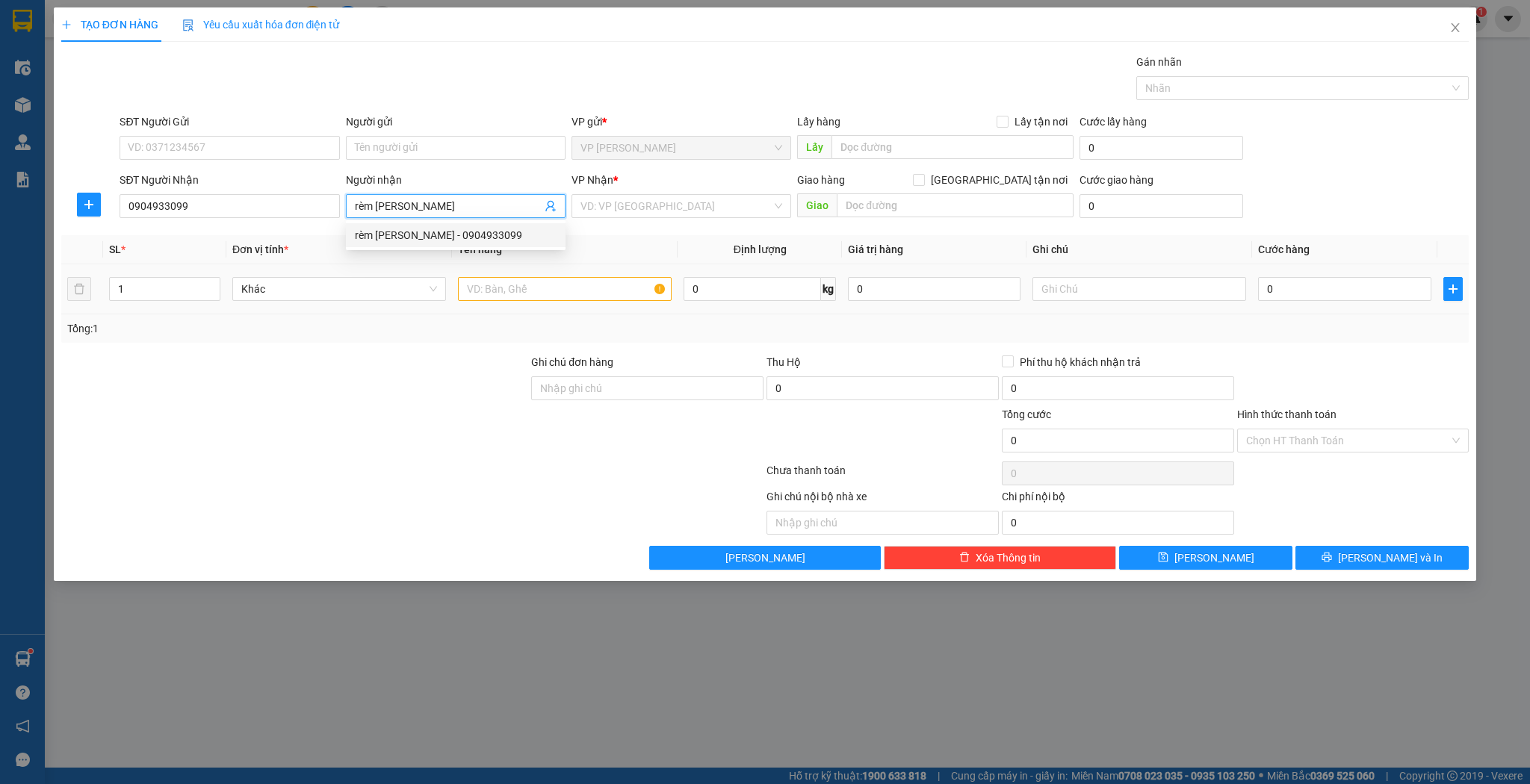
type input "rèm [PERSON_NAME]"
click at [537, 290] on input "text" at bounding box center [564, 289] width 214 height 24
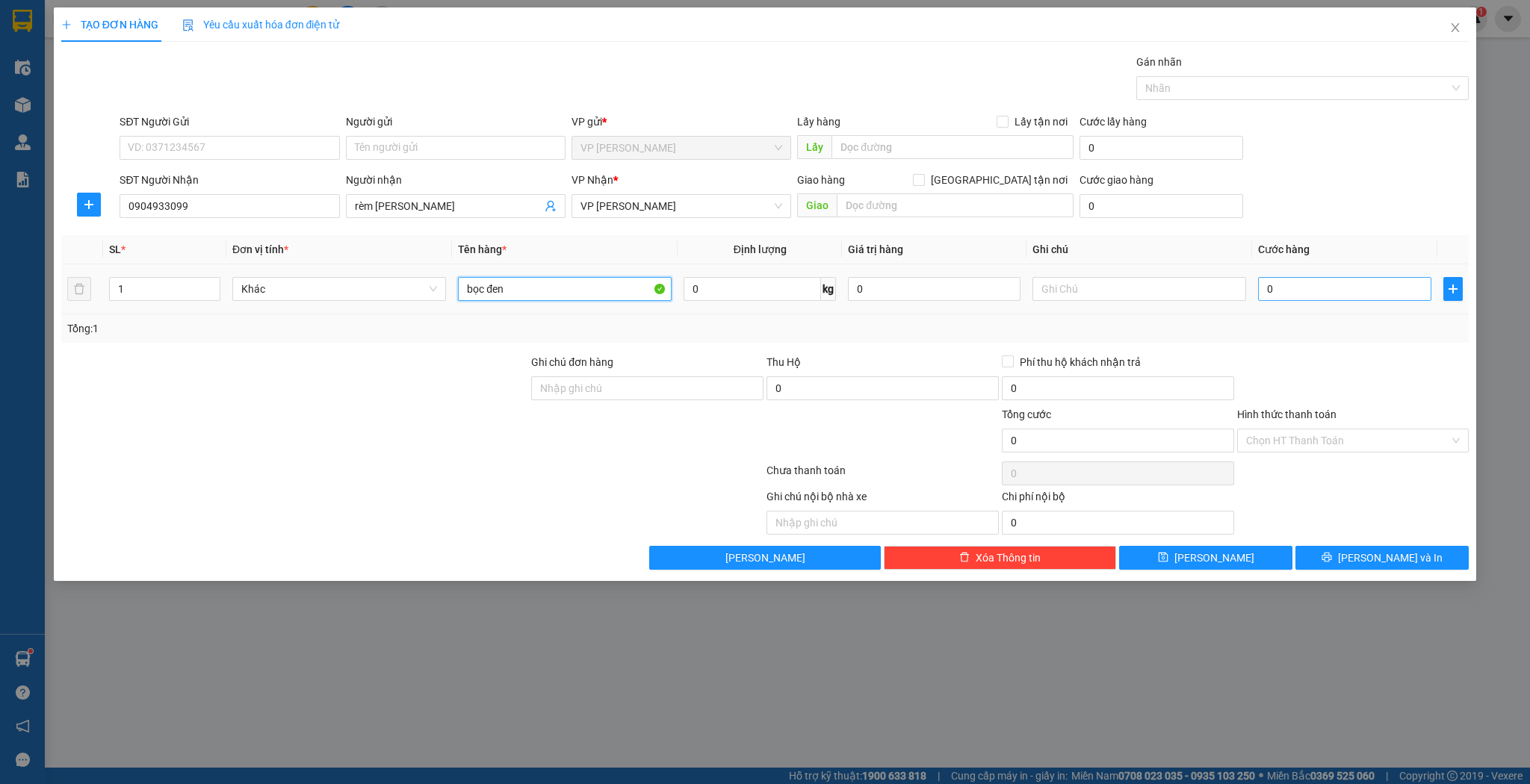
type input "bọc đen"
click at [1260, 293] on input "0" at bounding box center [1344, 289] width 173 height 24
type input "1"
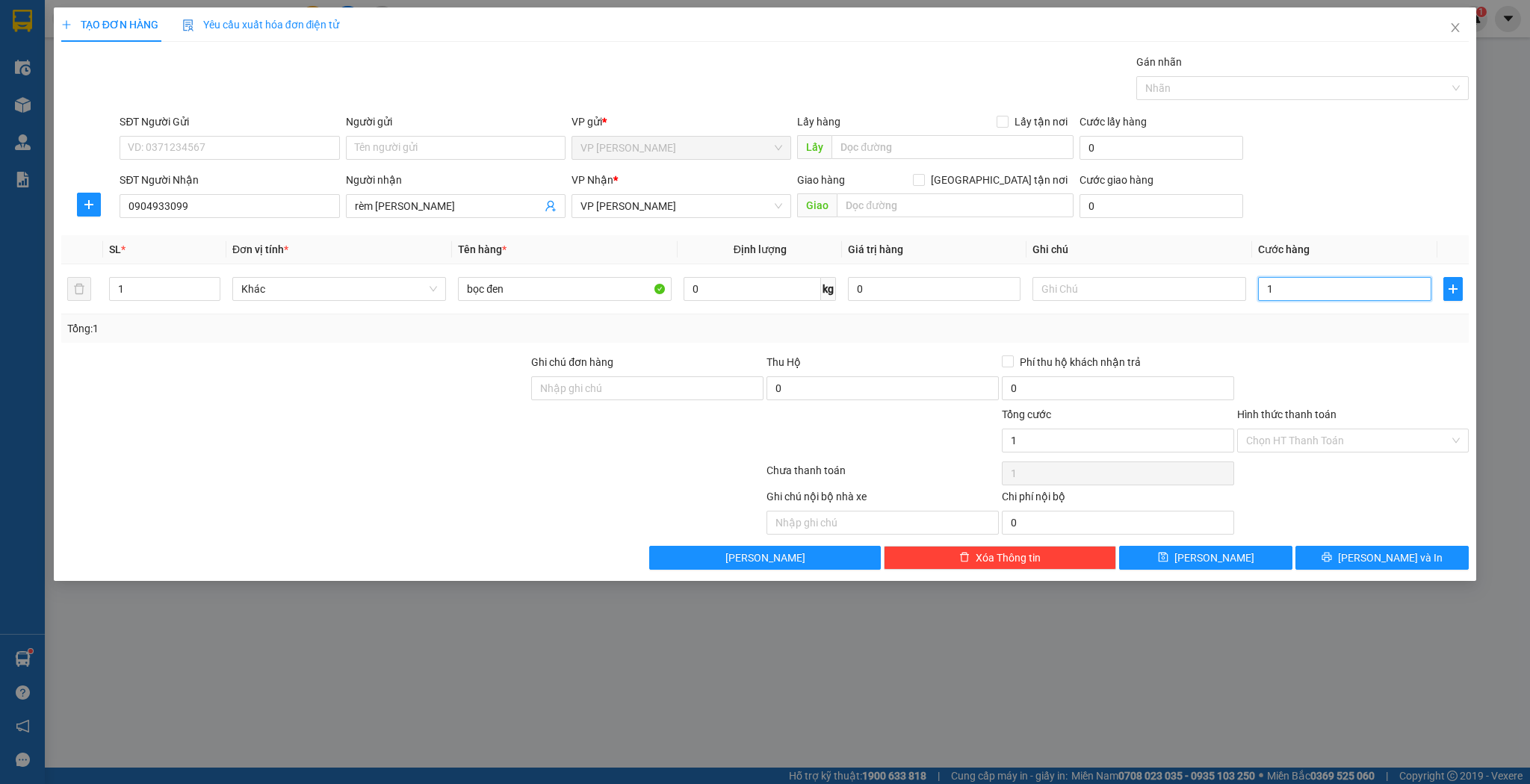
type input "1="
type input "0"
type input "1"
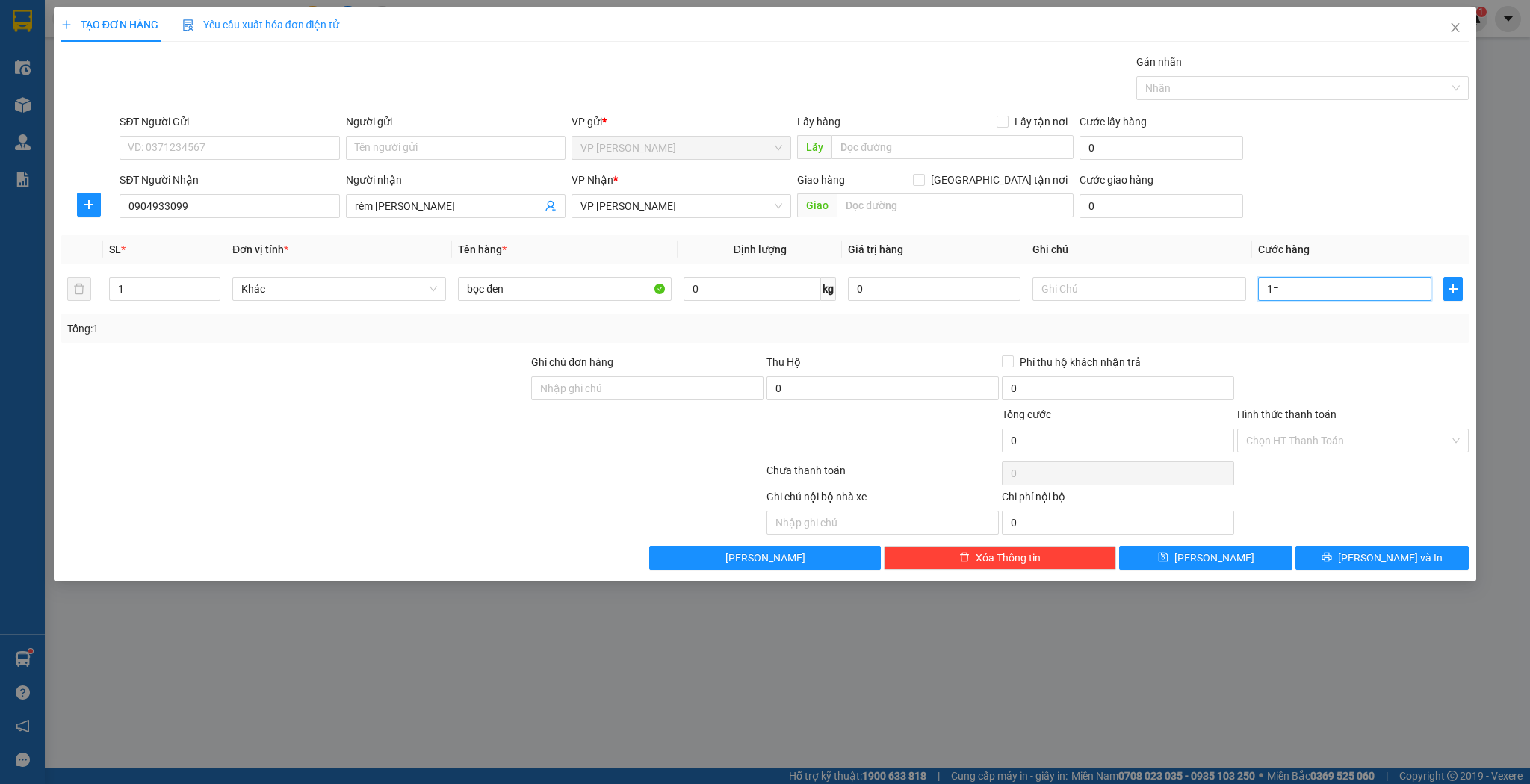
type input "1"
type input "0"
type input "03"
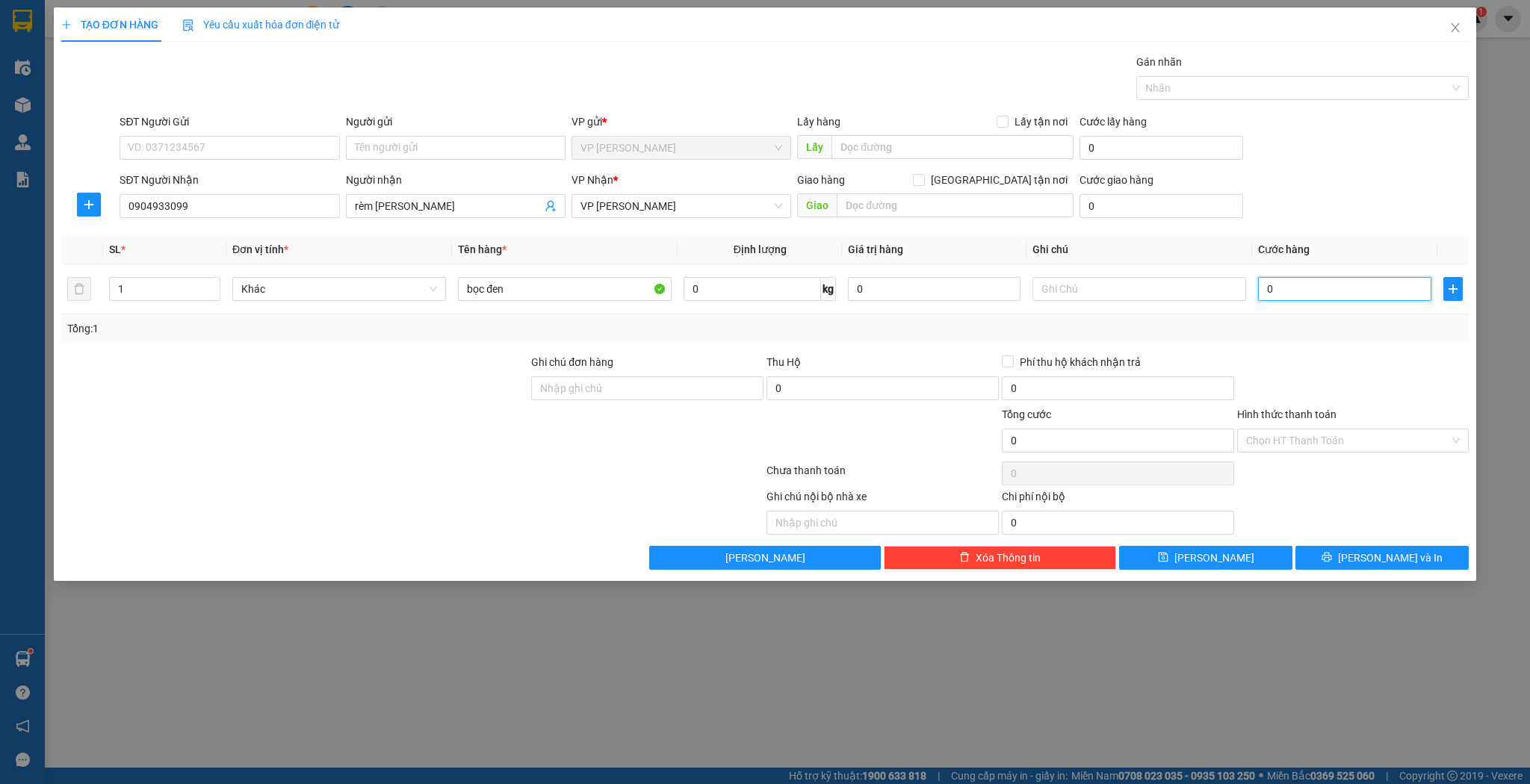
type input "3"
type input "030"
type input "30"
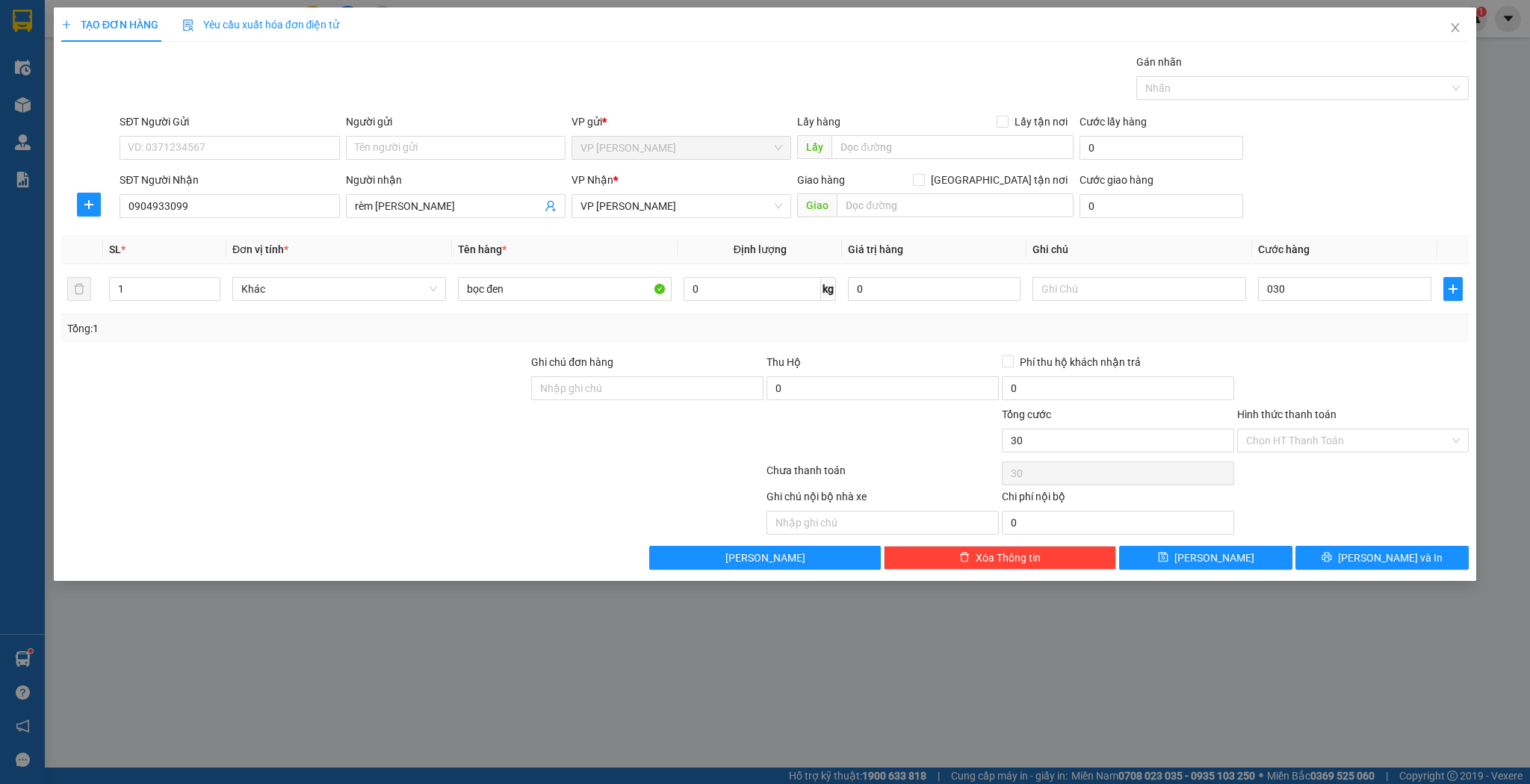
type input "30.000"
click at [1204, 544] on div "Transit Pickup Surcharge Ids Transit Deliver Surcharge Ids Transit Deliver Surc…" at bounding box center [765, 311] width 1408 height 516
click at [1206, 549] on span "[PERSON_NAME]" at bounding box center [1214, 558] width 80 height 16
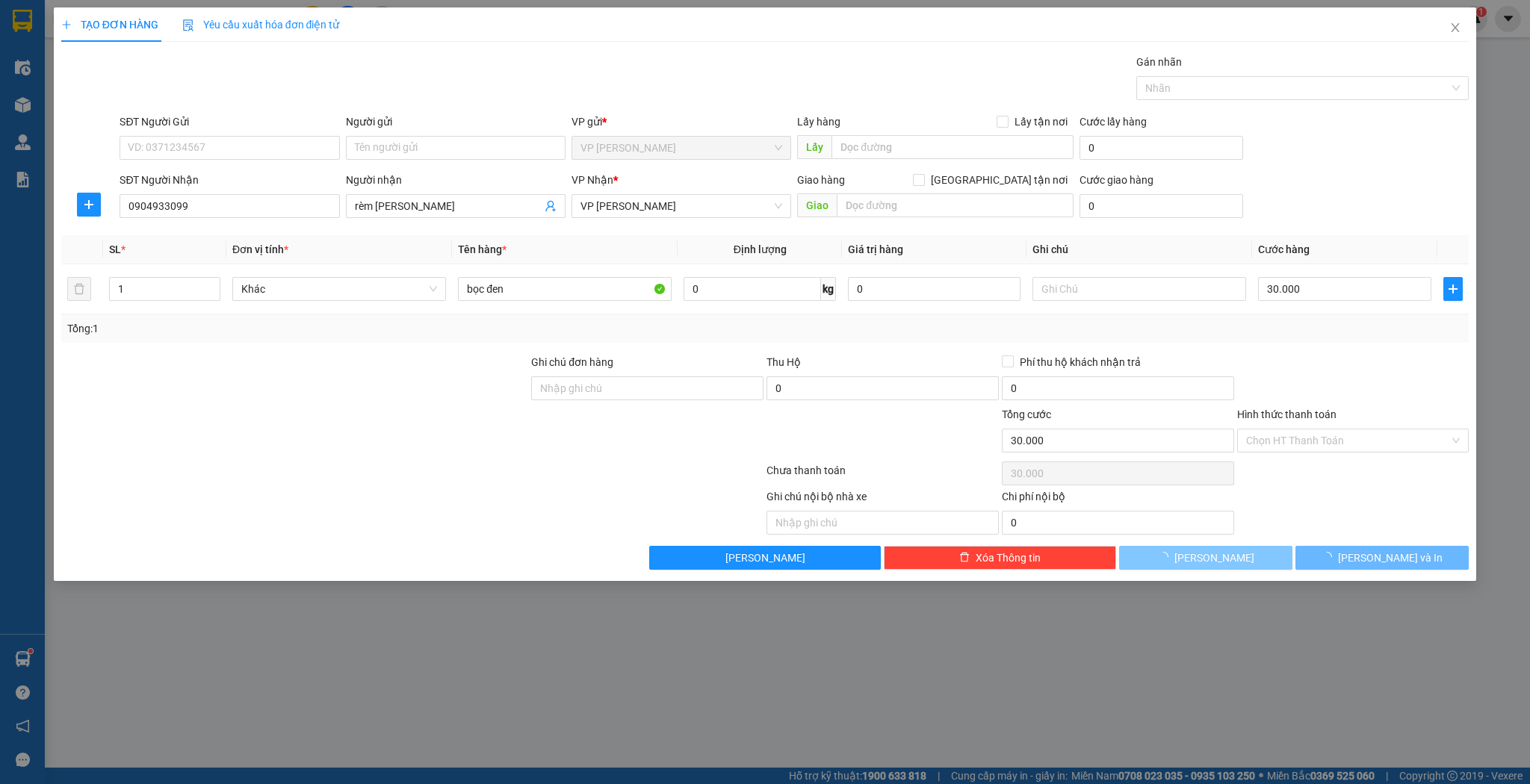
type input "0"
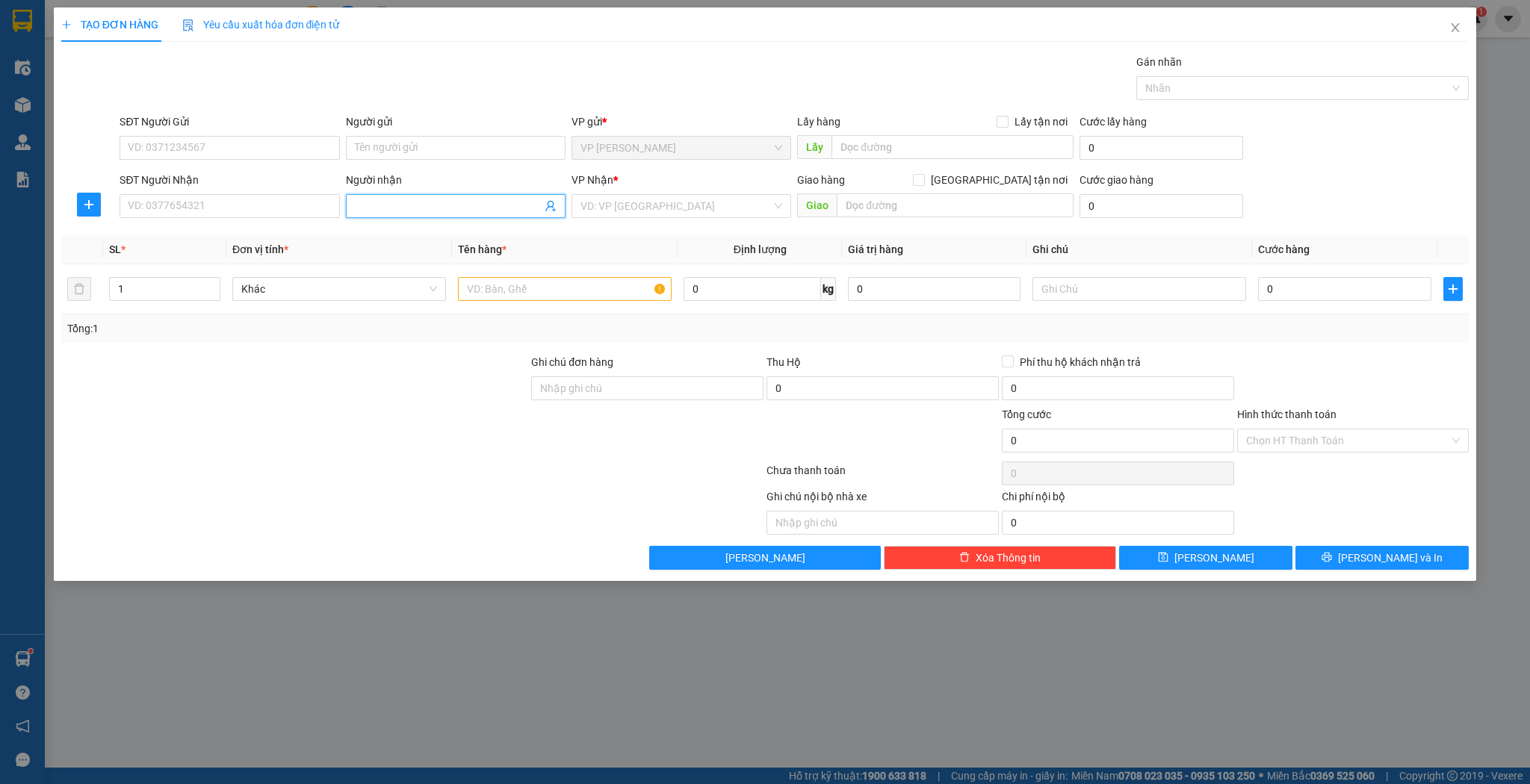
click at [368, 198] on input "Người nhận" at bounding box center [448, 206] width 186 height 16
click at [394, 200] on input "Người nhận" at bounding box center [448, 206] width 186 height 16
type input "[PERSON_NAME]"
click at [562, 270] on td at bounding box center [565, 289] width 226 height 50
click at [561, 281] on input "text" at bounding box center [564, 289] width 214 height 24
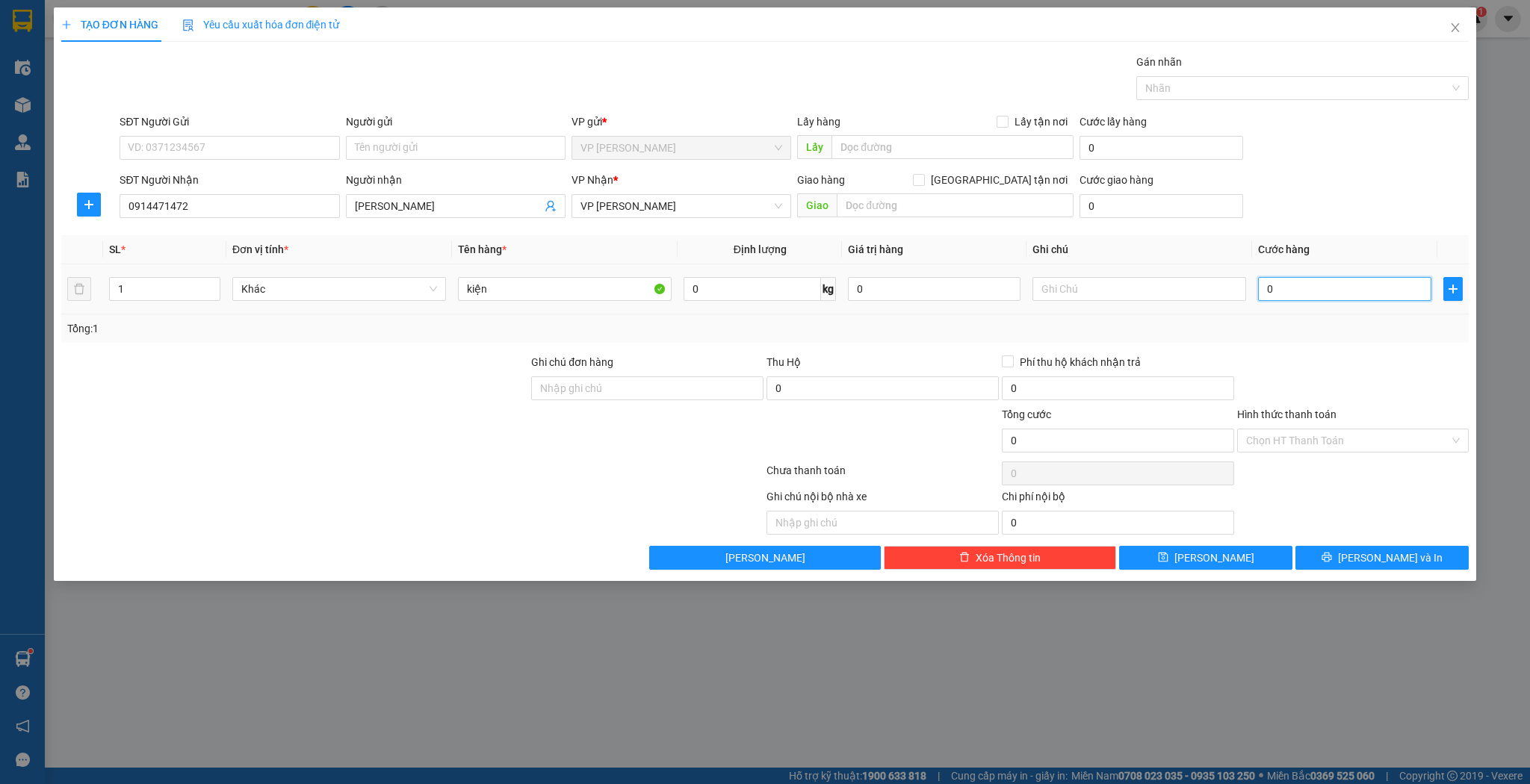
click at [1333, 281] on input "0" at bounding box center [1344, 289] width 173 height 24
click at [1218, 554] on span "[PERSON_NAME]" at bounding box center [1214, 558] width 80 height 16
click at [281, 192] on div "SĐT Người Nhận" at bounding box center [228, 183] width 219 height 23
click at [291, 202] on input "SĐT Người Nhận" at bounding box center [228, 206] width 219 height 24
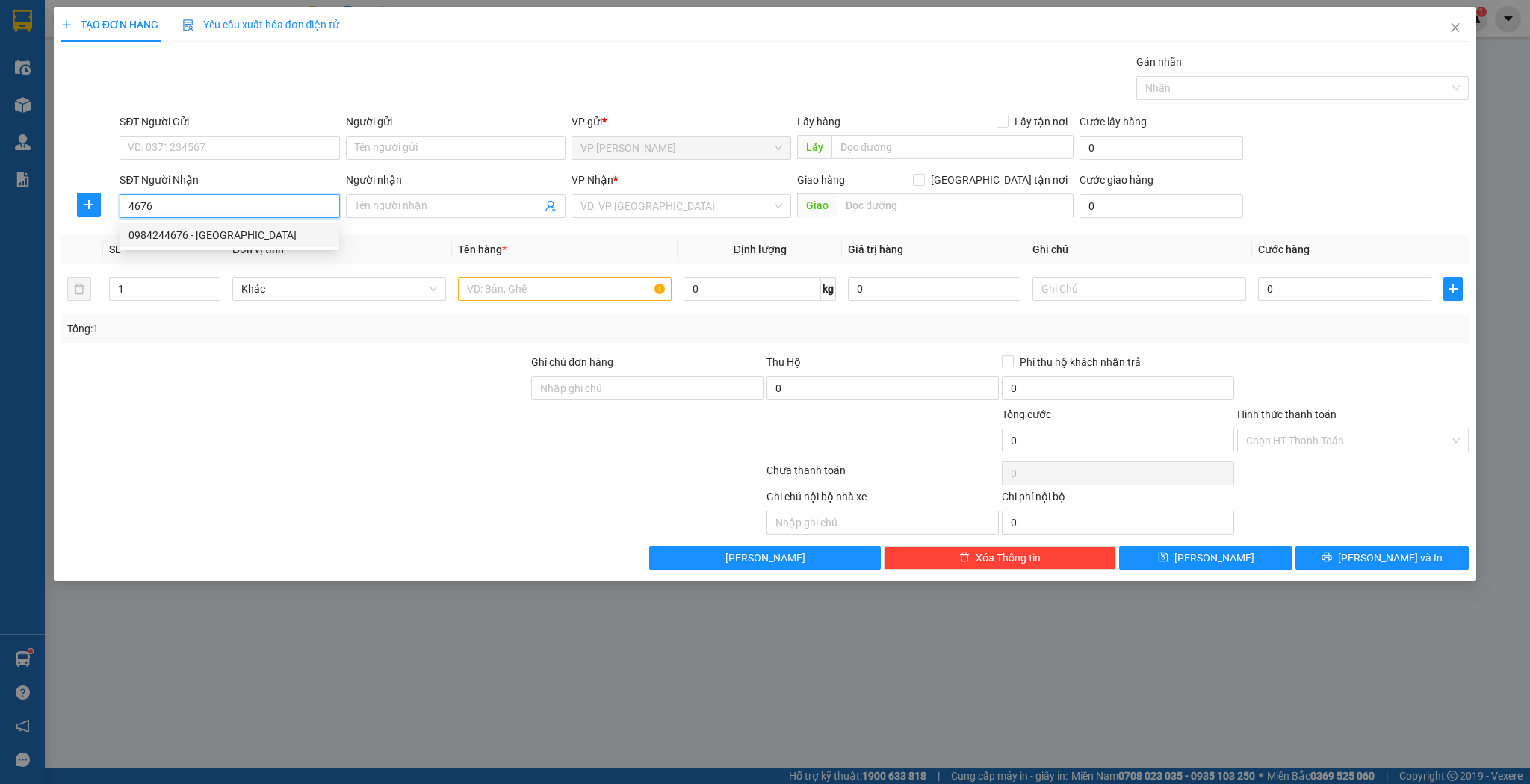
click at [299, 233] on div "0984244676 - [GEOGRAPHIC_DATA]" at bounding box center [229, 236] width 202 height 16
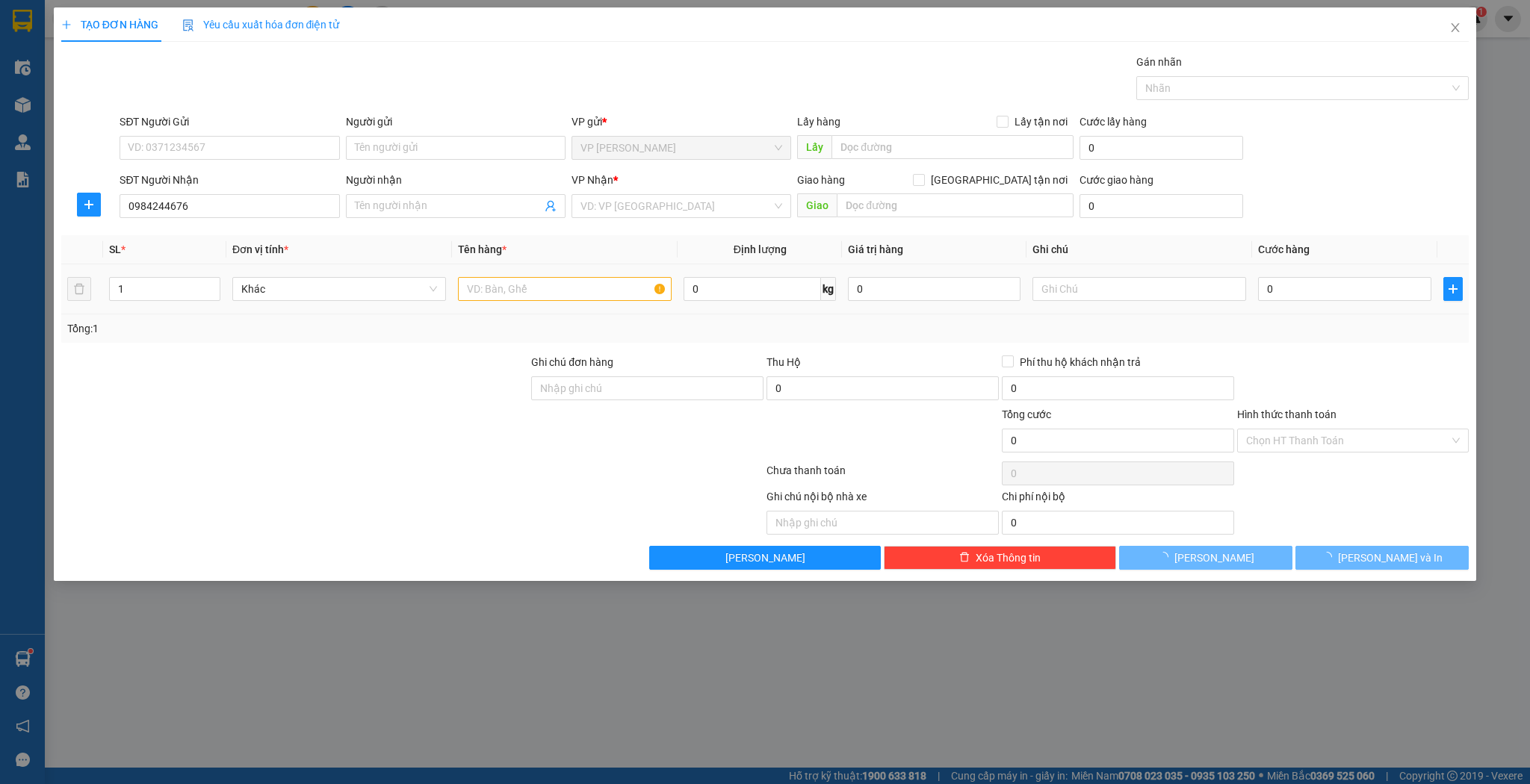
drag, startPoint x: 484, startPoint y: 273, endPoint x: 487, endPoint y: 284, distance: 11.4
click at [484, 274] on td at bounding box center [565, 289] width 226 height 50
click at [487, 284] on input "text" at bounding box center [564, 289] width 214 height 24
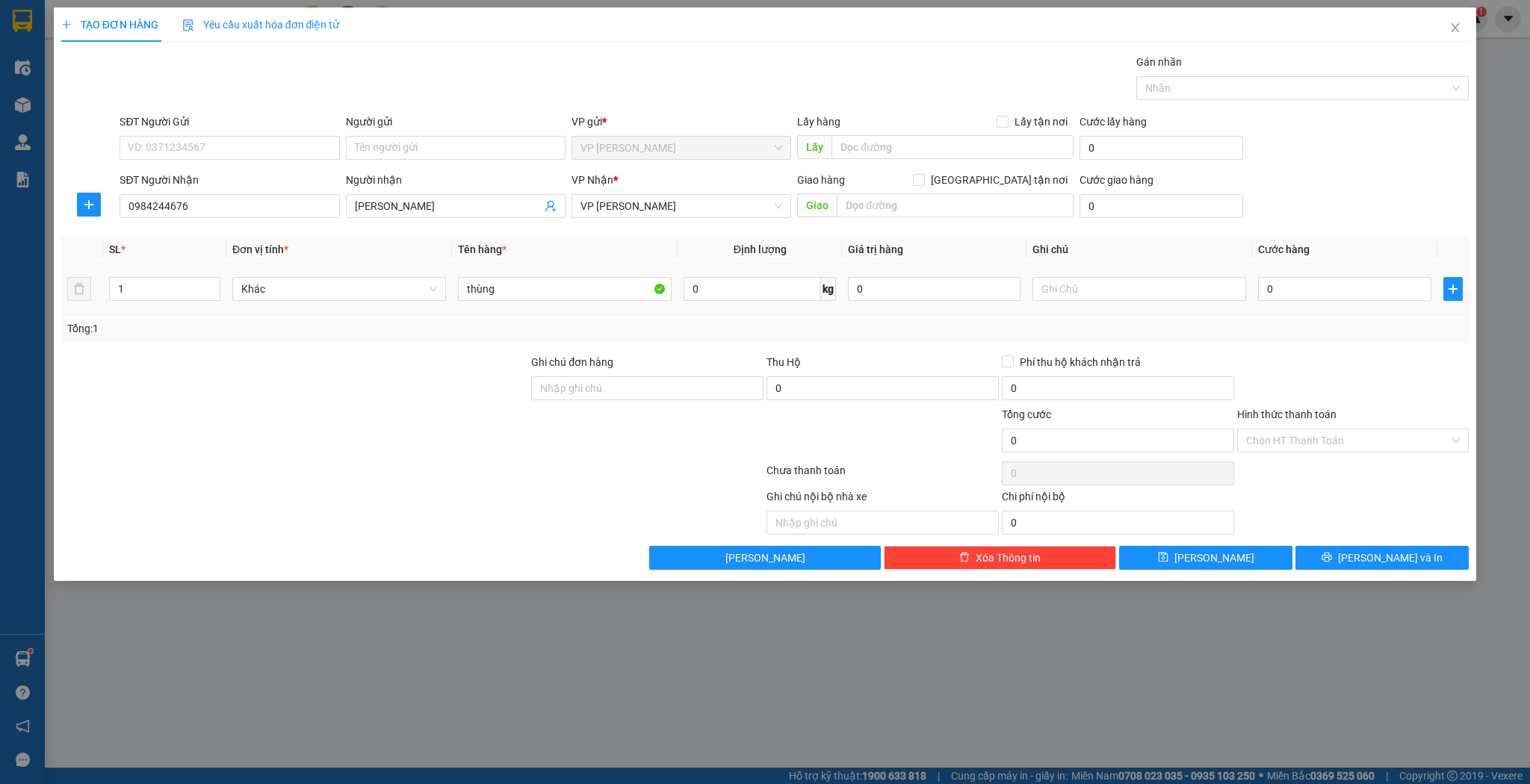
click at [1309, 300] on div "0" at bounding box center [1344, 288] width 173 height 30
click at [1305, 297] on input "0" at bounding box center [1344, 289] width 173 height 24
drag, startPoint x: 1229, startPoint y: 543, endPoint x: 1233, endPoint y: 554, distance: 11.7
click at [1229, 544] on div "Transit Pickup Surcharge Ids Transit Deliver Surcharge Ids Transit Deliver Surc…" at bounding box center [765, 311] width 1408 height 516
click at [1233, 554] on button "[PERSON_NAME]" at bounding box center [1205, 558] width 174 height 24
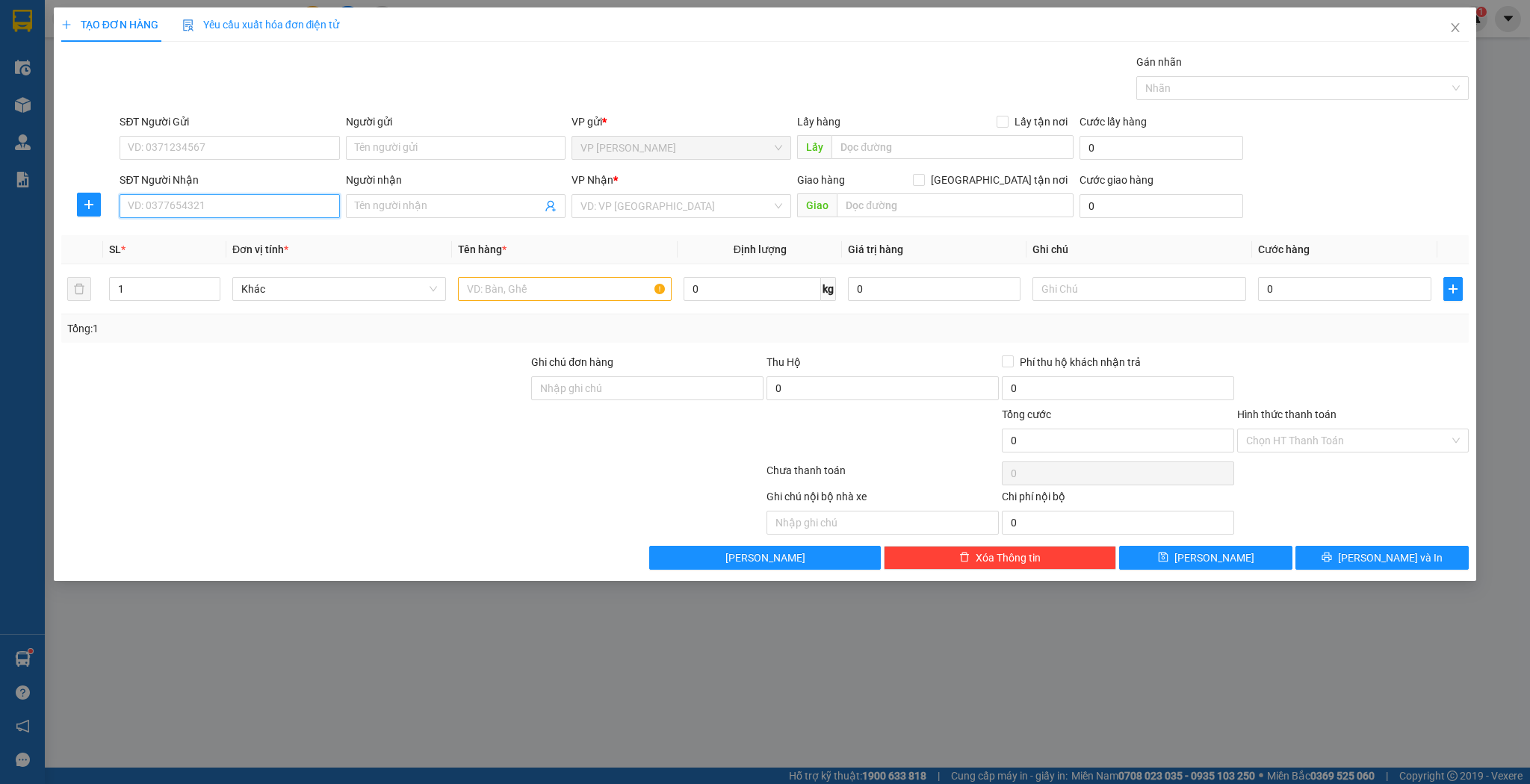
click at [279, 207] on input "SĐT Người Nhận" at bounding box center [228, 206] width 219 height 24
click at [418, 190] on div "Người nhận" at bounding box center [455, 183] width 219 height 23
click at [422, 206] on input "Người nhận" at bounding box center [448, 206] width 186 height 16
click at [135, 206] on input "0376831113" at bounding box center [228, 206] width 219 height 24
click at [140, 206] on input "0376831113" at bounding box center [228, 206] width 219 height 24
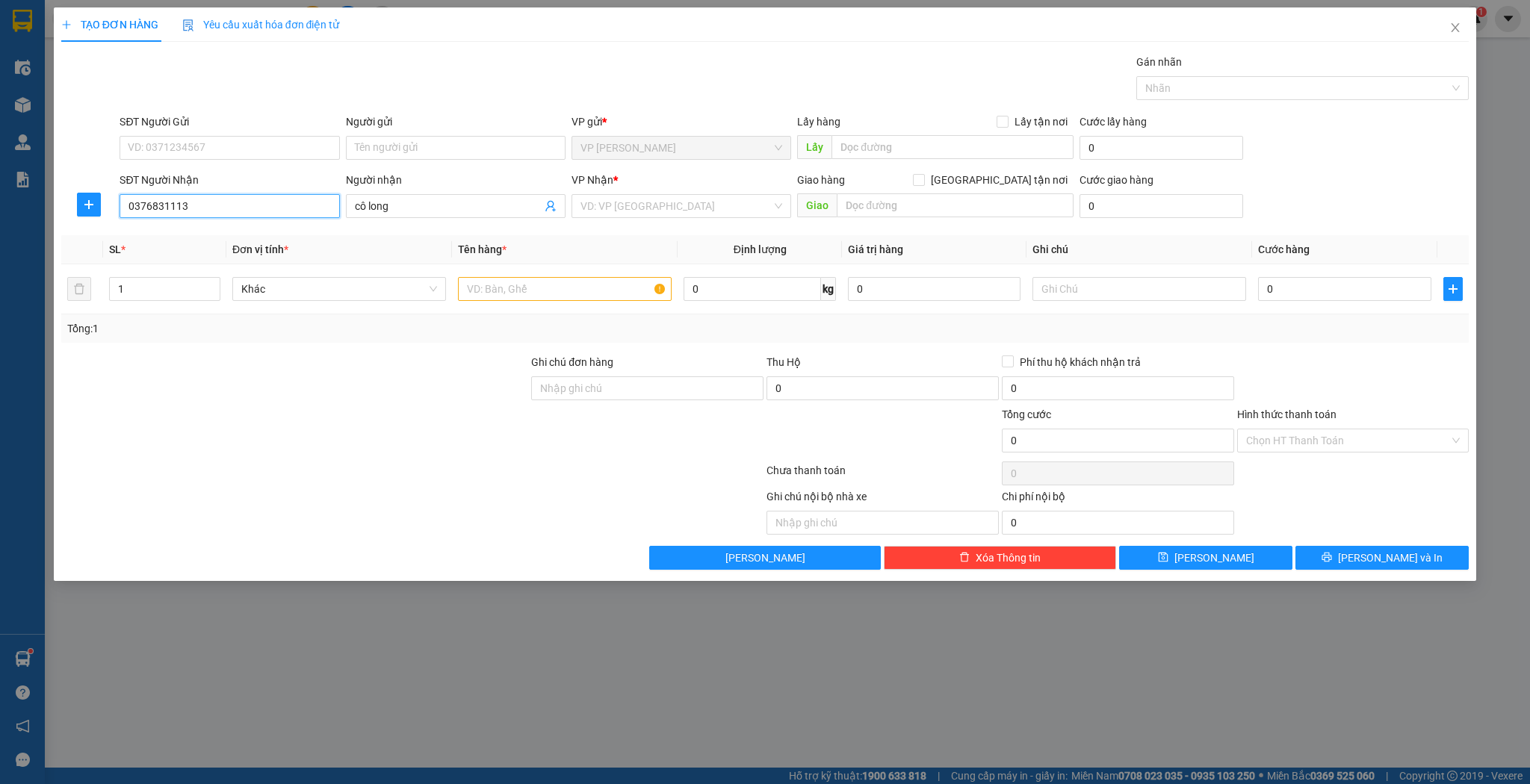
click at [148, 203] on input "0376831113" at bounding box center [228, 206] width 219 height 24
click at [151, 203] on input "0376831113" at bounding box center [228, 206] width 219 height 24
click at [161, 203] on input "0376831113" at bounding box center [228, 206] width 219 height 24
click at [176, 206] on input "0376831113" at bounding box center [228, 206] width 219 height 24
click at [206, 204] on input "0376831113" at bounding box center [228, 206] width 219 height 24
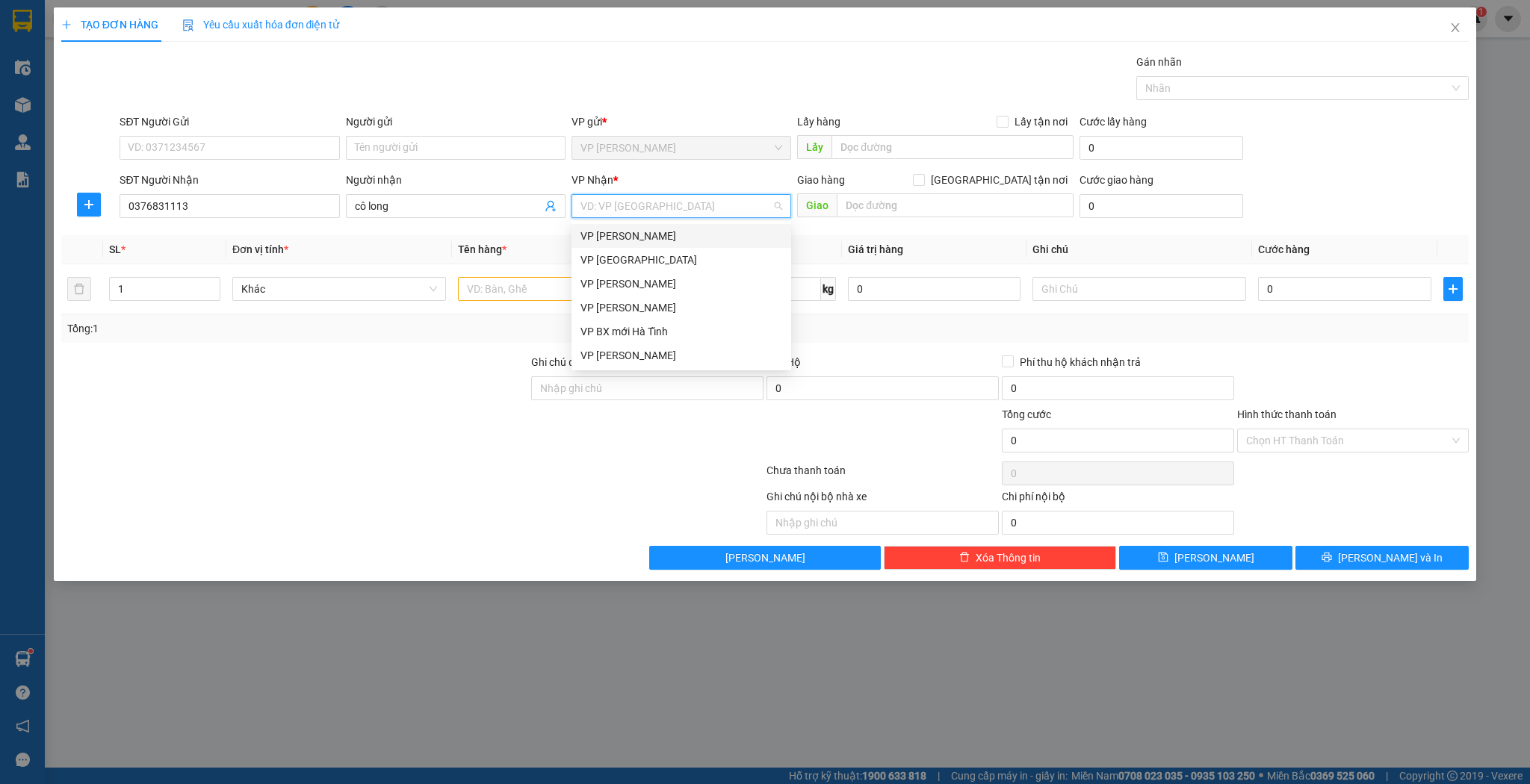
click at [717, 207] on input "search" at bounding box center [676, 206] width 191 height 23
drag, startPoint x: 625, startPoint y: 361, endPoint x: 833, endPoint y: 293, distance: 218.8
click at [626, 361] on div "VP [PERSON_NAME]" at bounding box center [681, 356] width 202 height 16
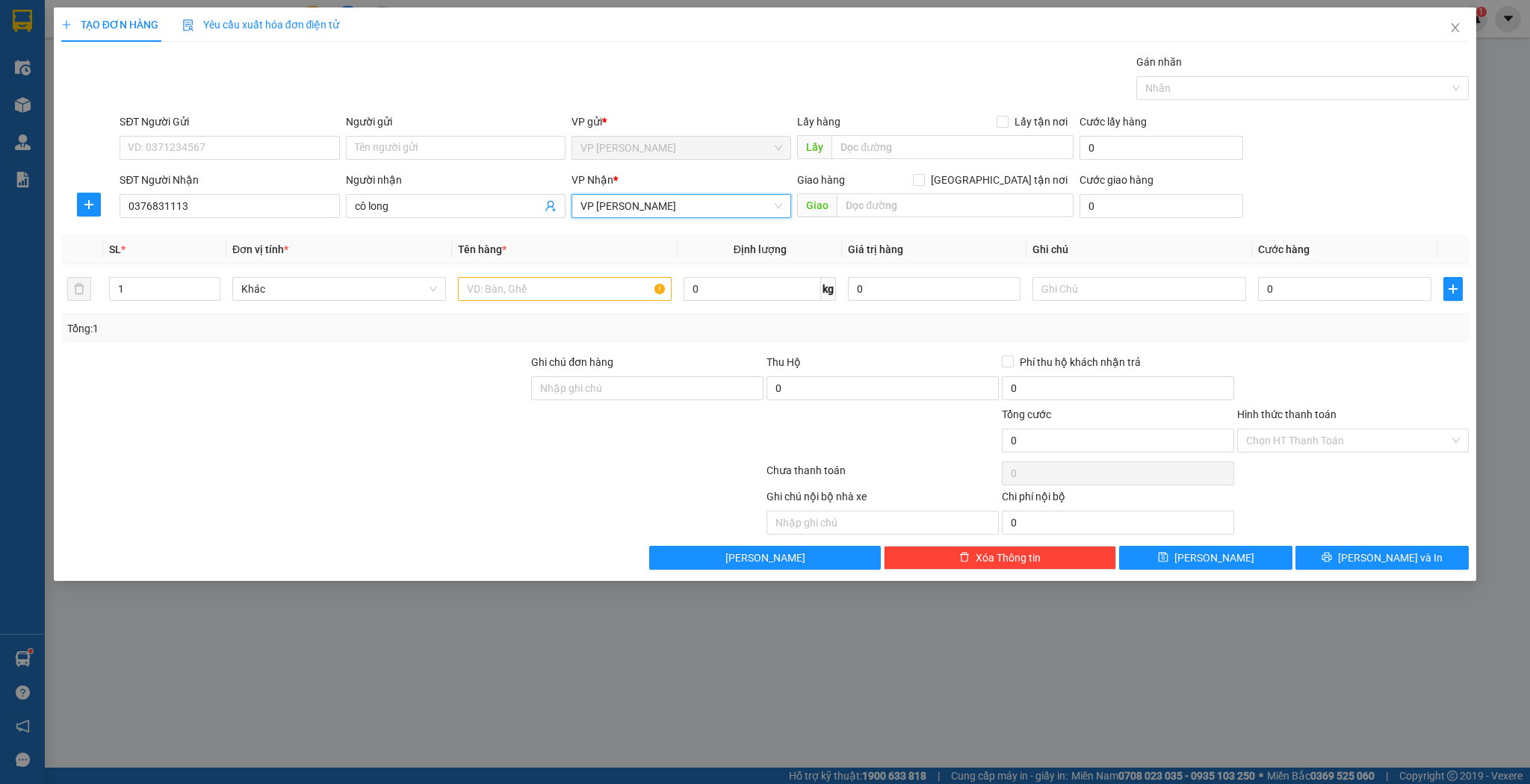
click at [884, 222] on div "Giao hàng [GEOGRAPHIC_DATA] tận nơi [GEOGRAPHIC_DATA]" at bounding box center [935, 197] width 277 height 52
click at [895, 210] on input "text" at bounding box center [955, 206] width 237 height 24
click at [901, 203] on input "text" at bounding box center [955, 206] width 237 height 24
click at [923, 179] on input "[GEOGRAPHIC_DATA] tận nơi" at bounding box center [917, 178] width 10 height 10
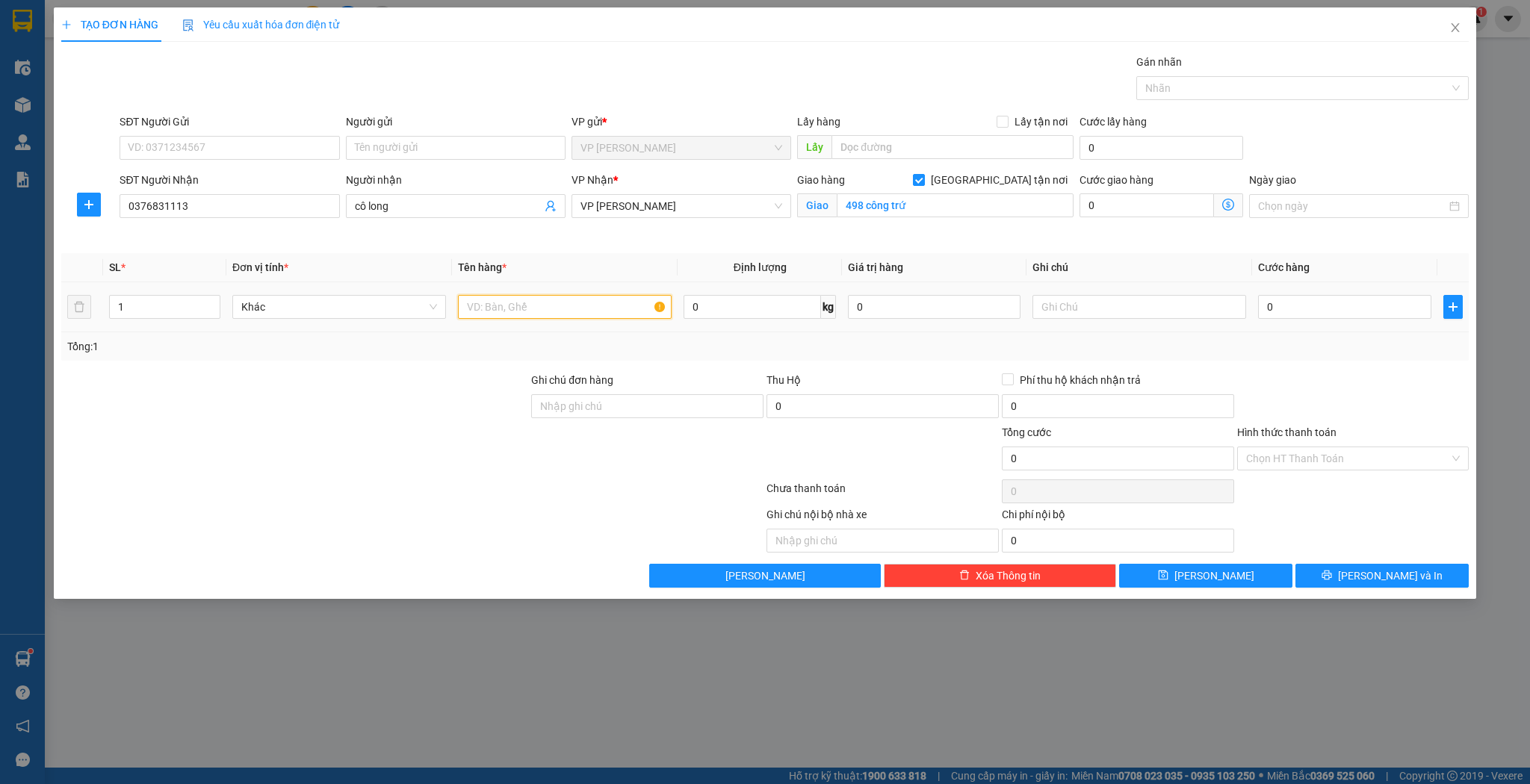
click at [524, 311] on input "text" at bounding box center [564, 307] width 214 height 24
click at [1311, 293] on div "0" at bounding box center [1344, 307] width 173 height 30
click at [1313, 302] on input "0" at bounding box center [1344, 307] width 173 height 24
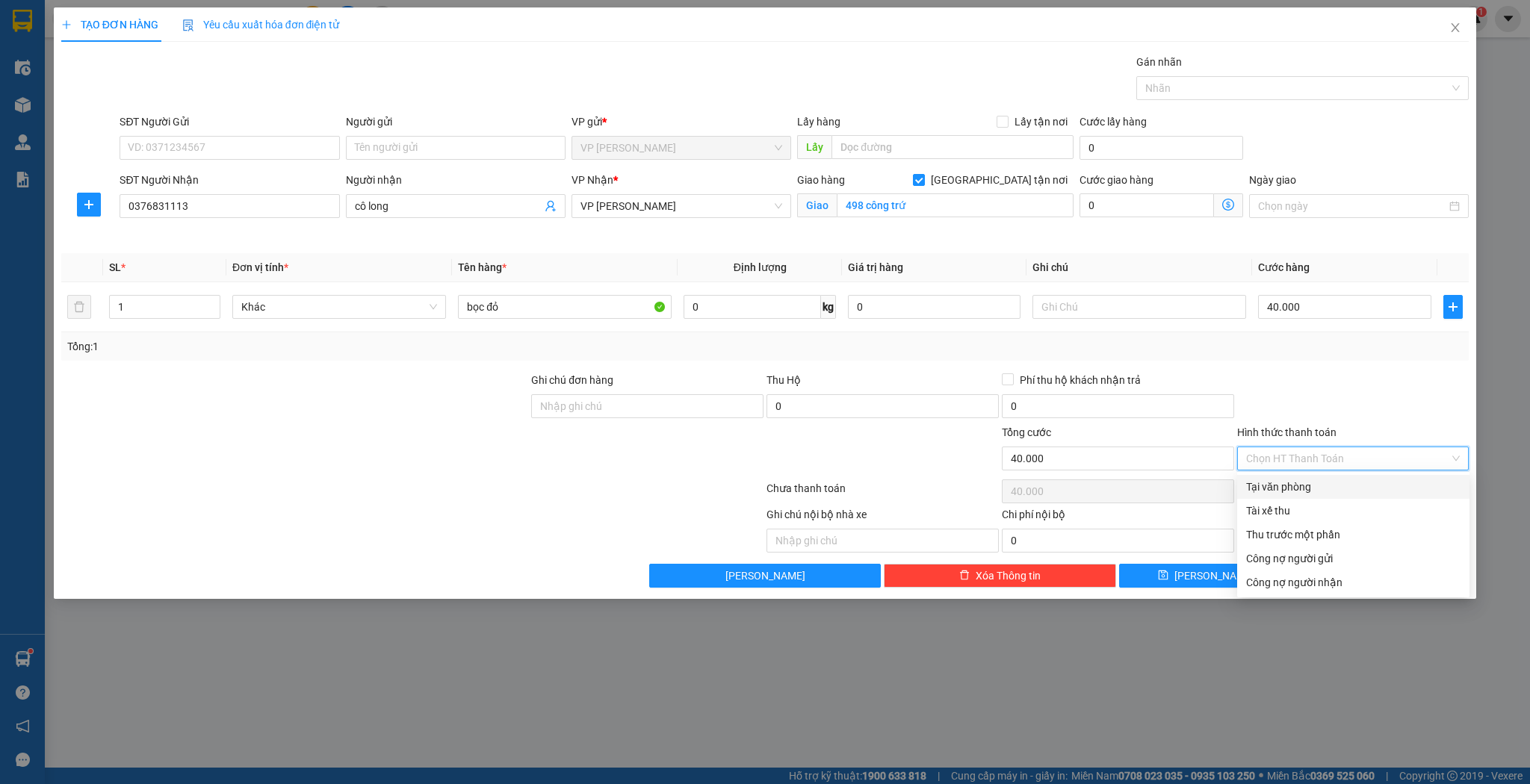
click at [1305, 465] on input "Hình thức thanh toán" at bounding box center [1348, 458] width 204 height 23
click at [1293, 494] on div "Tại văn phòng" at bounding box center [1354, 487] width 215 height 16
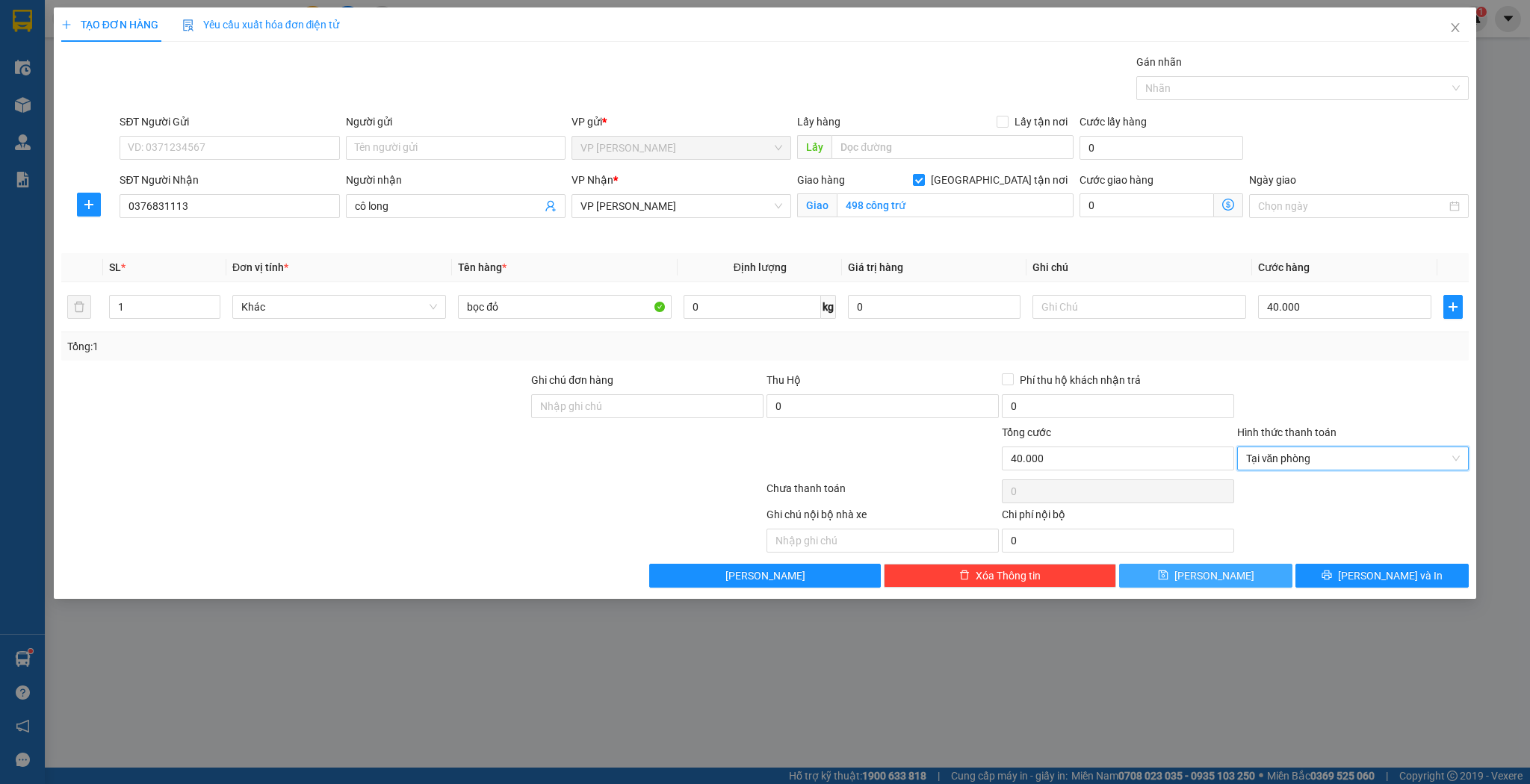
click at [1228, 571] on button "[PERSON_NAME]" at bounding box center [1205, 576] width 174 height 24
